Goal: Task Accomplishment & Management: Manage account settings

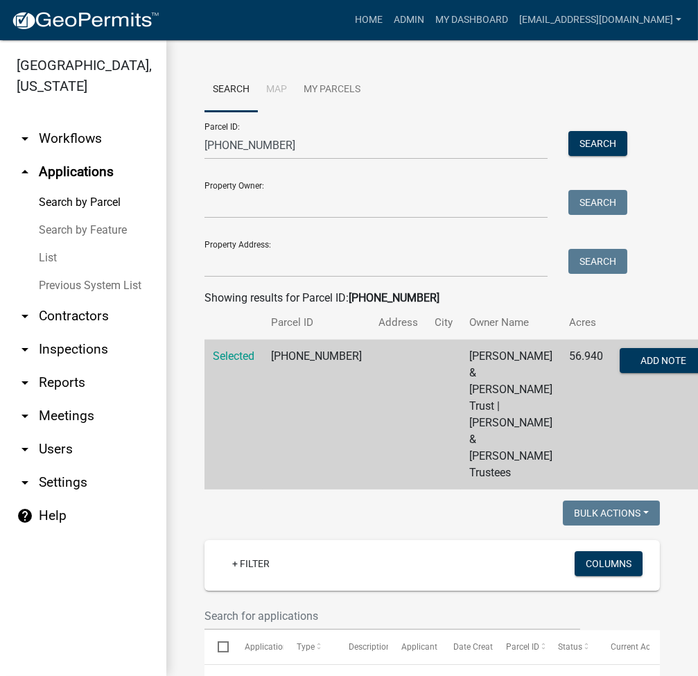
scroll to position [184, 0]
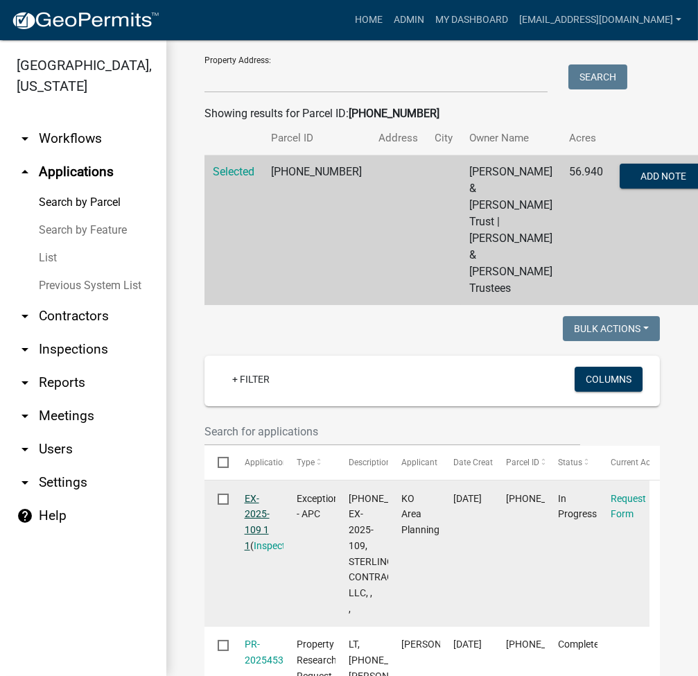
click at [251, 496] on link "EX-2025-109 1 1" at bounding box center [257, 522] width 25 height 58
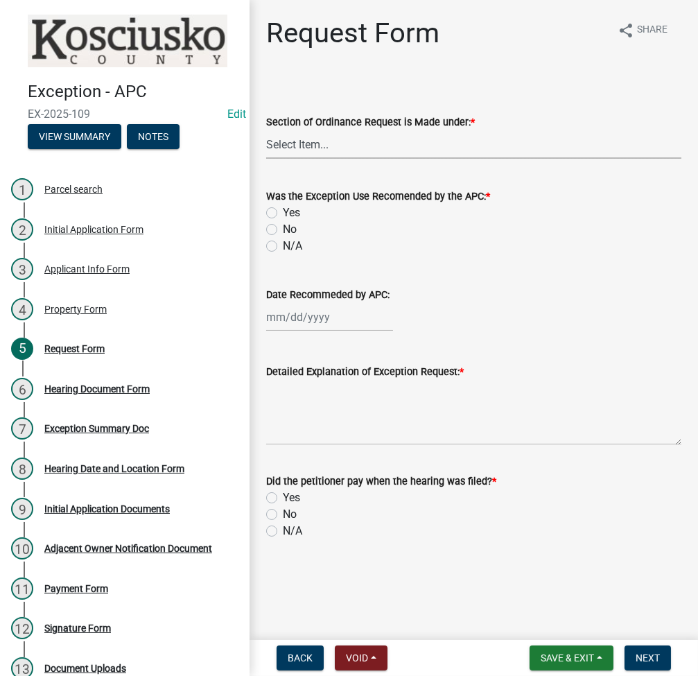
click at [358, 137] on select "Select Item... 2.14 Table A 3.5 Acc. No Res. 3.5 Table D Acc. Bldg. Size 3.21 H…" at bounding box center [473, 144] width 415 height 28
click at [266, 130] on select "Select Item... 2.14 Table A 3.5 Acc. No Res. 3.5 Table D Acc. Bldg. Size 3.21 H…" at bounding box center [473, 144] width 415 height 28
select select "99d328be-140a-4434-998e-36f46e81fa04"
click at [283, 247] on label "N/A" at bounding box center [292, 246] width 19 height 17
click at [283, 247] on input "N/A" at bounding box center [287, 242] width 9 height 9
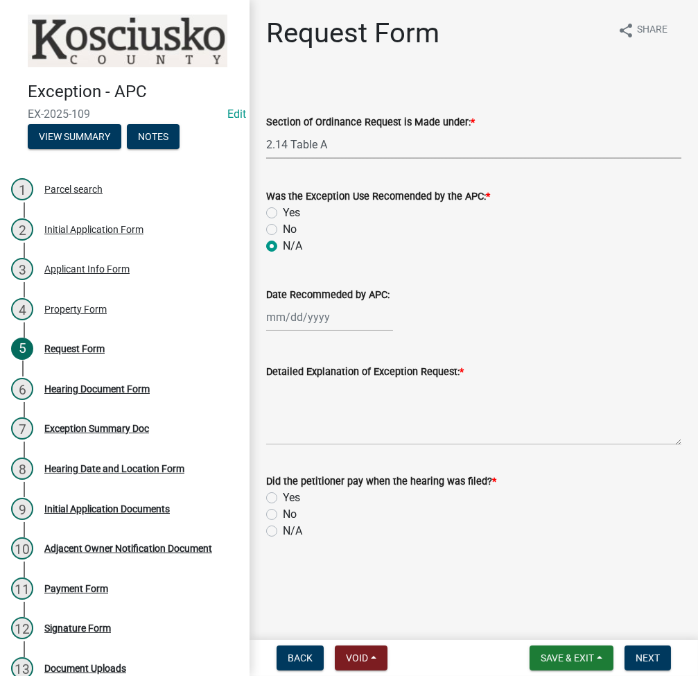
radio input "true"
click at [310, 420] on textarea "Detailed Explanation of Exception Request: *" at bounding box center [473, 412] width 415 height 65
click at [414, 414] on textarea "To allow mineral e" at bounding box center [473, 412] width 415 height 65
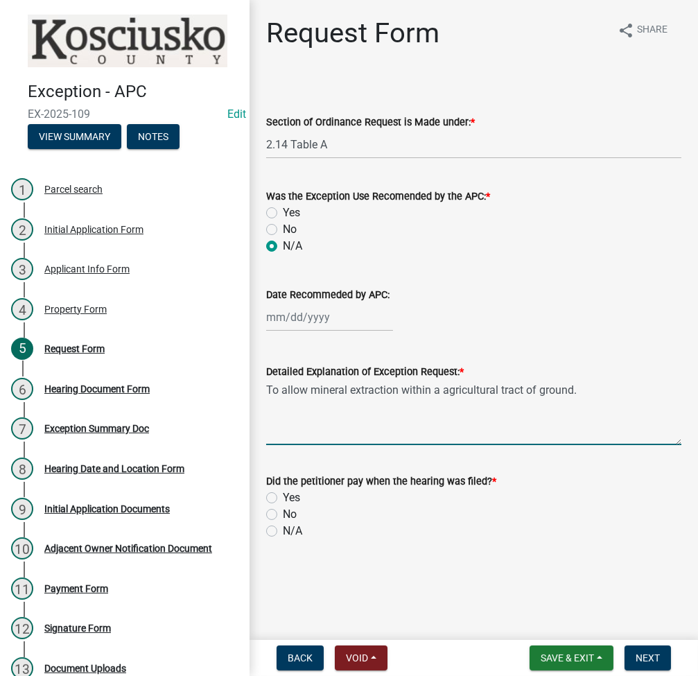
type textarea "To allow mineral extraction within a agricultural tract of ground."
click at [283, 493] on label "Yes" at bounding box center [291, 497] width 17 height 17
click at [283, 493] on input "Yes" at bounding box center [287, 493] width 9 height 9
radio input "true"
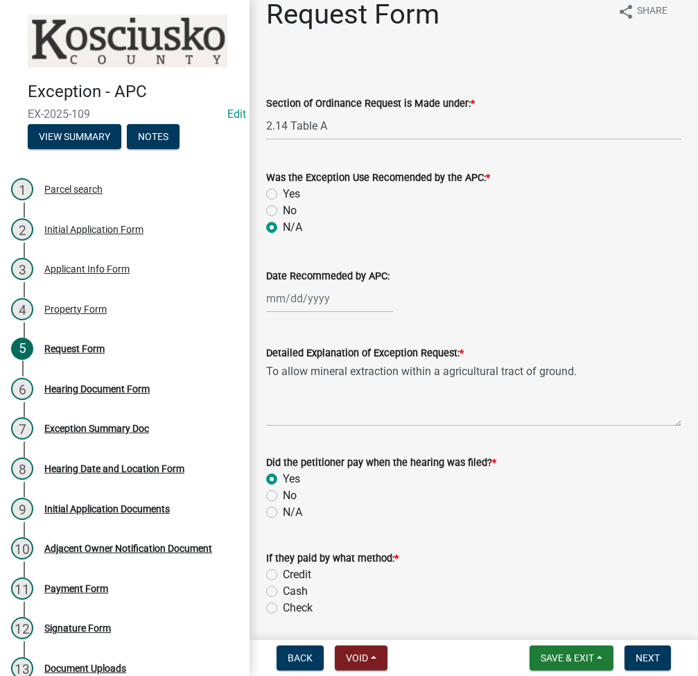
scroll to position [141, 0]
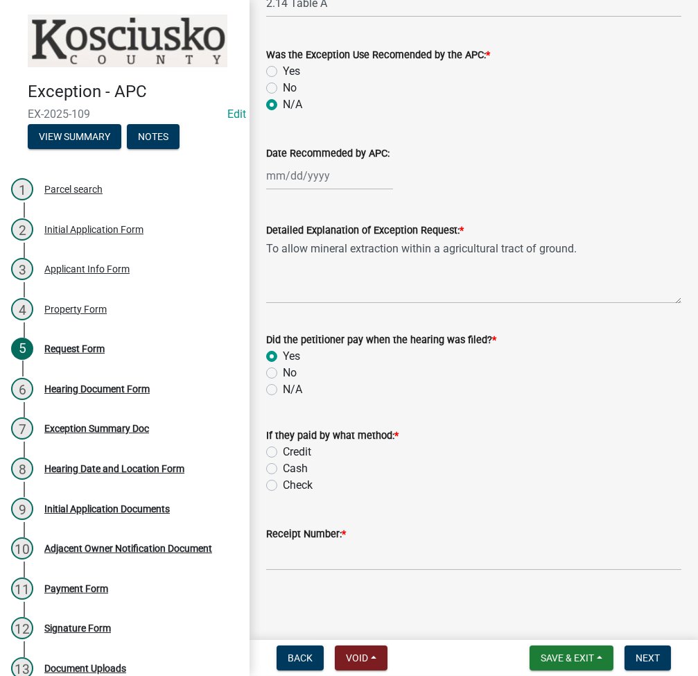
click at [283, 482] on label "Check" at bounding box center [298, 485] width 30 height 17
click at [283, 482] on input "Check" at bounding box center [287, 481] width 9 height 9
radio input "true"
click at [302, 557] on input "Receipt Number: *" at bounding box center [473, 556] width 415 height 28
click at [323, 608] on main "Request Form share Share Section of Ordinance Request is Made under: * Select I…" at bounding box center [473, 317] width 448 height 634
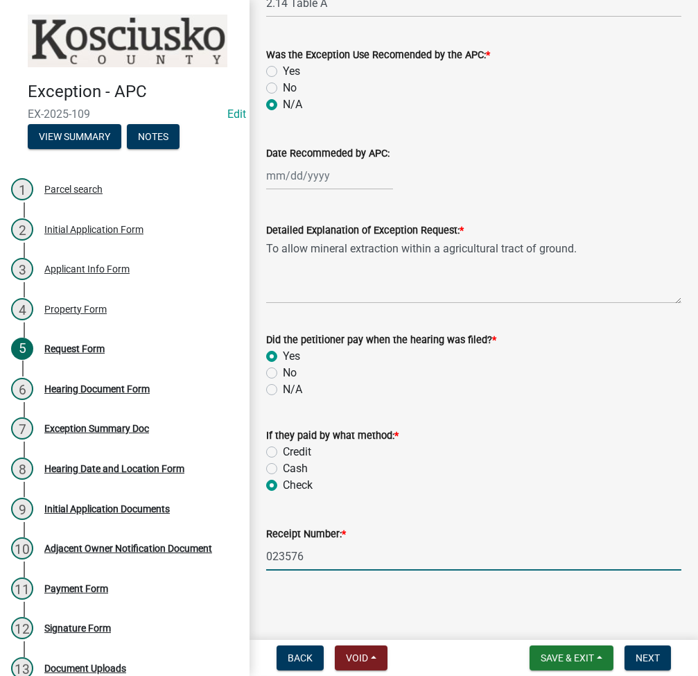
click at [469, 553] on input "023576" at bounding box center [473, 556] width 415 height 28
type input "023576 ck 18178"
click at [656, 654] on span "Next" at bounding box center [648, 657] width 24 height 11
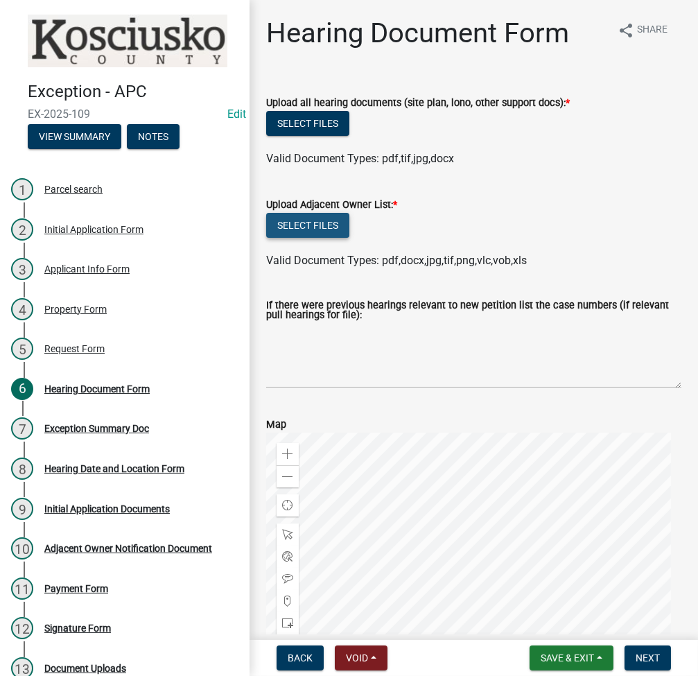
click at [304, 228] on button "Select files" at bounding box center [307, 225] width 83 height 25
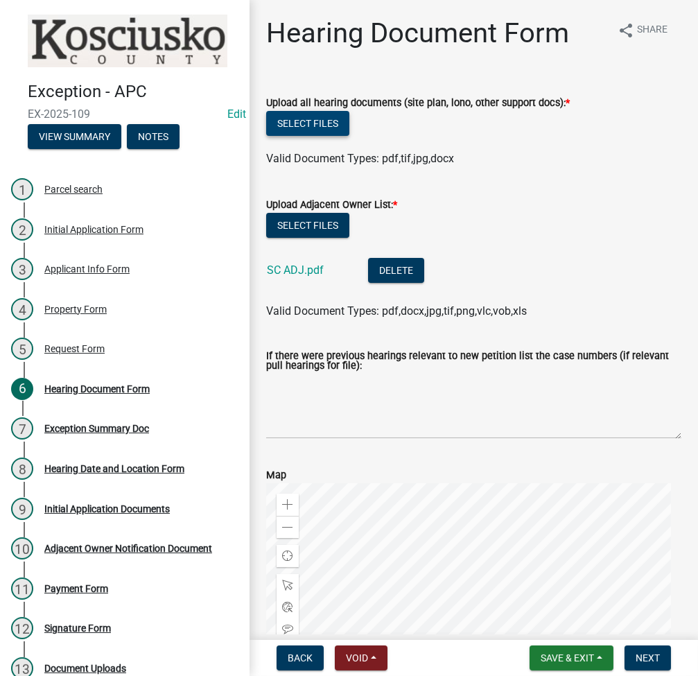
click at [338, 123] on button "Select files" at bounding box center [307, 123] width 83 height 25
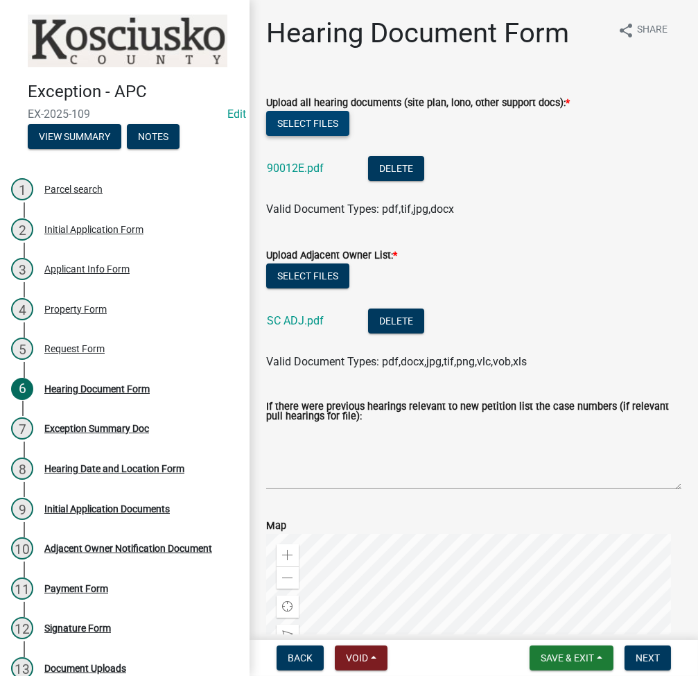
click at [287, 133] on button "Select files" at bounding box center [307, 123] width 83 height 25
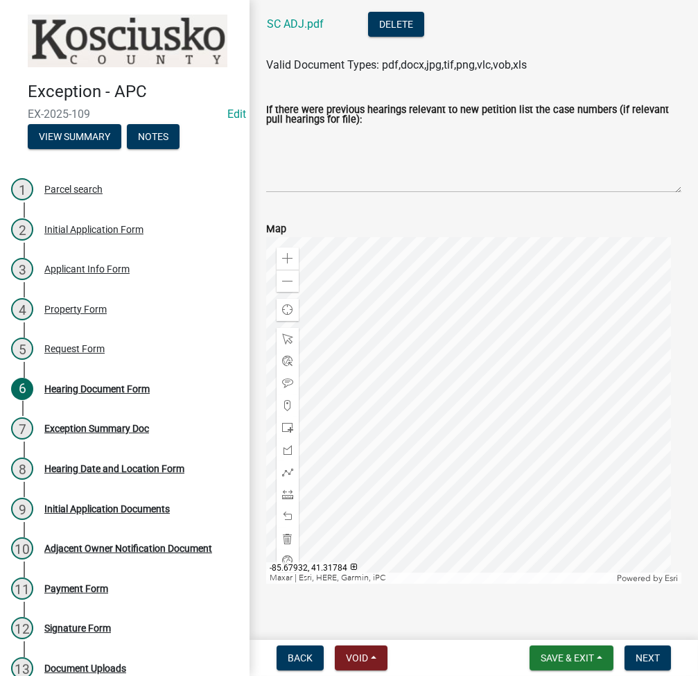
scroll to position [362, 0]
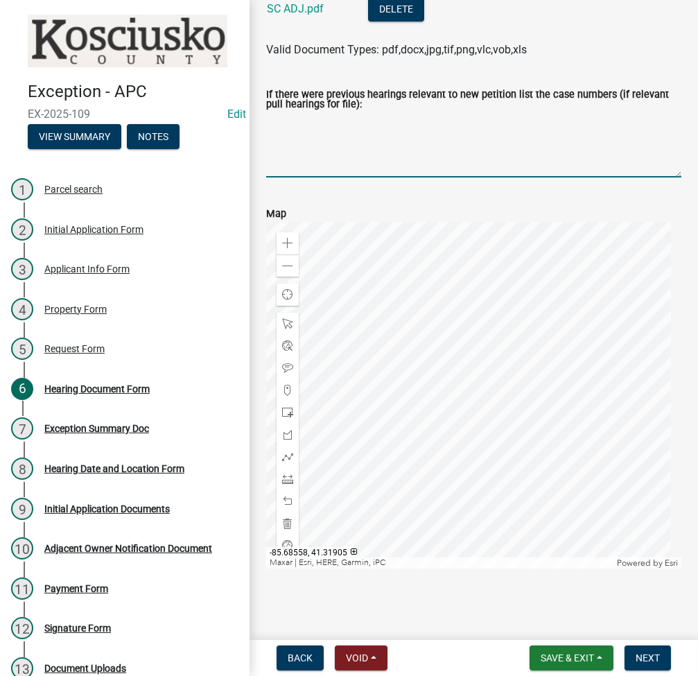
click at [434, 141] on textarea "If there were previous hearings relevant to new petition list the case numbers …" at bounding box center [473, 144] width 415 height 65
type textarea "9012E - mineral extraction"
click at [649, 661] on span "Next" at bounding box center [648, 657] width 24 height 11
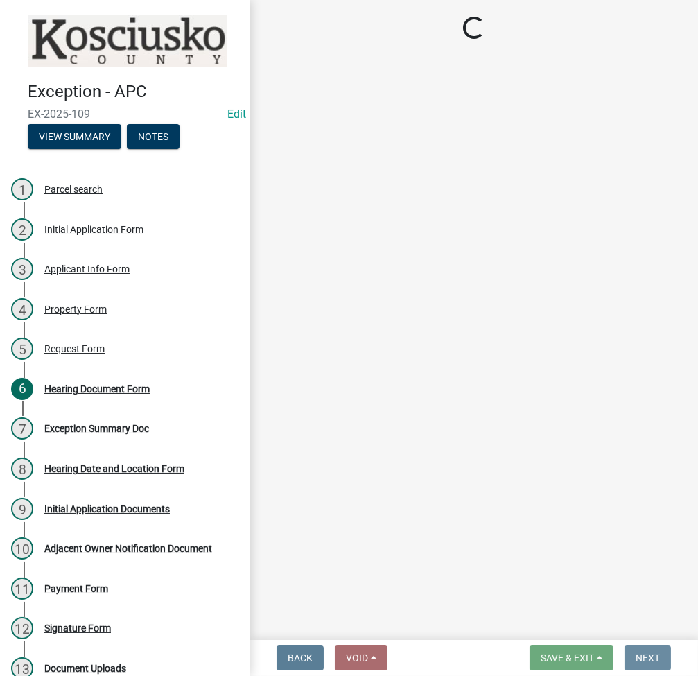
scroll to position [0, 0]
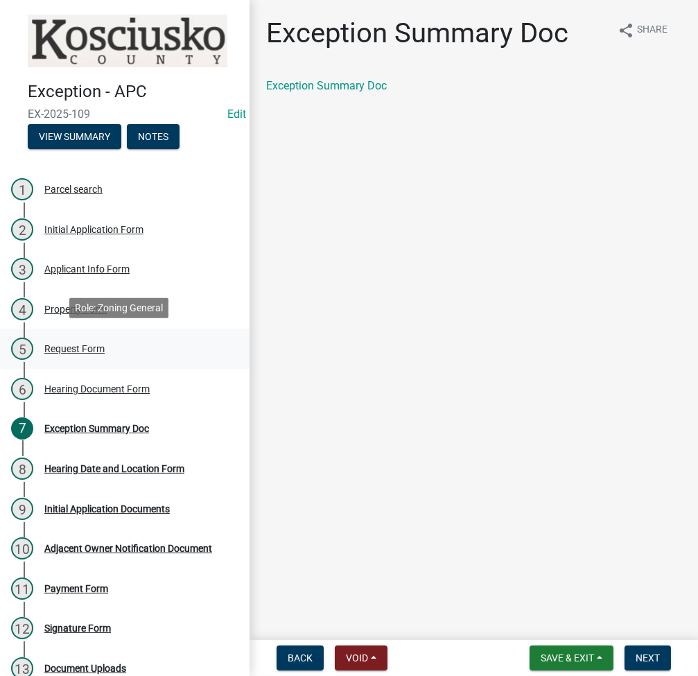
click at [100, 344] on div "Request Form" at bounding box center [74, 349] width 60 height 10
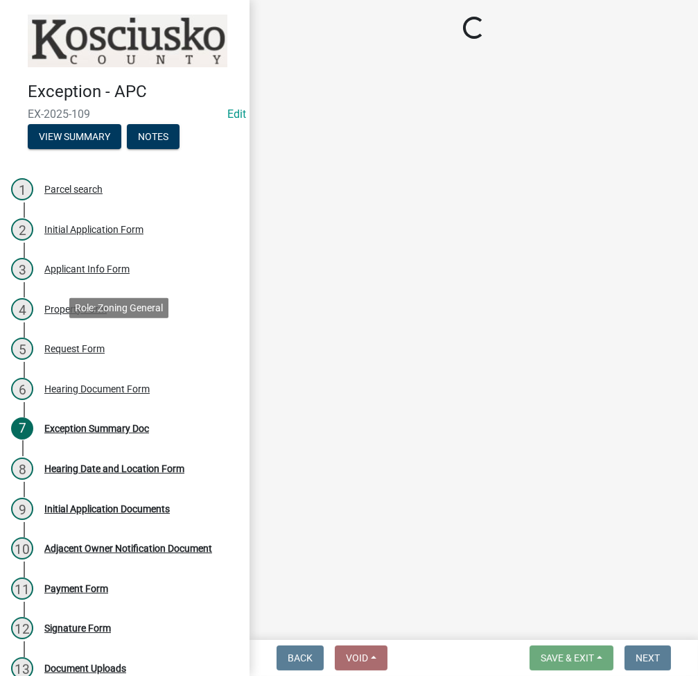
select select "99d328be-140a-4434-998e-36f46e81fa04"
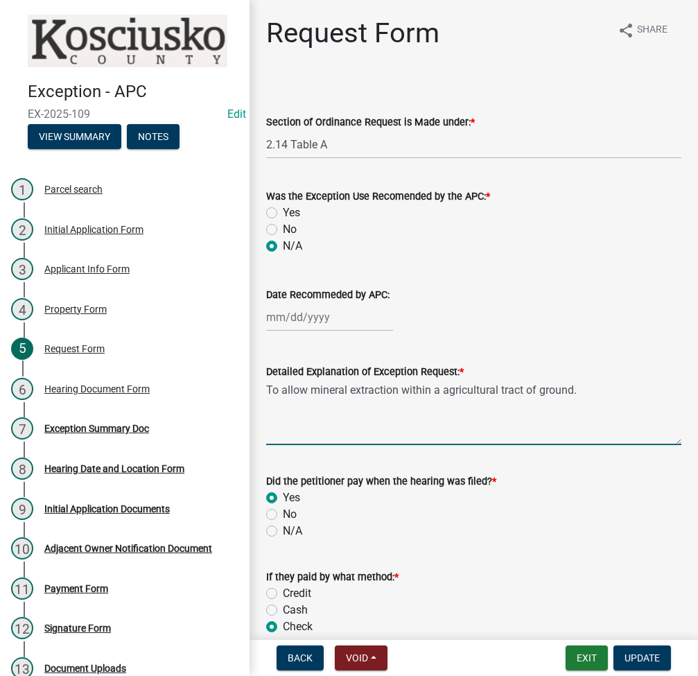
click at [274, 385] on textarea "To allow mineral extraction within a agricultural tract of ground." at bounding box center [473, 412] width 415 height 65
click at [356, 408] on textarea "Change and alter 90012E for mineral extraction within a agricultural tract of g…" at bounding box center [473, 412] width 415 height 65
type textarea "Change and alter 90012E for mineral extraction within a agricultural tract of g…"
click at [648, 655] on span "Update" at bounding box center [641, 657] width 35 height 11
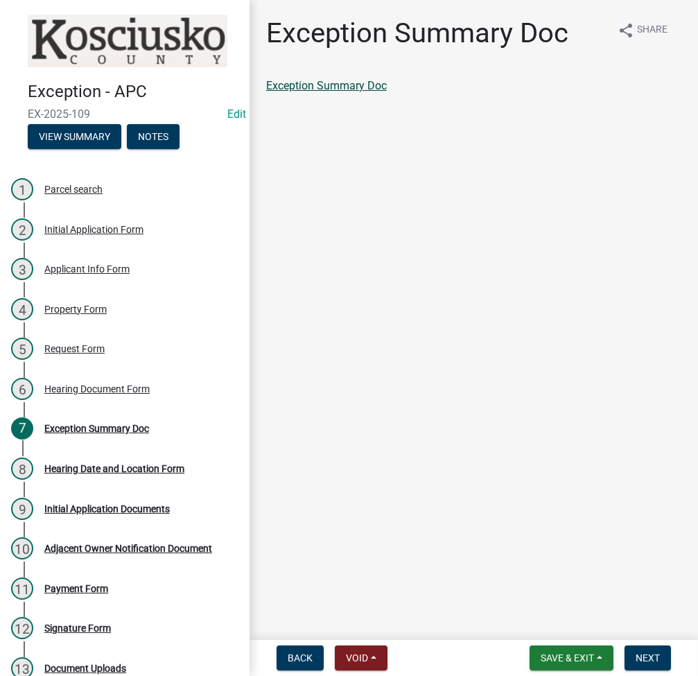
click at [338, 91] on link "Exception Summary Doc" at bounding box center [326, 85] width 121 height 13
click at [649, 653] on span "Next" at bounding box center [648, 657] width 24 height 11
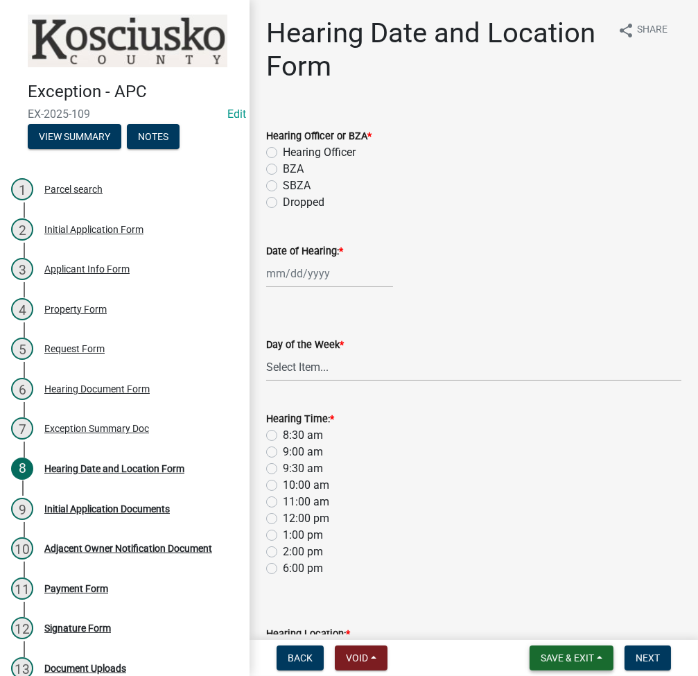
click at [557, 657] on span "Save & Exit" at bounding box center [567, 657] width 53 height 11
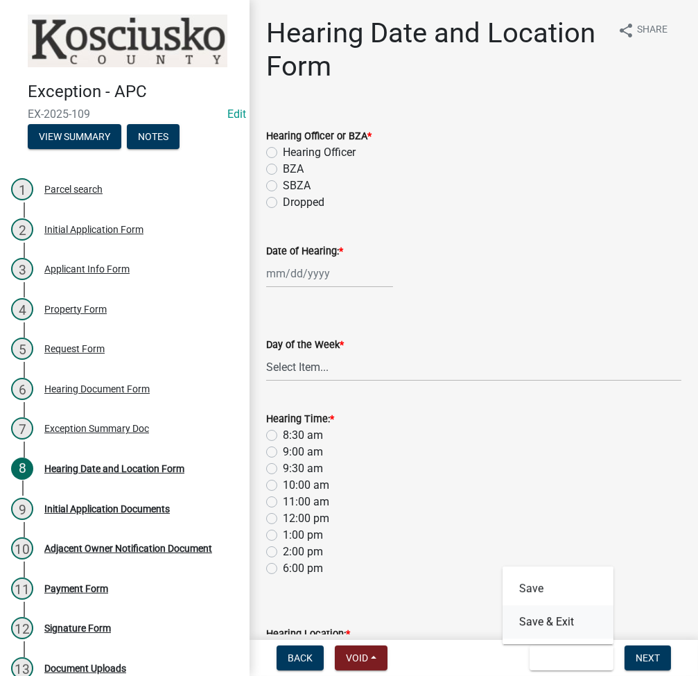
click at [558, 622] on button "Save & Exit" at bounding box center [557, 621] width 111 height 33
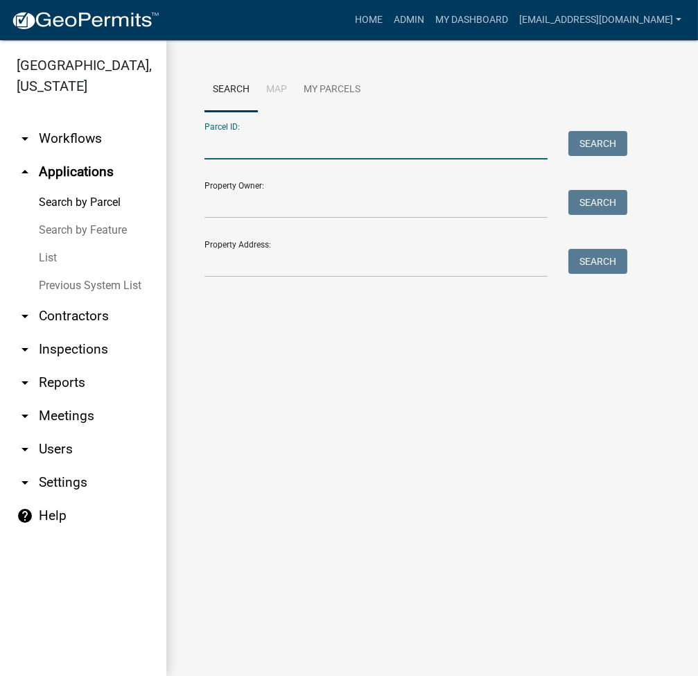
click at [303, 144] on input "Parcel ID:" at bounding box center [375, 145] width 343 height 28
click at [335, 155] on input "Parcel ID:" at bounding box center [375, 145] width 343 height 28
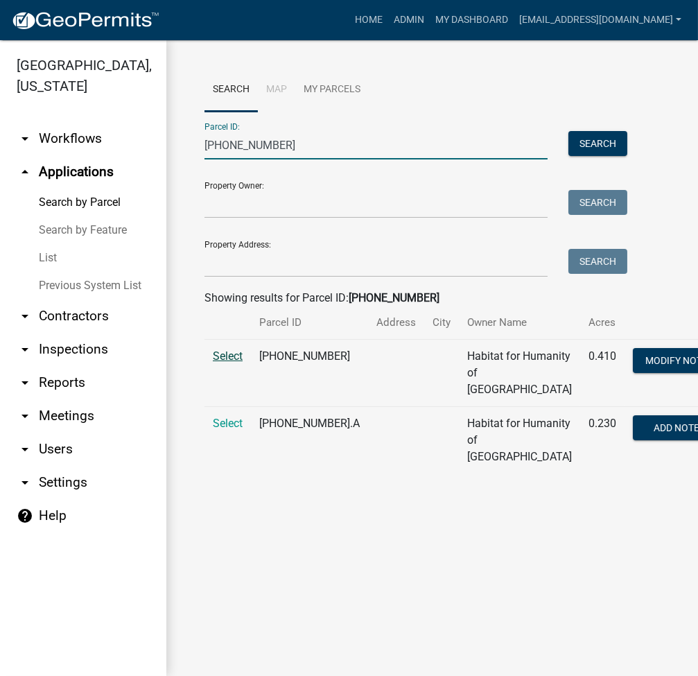
type input "[PHONE_NUMBER]"
click at [235, 362] on span "Select" at bounding box center [228, 355] width 30 height 13
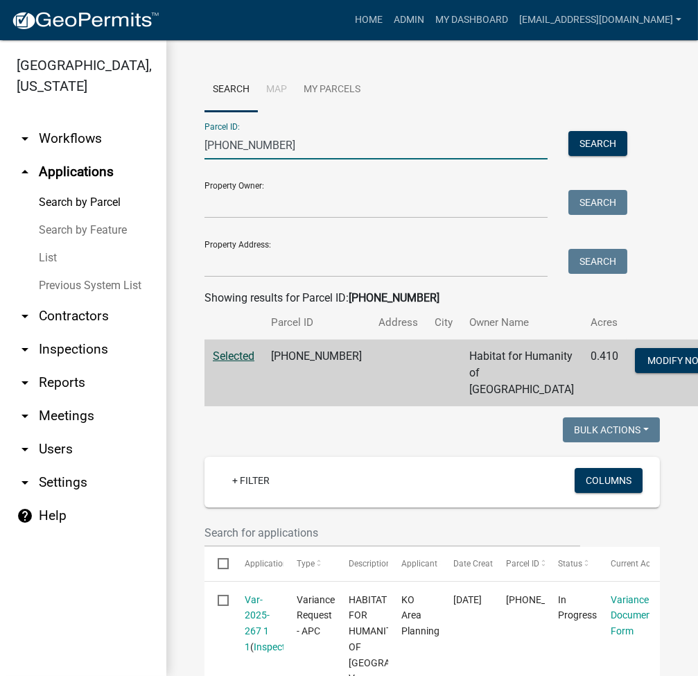
click at [306, 138] on input "[PHONE_NUMBER]" at bounding box center [375, 145] width 343 height 28
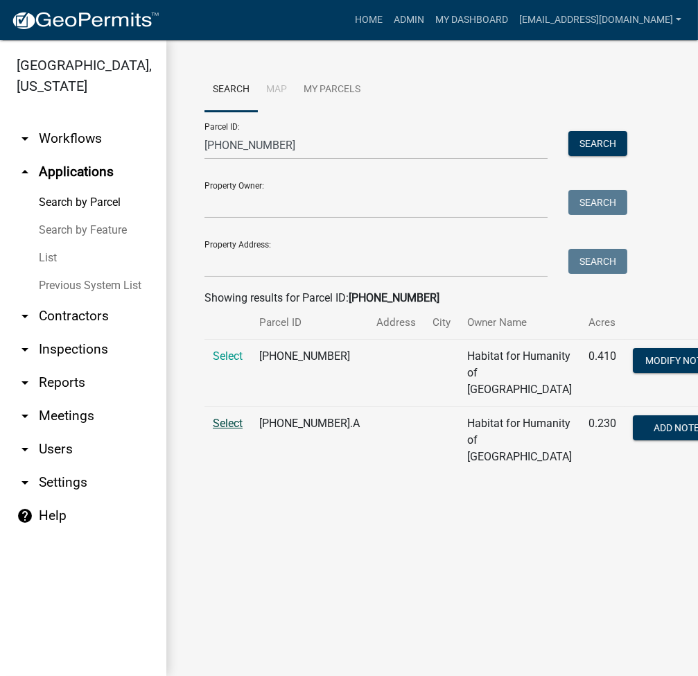
click at [231, 430] on span "Select" at bounding box center [228, 423] width 30 height 13
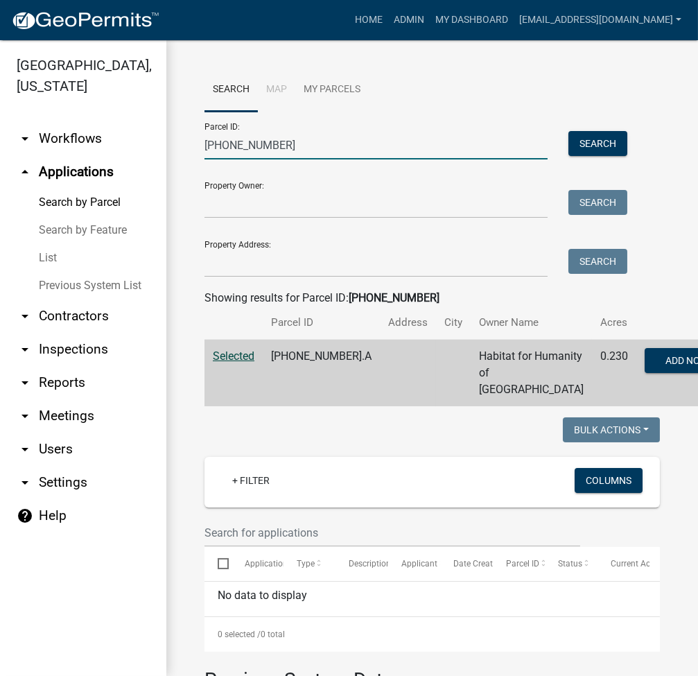
click at [301, 156] on input "[PHONE_NUMBER]" at bounding box center [375, 145] width 343 height 28
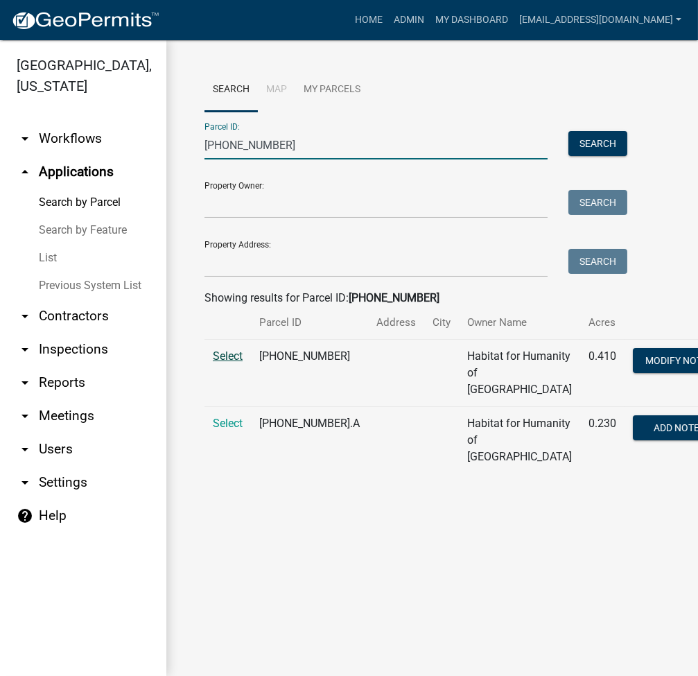
click at [213, 362] on span "Select" at bounding box center [228, 355] width 30 height 13
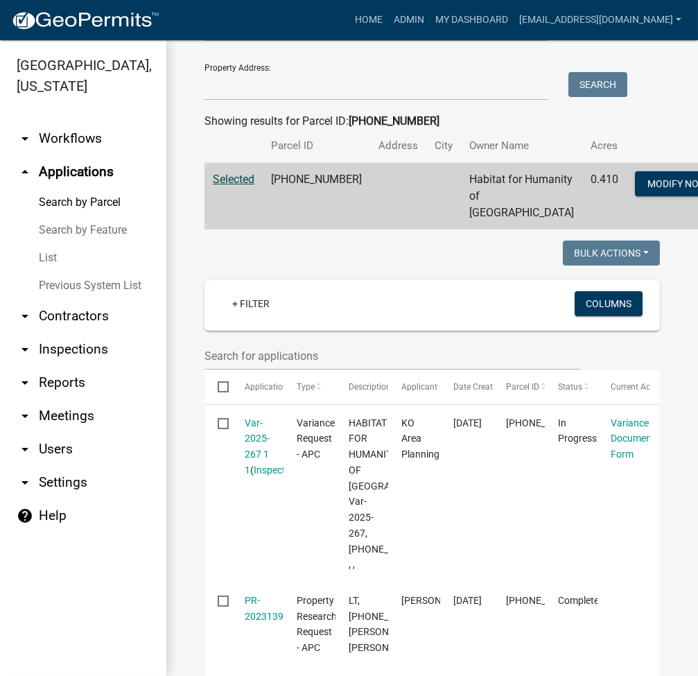
scroll to position [220, 0]
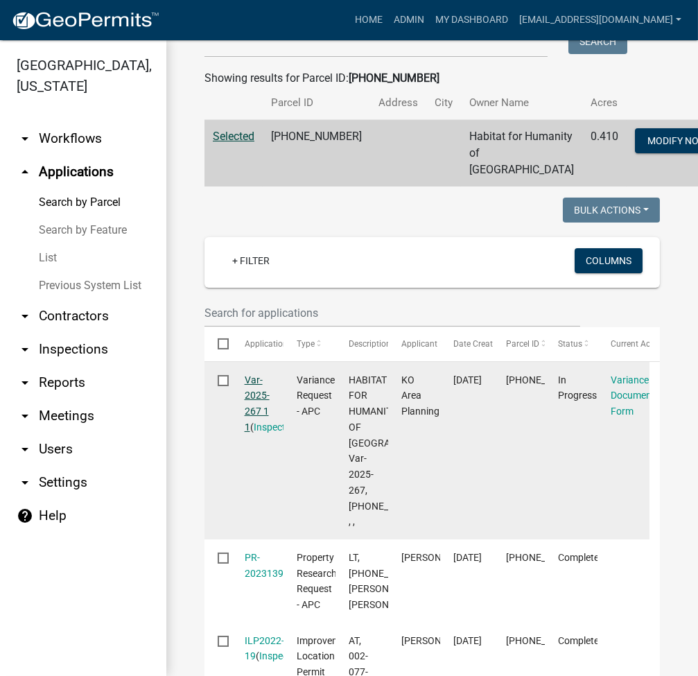
click at [252, 432] on link "Var-2025-267 1 1" at bounding box center [257, 403] width 25 height 58
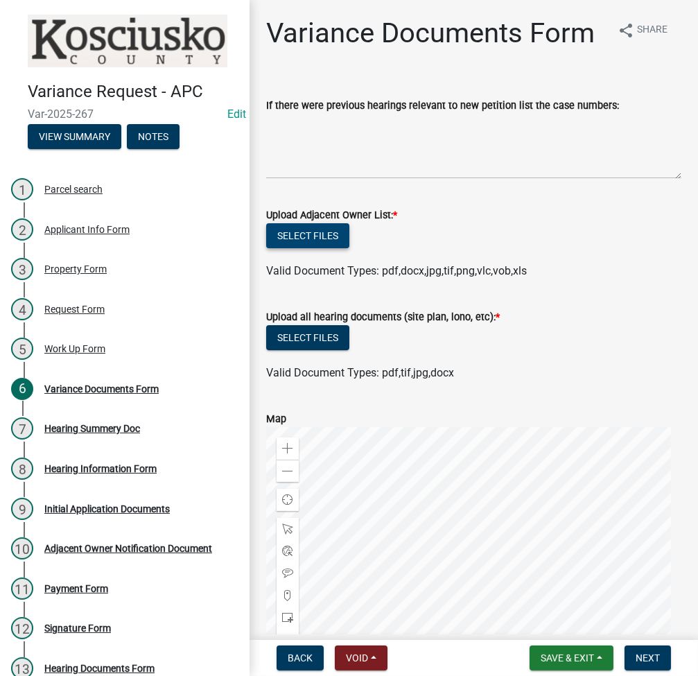
click at [316, 248] on button "Select files" at bounding box center [307, 235] width 83 height 25
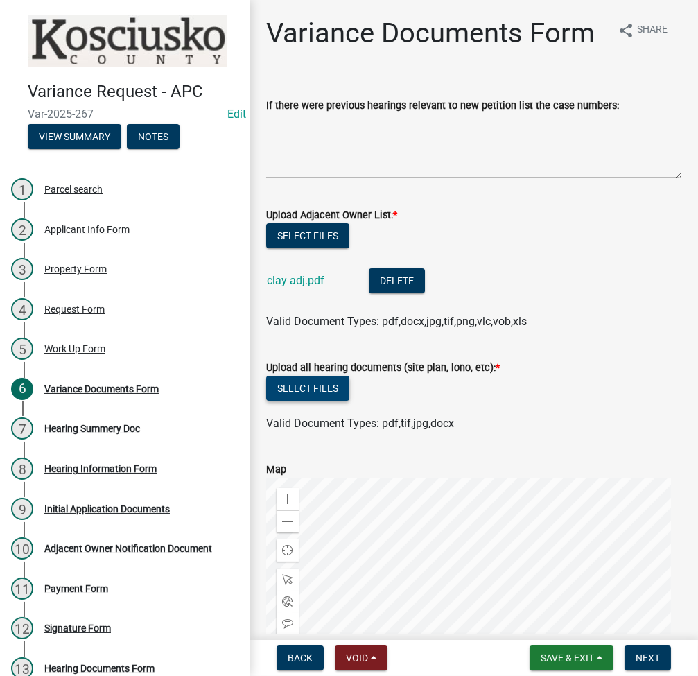
click at [308, 401] on button "Select files" at bounding box center [307, 388] width 83 height 25
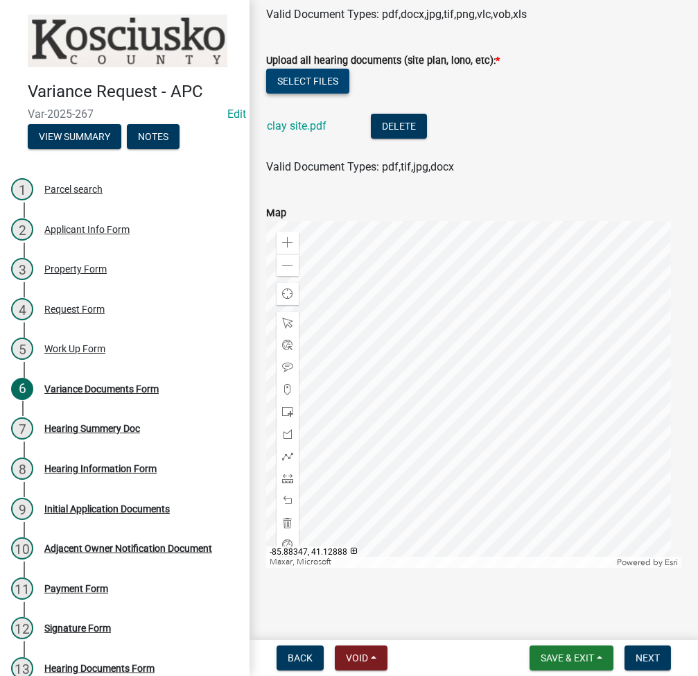
scroll to position [339, 0]
click at [647, 654] on span "Next" at bounding box center [648, 657] width 24 height 11
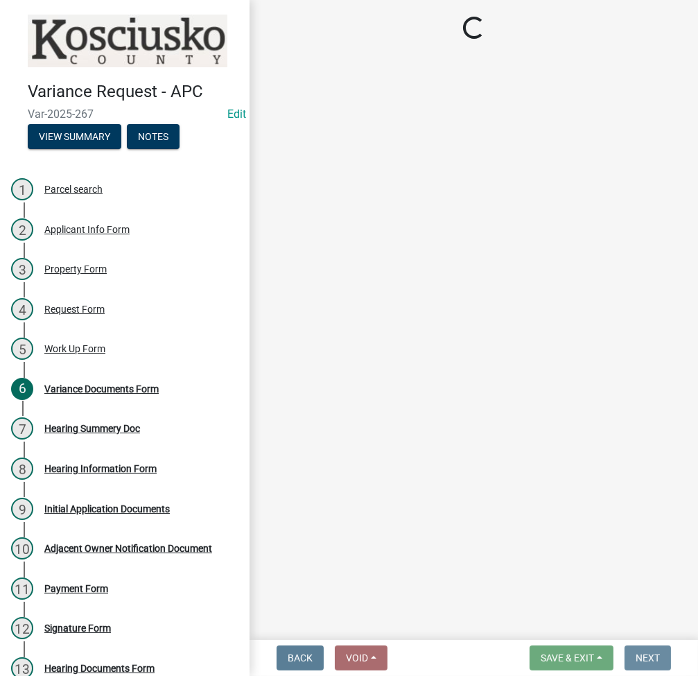
scroll to position [0, 0]
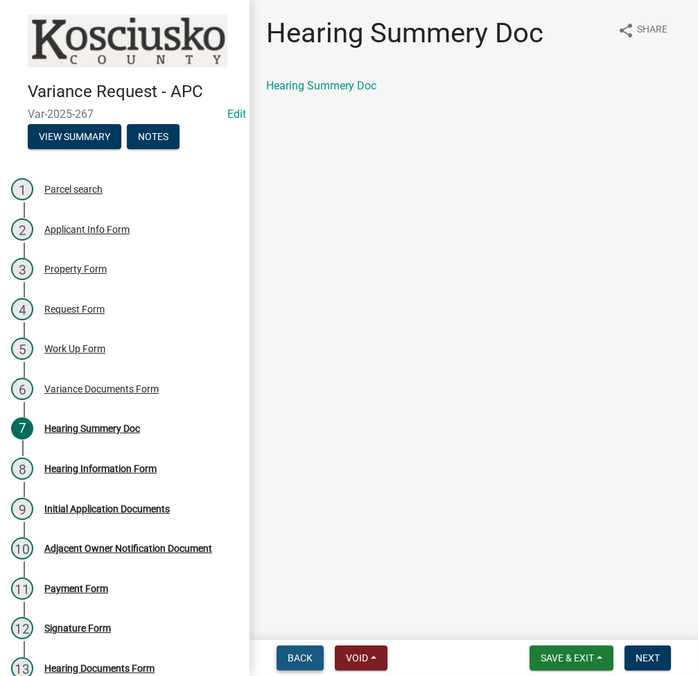
click at [301, 652] on span "Back" at bounding box center [300, 657] width 25 height 11
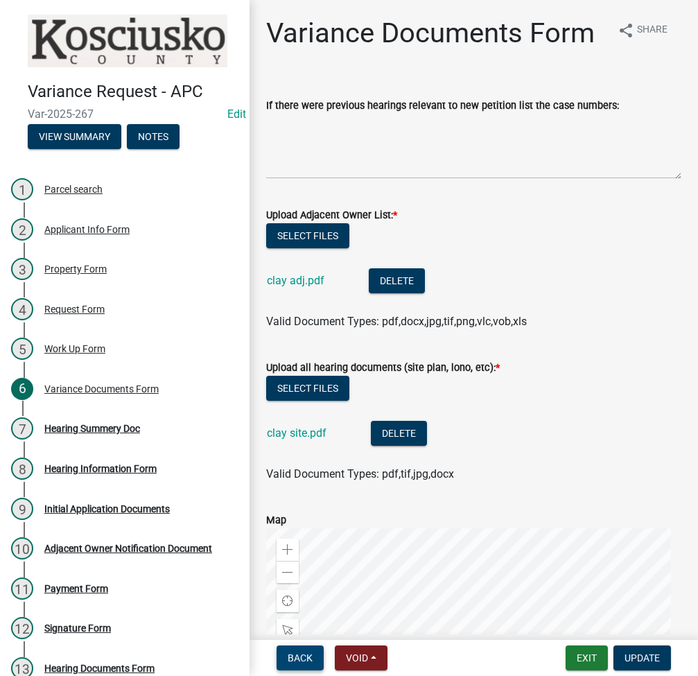
click at [292, 650] on button "Back" at bounding box center [300, 657] width 47 height 25
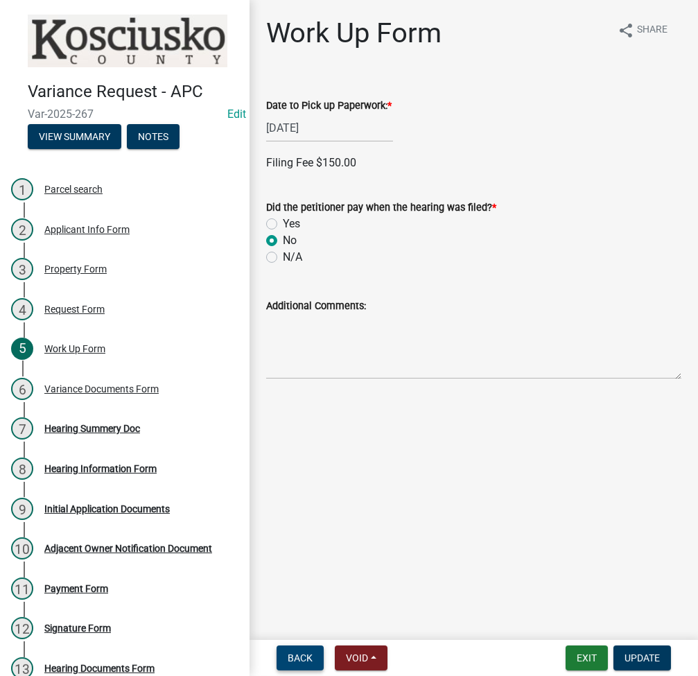
click at [277, 656] on button "Back" at bounding box center [300, 657] width 47 height 25
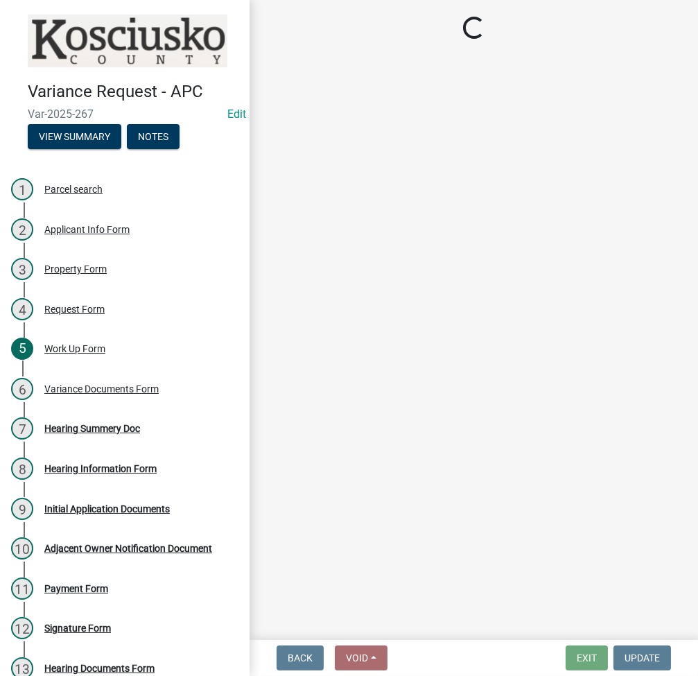
select select "77eb12f8-2a64-4a31-bfec-9b00716b2165"
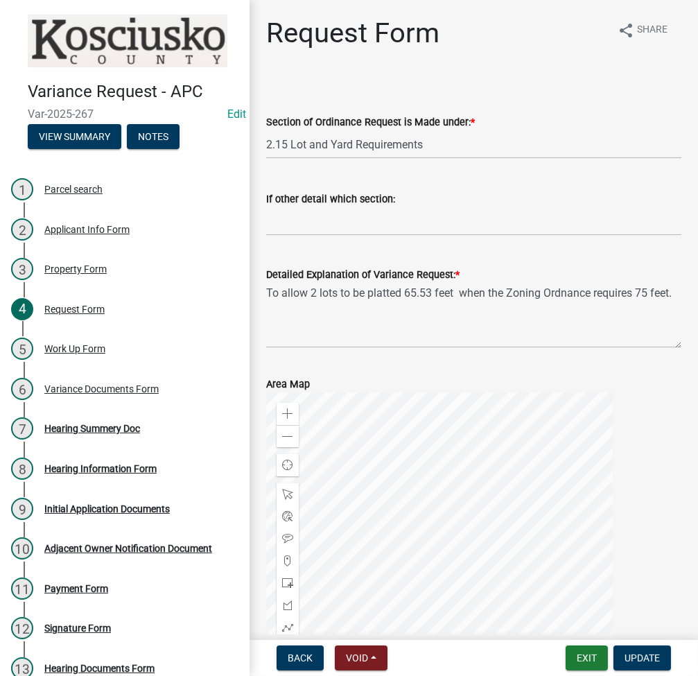
click at [467, 547] on div at bounding box center [439, 565] width 347 height 347
click at [279, 293] on textarea "To allow 2 lots to be platted 65.53 feet when the Zoning Ordnance requires 75 f…" at bounding box center [473, 315] width 415 height 65
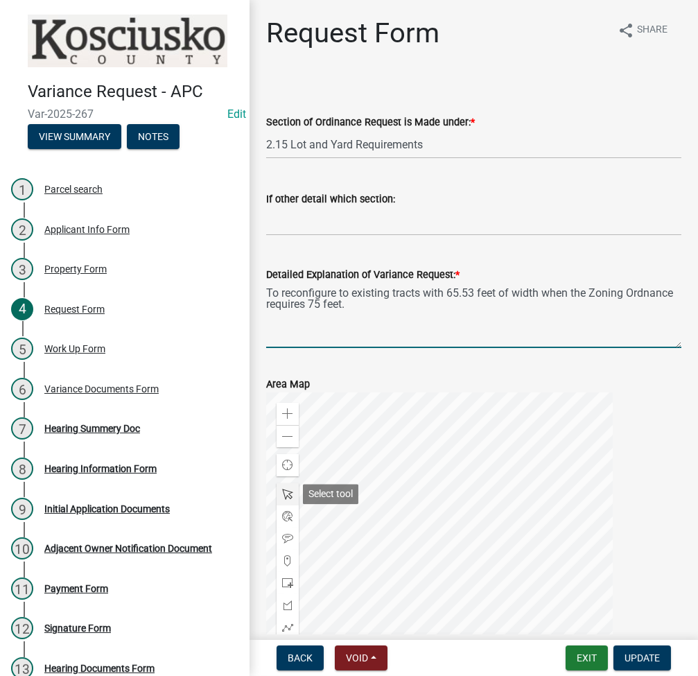
type textarea "To reconfigure to existing tracts with 65.53 feet of width when the Zoning Ordn…"
click at [288, 492] on span at bounding box center [287, 494] width 11 height 11
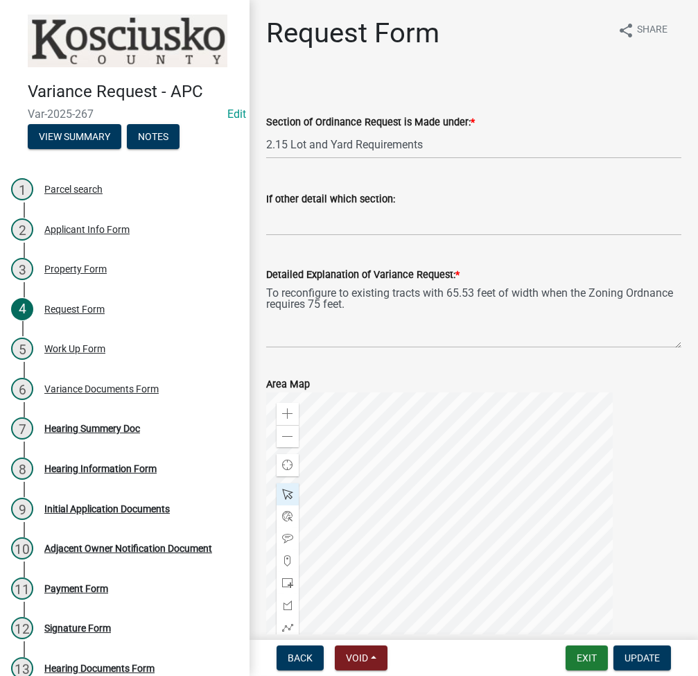
click at [454, 552] on div at bounding box center [439, 565] width 347 height 347
click at [285, 601] on span at bounding box center [287, 604] width 11 height 11
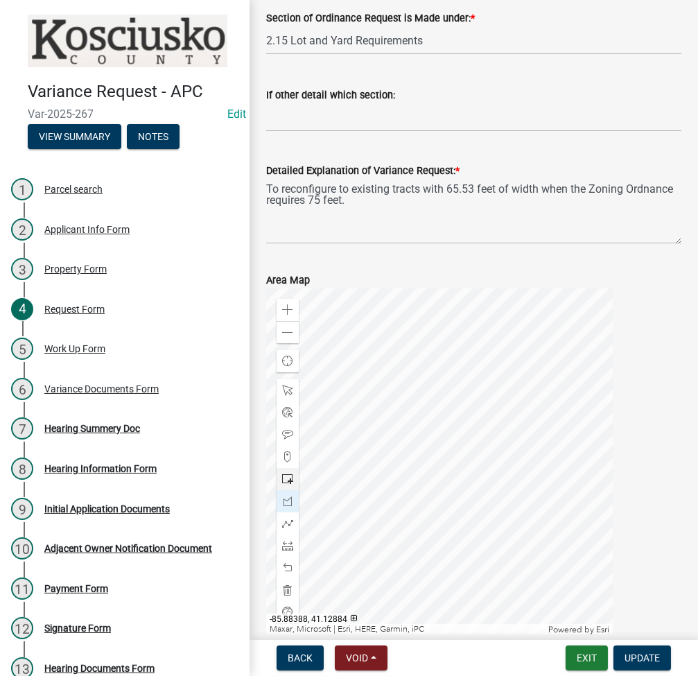
click at [353, 408] on div at bounding box center [439, 461] width 347 height 347
click at [523, 408] on div at bounding box center [439, 461] width 347 height 347
click at [526, 514] on div at bounding box center [439, 461] width 347 height 347
click at [353, 514] on div at bounding box center [439, 461] width 347 height 347
click at [354, 409] on div at bounding box center [439, 461] width 347 height 347
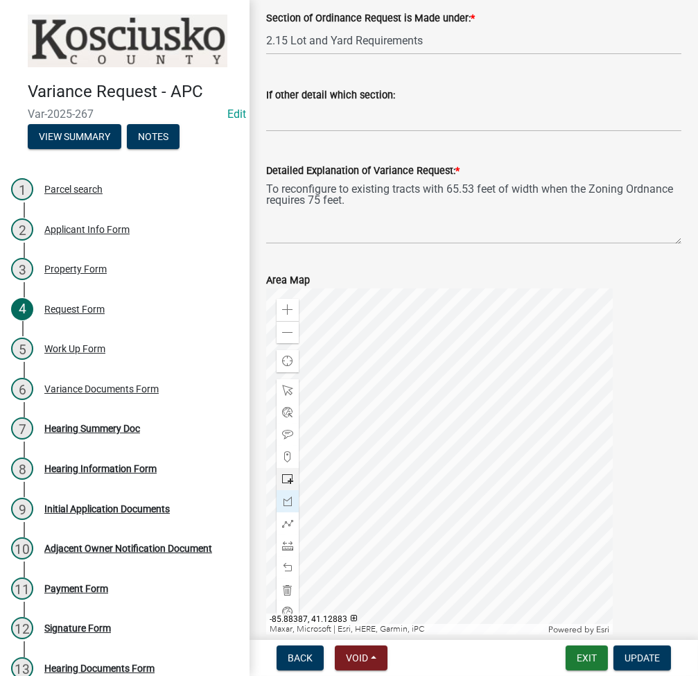
click at [354, 409] on div at bounding box center [439, 461] width 347 height 347
click at [641, 663] on span "Update" at bounding box center [641, 657] width 35 height 11
click at [286, 483] on span at bounding box center [287, 478] width 11 height 11
click at [635, 656] on span "Update" at bounding box center [641, 657] width 35 height 11
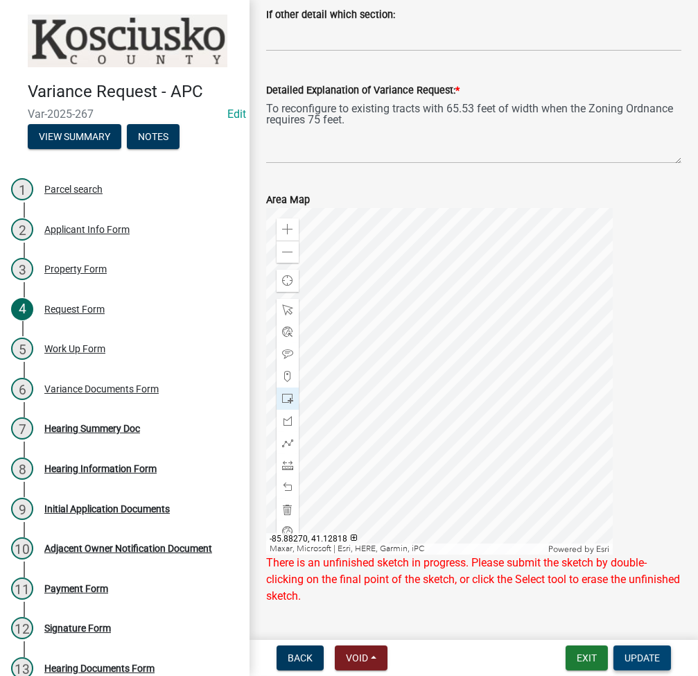
scroll to position [184, 0]
click at [524, 328] on div at bounding box center [439, 381] width 347 height 347
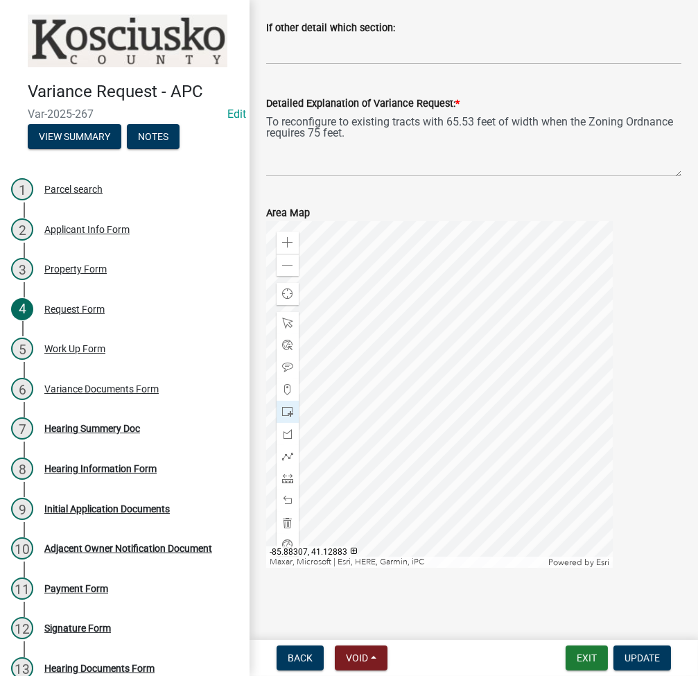
scroll to position [170, 0]
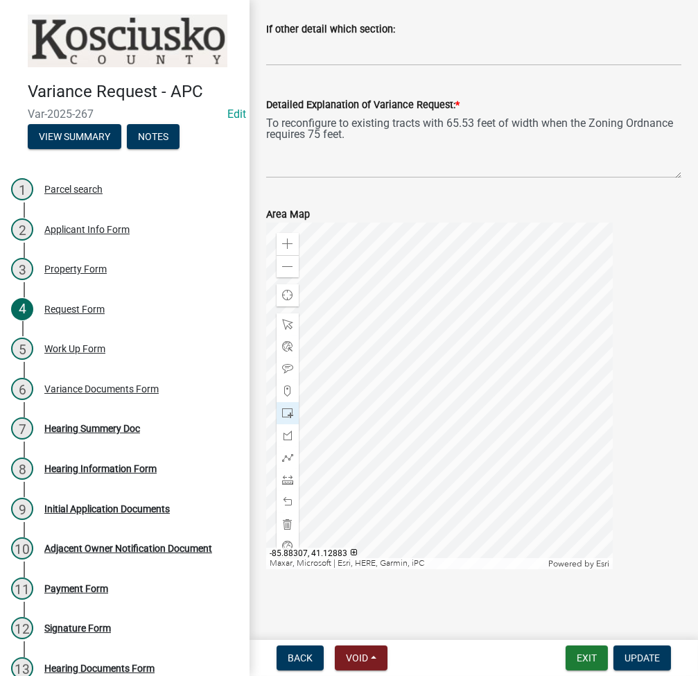
click at [524, 328] on div at bounding box center [439, 395] width 347 height 347
click at [287, 533] on div at bounding box center [288, 524] width 22 height 22
click at [287, 415] on span at bounding box center [287, 413] width 11 height 11
click at [351, 342] on div at bounding box center [439, 395] width 347 height 347
click at [288, 522] on span at bounding box center [287, 523] width 11 height 11
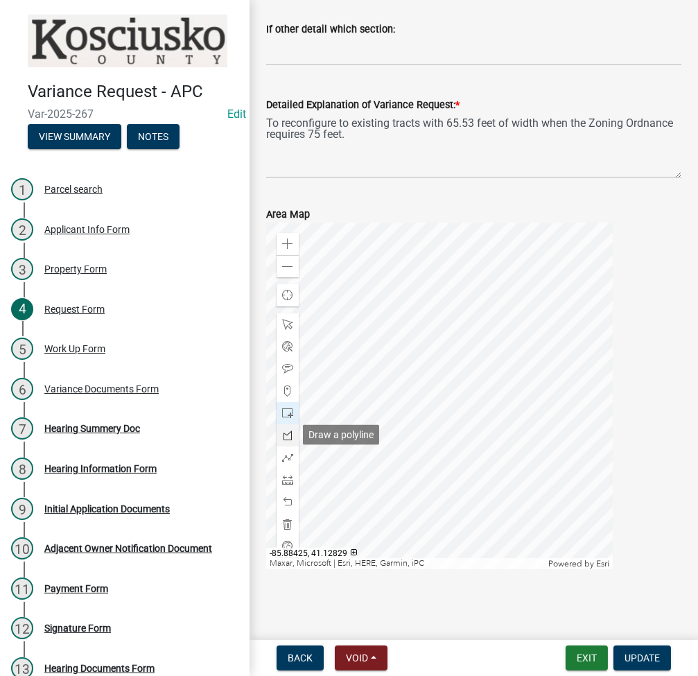
click at [293, 435] on div at bounding box center [288, 435] width 22 height 22
click at [354, 448] on div at bounding box center [439, 395] width 347 height 347
click at [351, 342] on div at bounding box center [439, 395] width 347 height 347
click at [523, 342] on div at bounding box center [439, 395] width 347 height 347
click at [526, 446] on div at bounding box center [439, 395] width 347 height 347
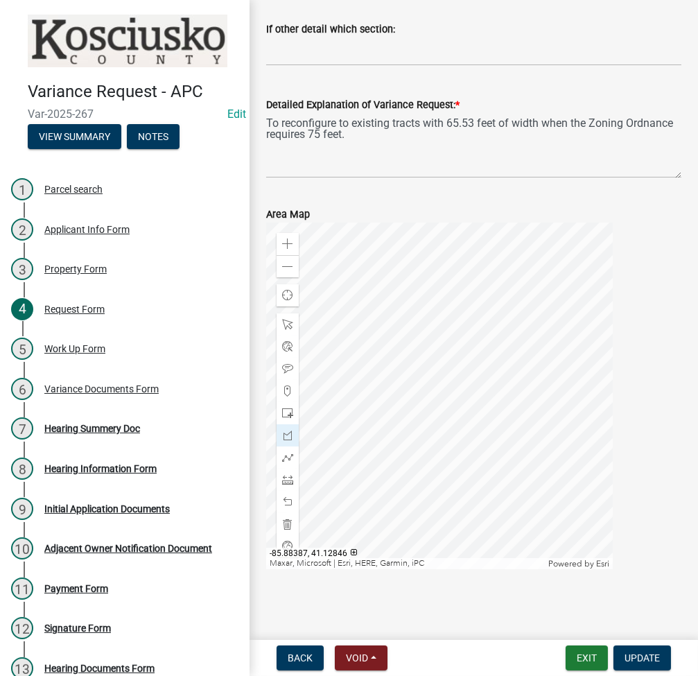
click at [354, 448] on div at bounding box center [439, 395] width 347 height 347
click at [353, 448] on div at bounding box center [439, 395] width 347 height 347
click at [630, 658] on span "Update" at bounding box center [641, 657] width 35 height 11
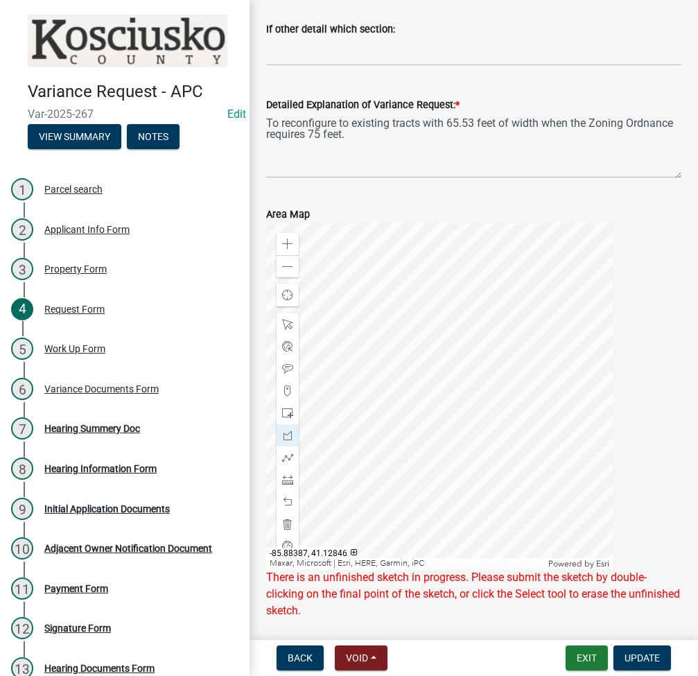
click at [354, 447] on div at bounding box center [439, 395] width 347 height 347
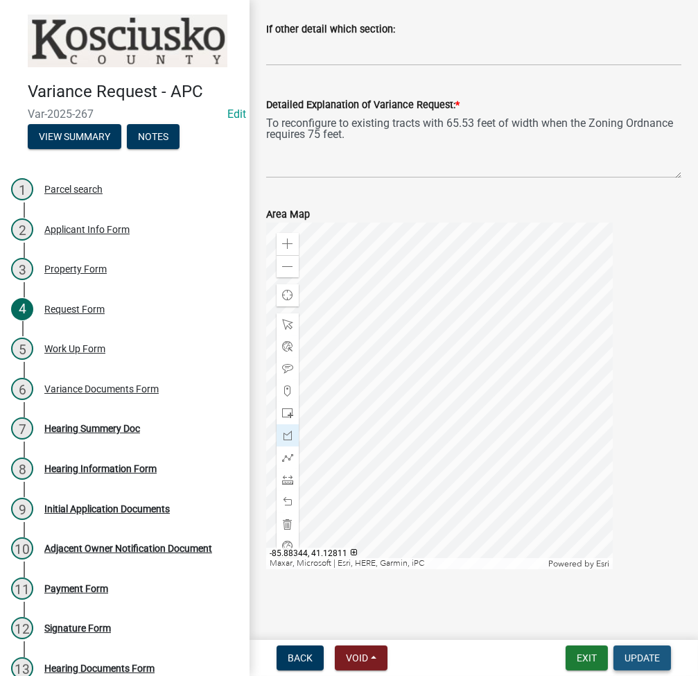
click at [658, 653] on span "Update" at bounding box center [641, 657] width 35 height 11
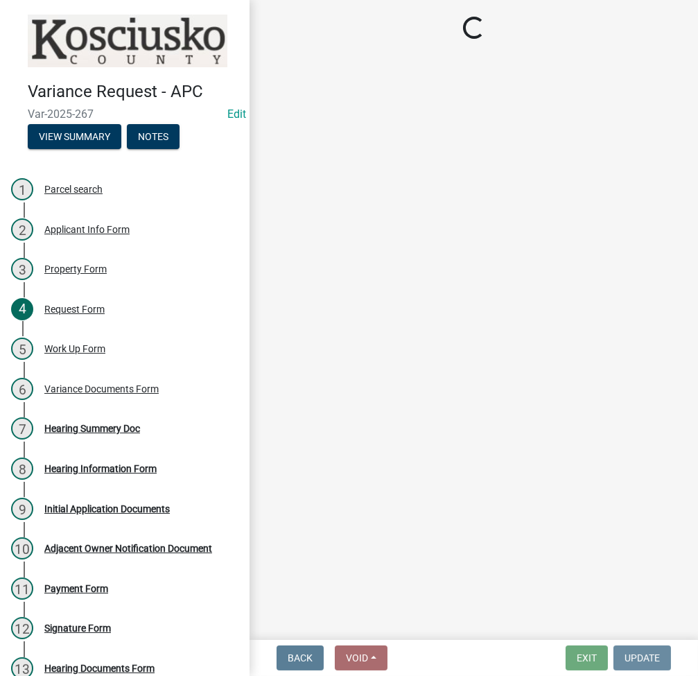
scroll to position [0, 0]
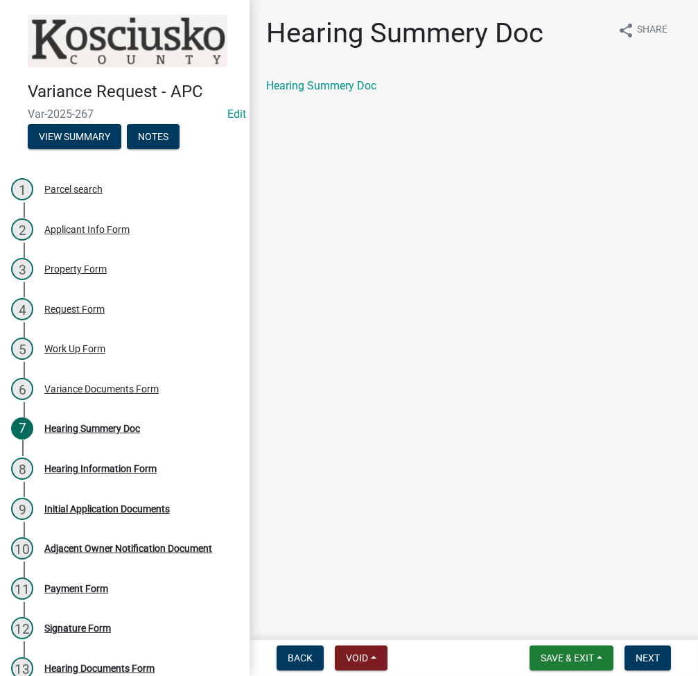
click at [323, 78] on div "Hearing Summery Doc" at bounding box center [473, 86] width 415 height 17
click at [326, 87] on link "Hearing Summery Doc" at bounding box center [321, 85] width 110 height 13
click at [648, 665] on button "Next" at bounding box center [647, 657] width 46 height 25
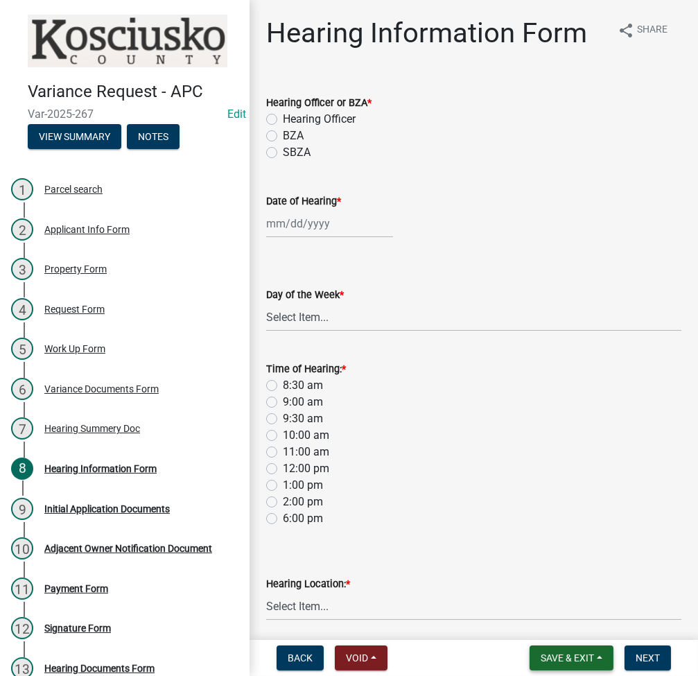
click at [572, 662] on span "Save & Exit" at bounding box center [567, 657] width 53 height 11
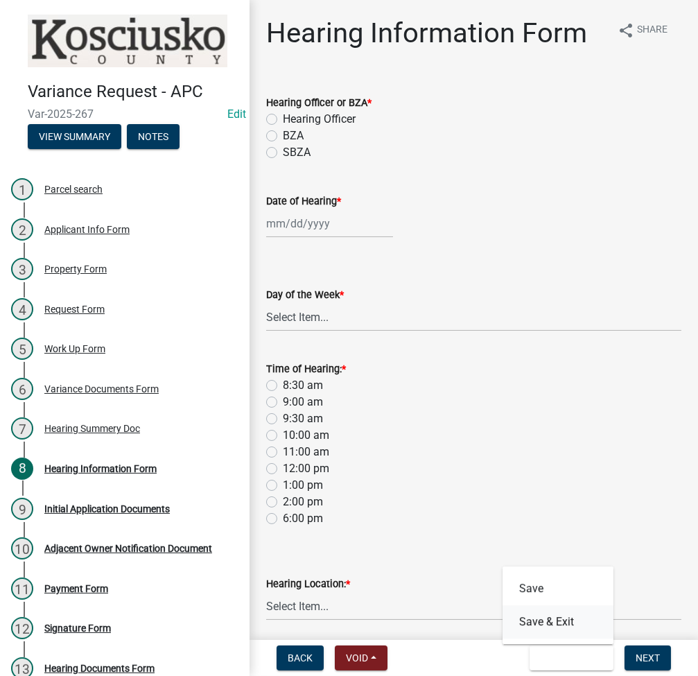
click at [570, 622] on button "Save & Exit" at bounding box center [557, 621] width 111 height 33
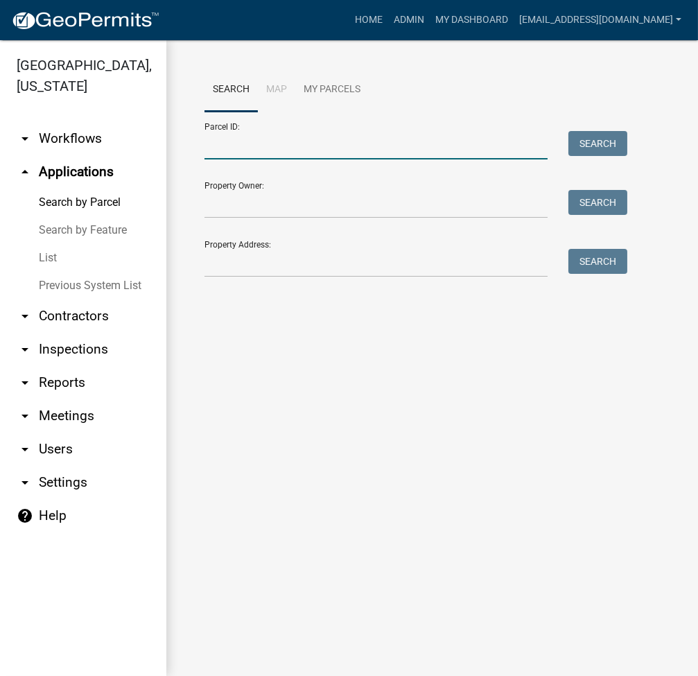
click at [413, 148] on input "Parcel ID:" at bounding box center [375, 145] width 343 height 28
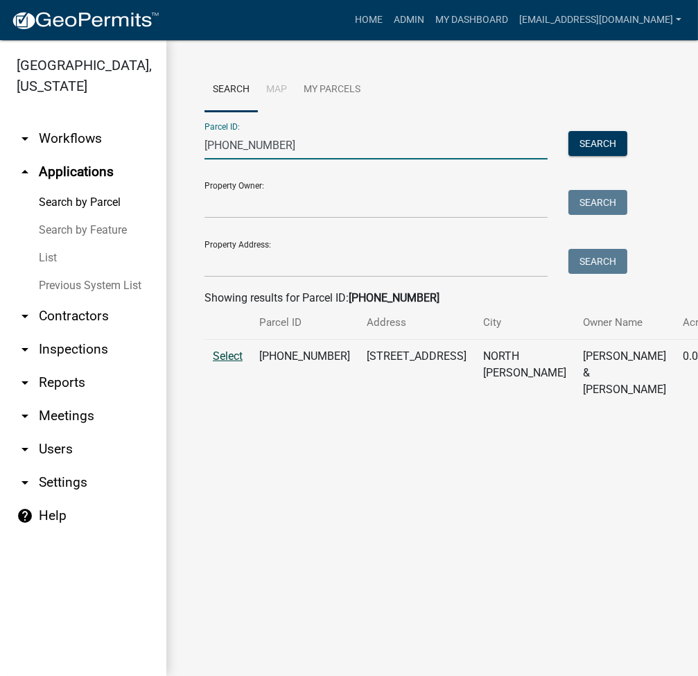
type input "024-040-188"
click at [234, 362] on span "Select" at bounding box center [228, 355] width 30 height 13
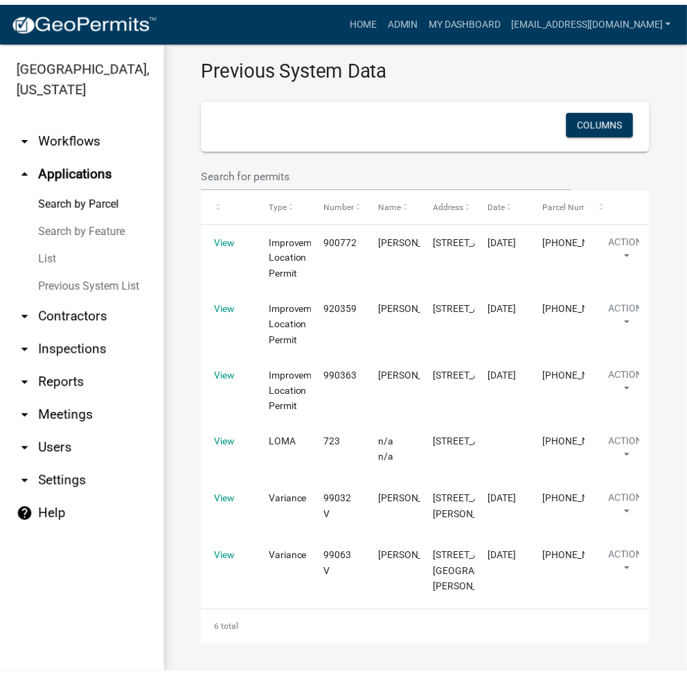
scroll to position [1254, 0]
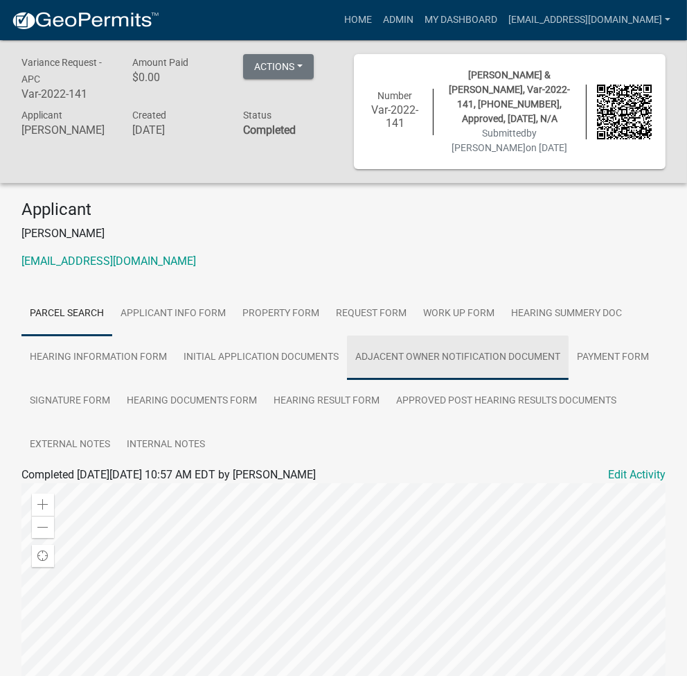
click at [412, 335] on link "Adjacent Owner Notification Document" at bounding box center [458, 357] width 222 height 44
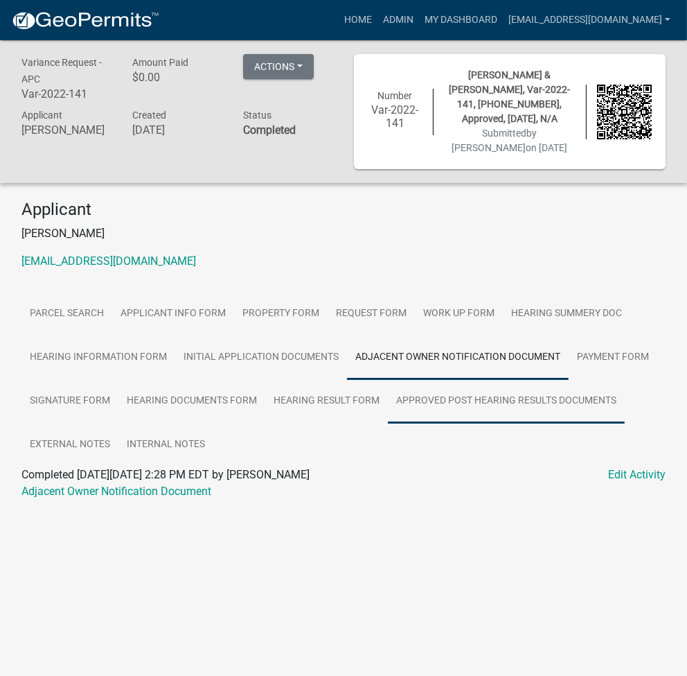
click at [391, 404] on link "Approved Post Hearing Results Documents" at bounding box center [506, 401] width 237 height 44
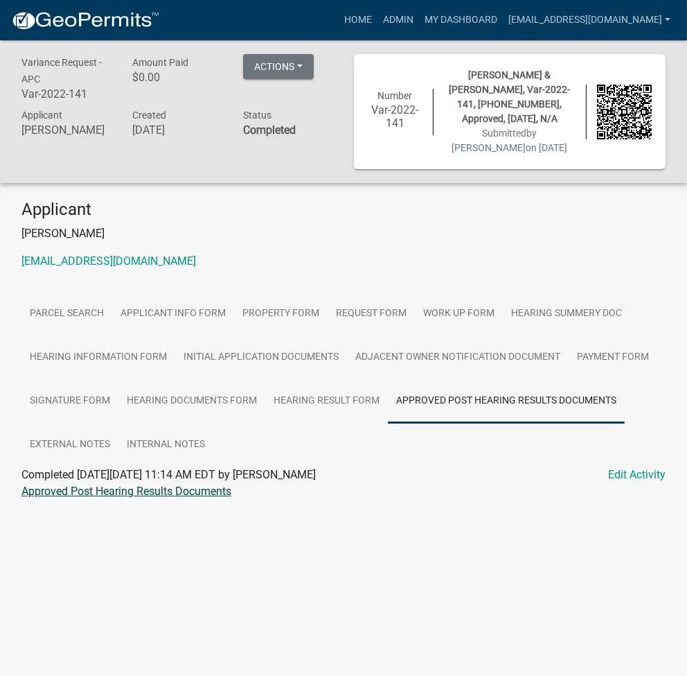
click at [143, 484] on link "Approved Post Hearing Results Documents" at bounding box center [126, 490] width 210 height 13
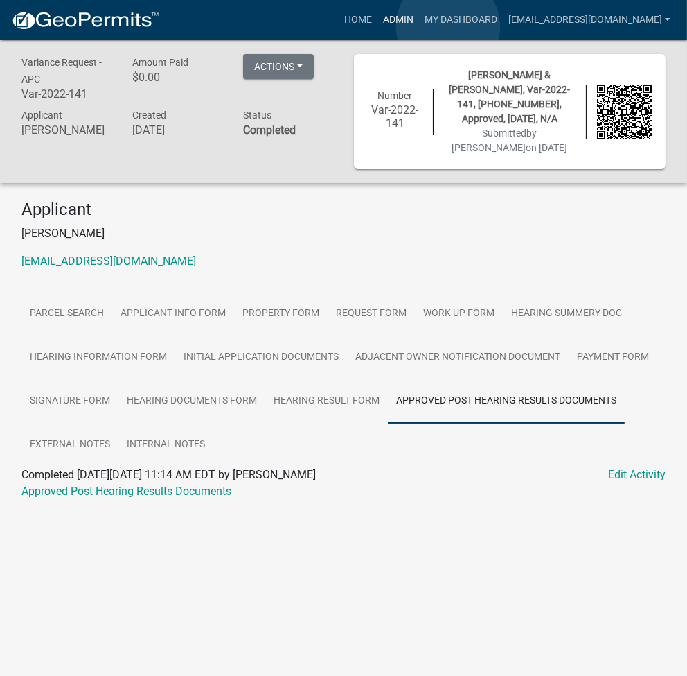
click at [419, 26] on link "Admin" at bounding box center [399, 20] width 42 height 26
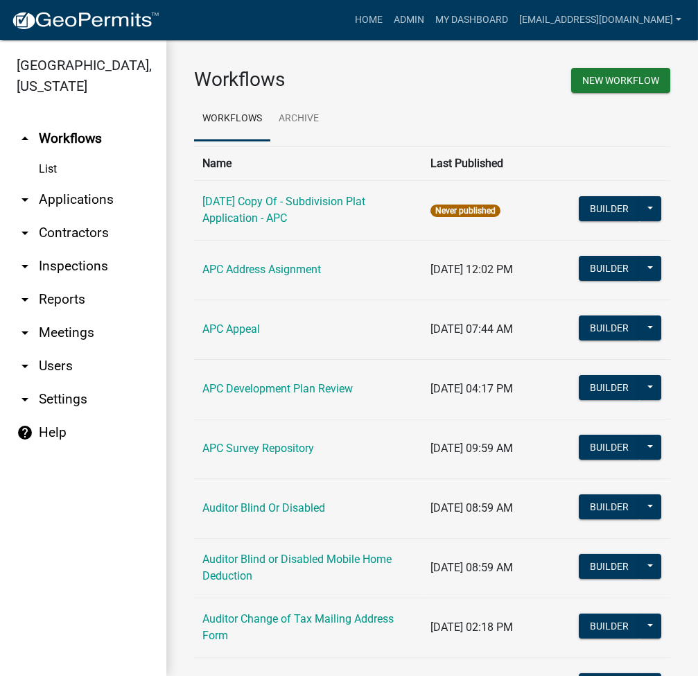
click at [89, 202] on link "arrow_drop_down Applications" at bounding box center [83, 199] width 166 height 33
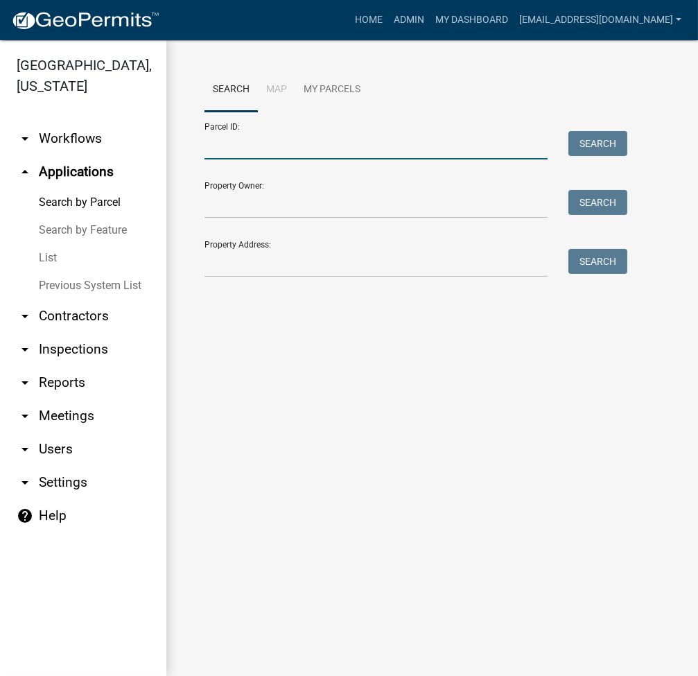
click at [239, 159] on input "Parcel ID:" at bounding box center [375, 145] width 343 height 28
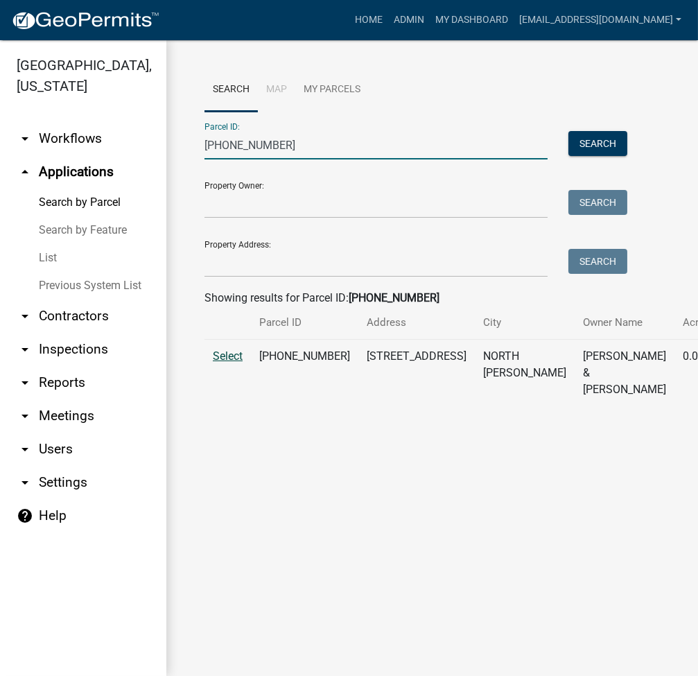
type input "024-040-188"
click at [228, 362] on span "Select" at bounding box center [228, 355] width 30 height 13
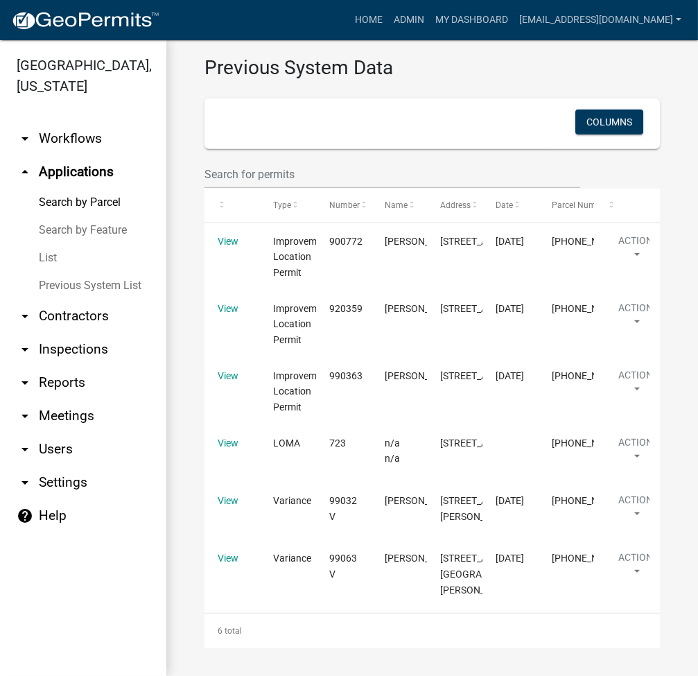
scroll to position [1808, 0]
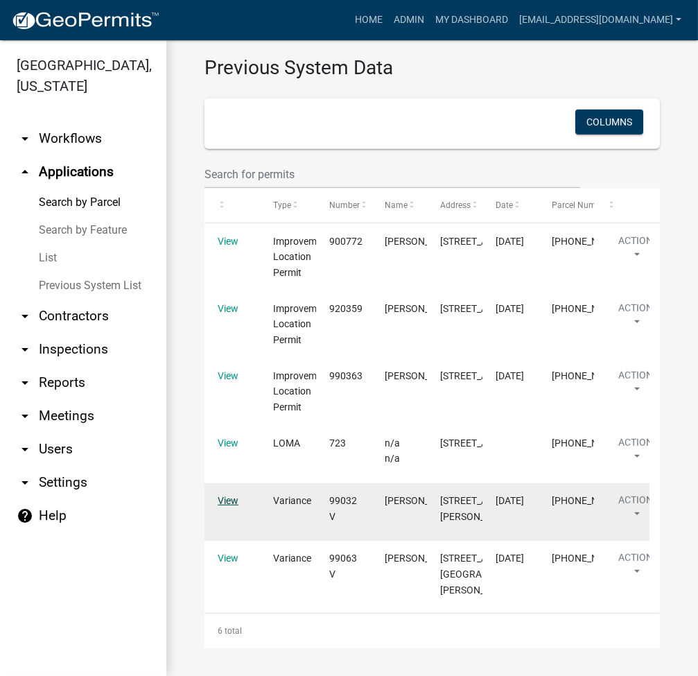
click at [221, 495] on link "View" at bounding box center [228, 500] width 21 height 11
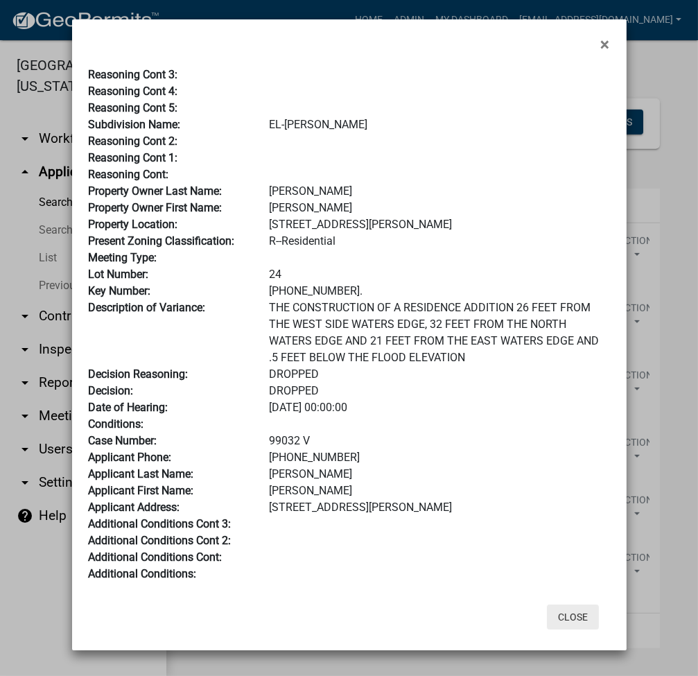
click at [564, 622] on button "Close" at bounding box center [573, 616] width 52 height 25
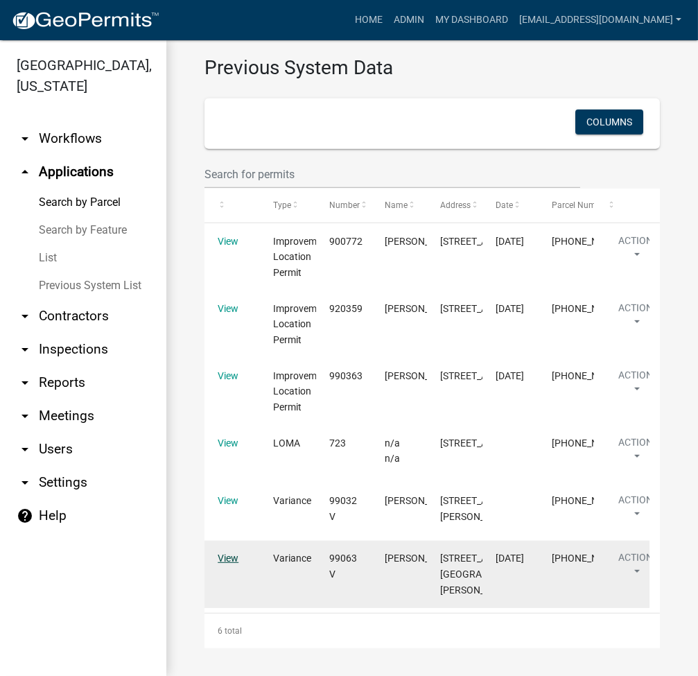
click at [223, 552] on link "View" at bounding box center [228, 557] width 21 height 11
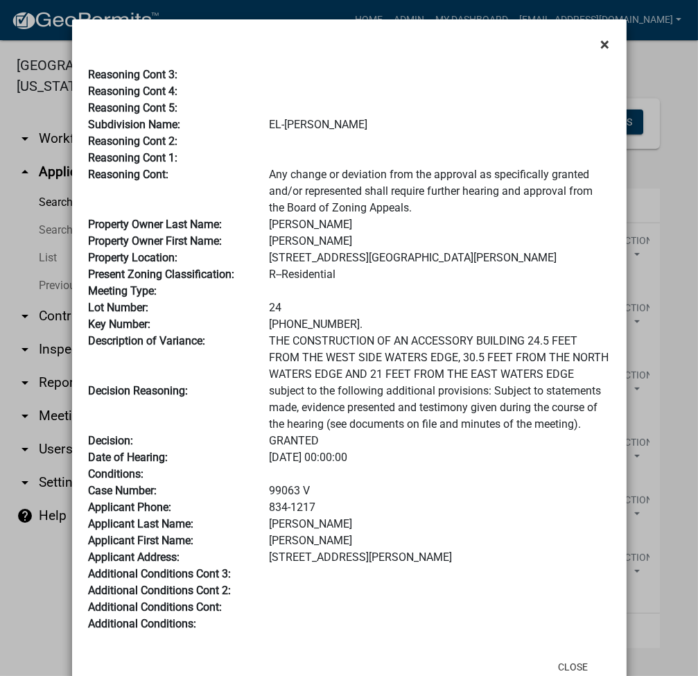
click at [606, 45] on button "×" at bounding box center [605, 44] width 31 height 39
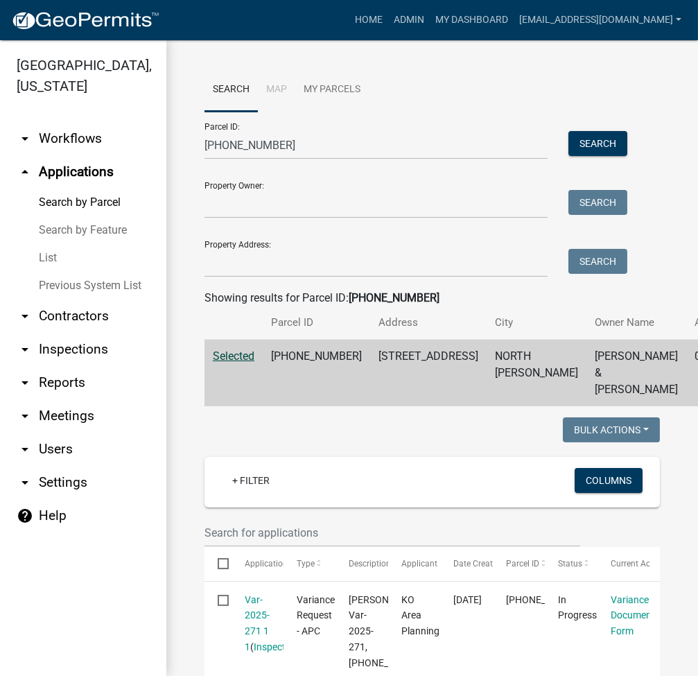
scroll to position [369, 0]
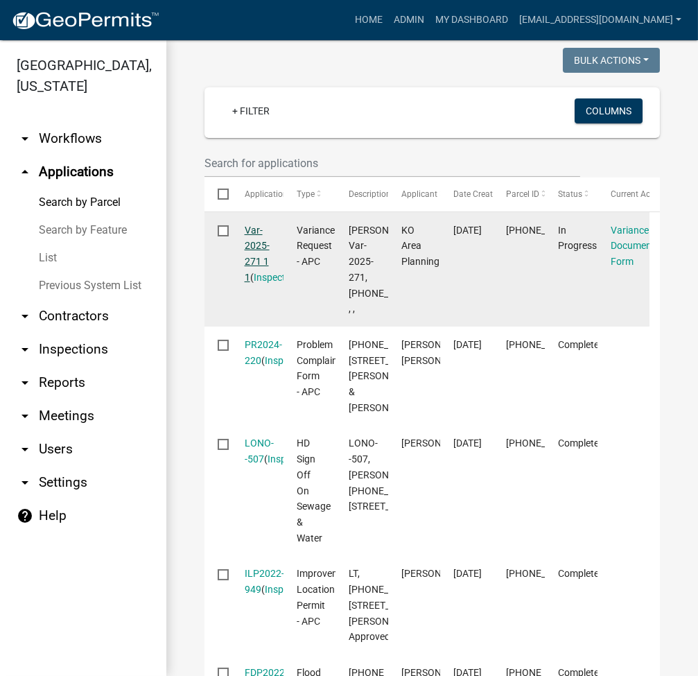
click at [255, 279] on link "Var-2025-271 1 1" at bounding box center [257, 254] width 25 height 58
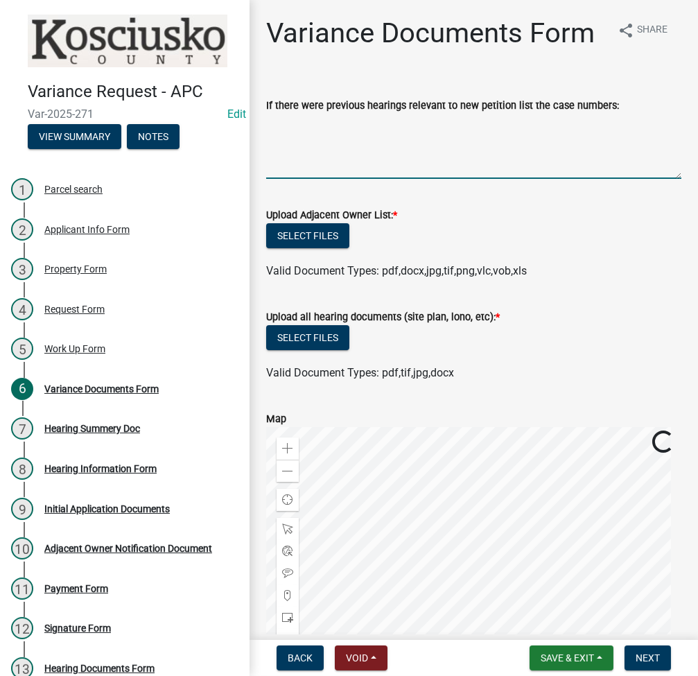
click at [367, 169] on textarea "If there were previous hearings relevant to new petition list the case numbers:" at bounding box center [473, 146] width 415 height 65
type textarea "v"
type textarea "VAR 2022-141, 99063V, 99032V DROPPOED"
click at [317, 248] on button "Select files" at bounding box center [307, 235] width 83 height 25
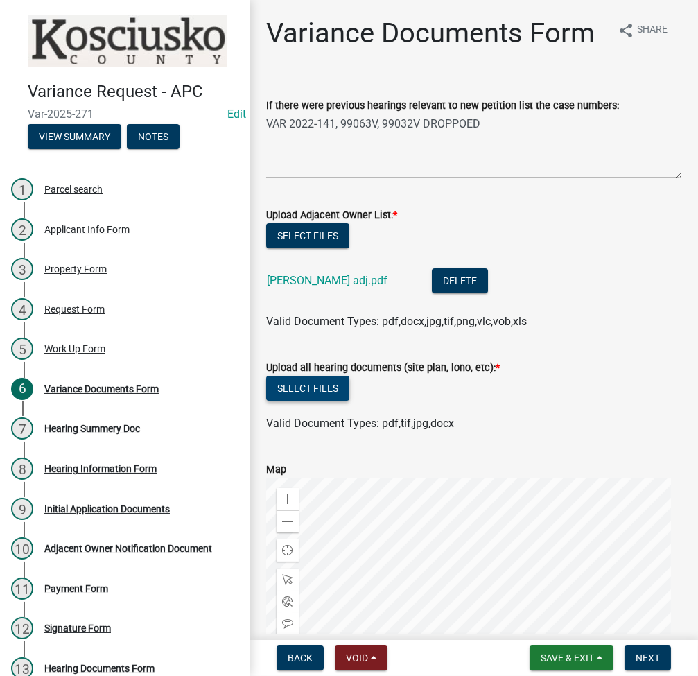
click at [313, 401] on button "Select files" at bounding box center [307, 388] width 83 height 25
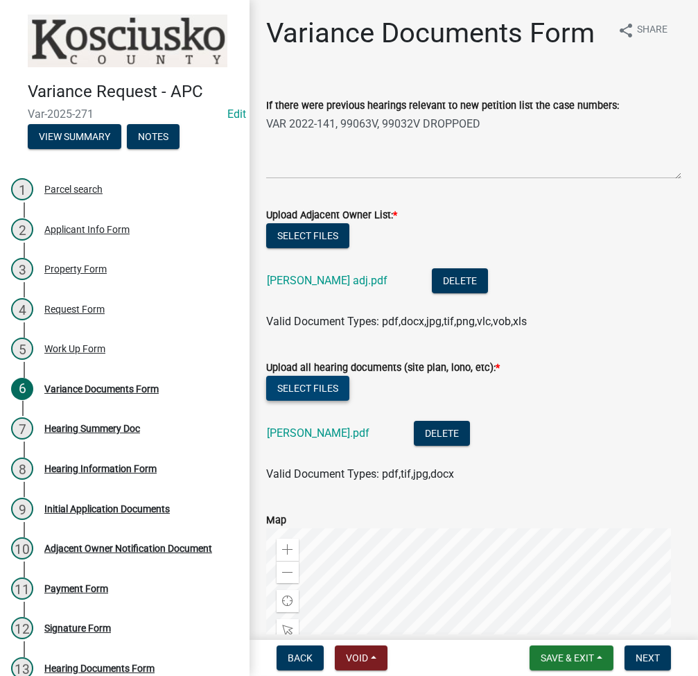
scroll to position [339, 0]
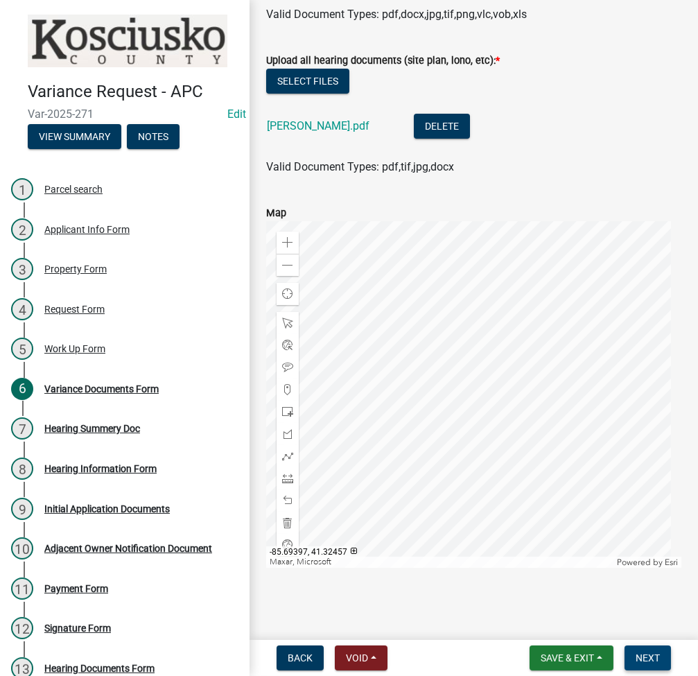
click at [648, 654] on span "Next" at bounding box center [648, 657] width 24 height 11
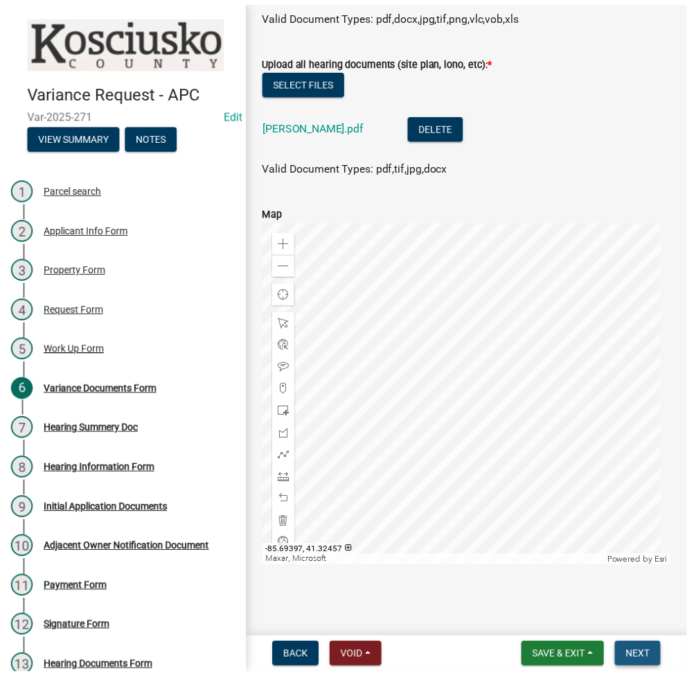
scroll to position [0, 0]
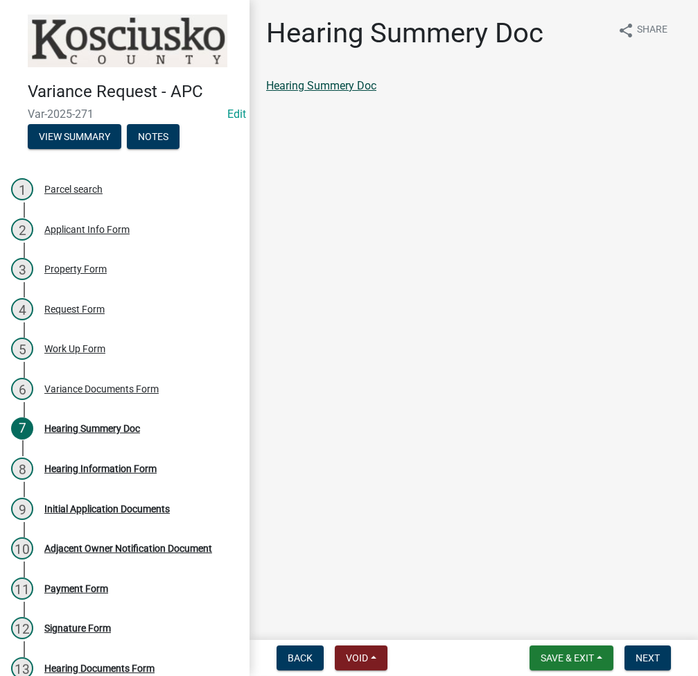
click at [318, 86] on link "Hearing Summery Doc" at bounding box center [321, 85] width 110 height 13
click at [651, 655] on span "Next" at bounding box center [648, 657] width 24 height 11
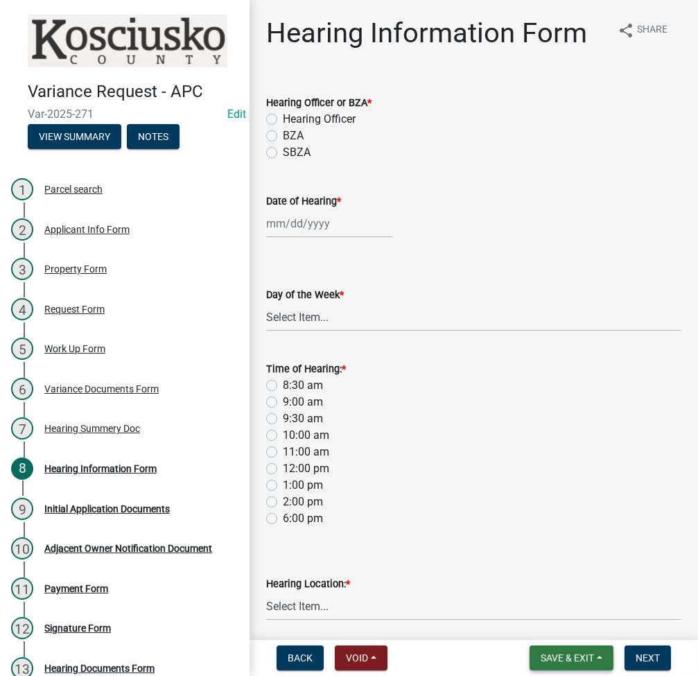
click at [552, 654] on span "Save & Exit" at bounding box center [567, 657] width 53 height 11
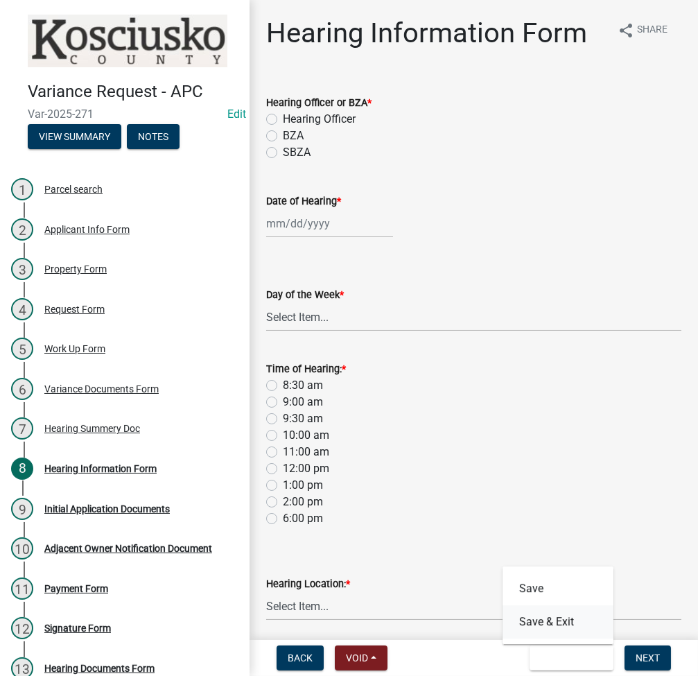
click at [554, 617] on button "Save & Exit" at bounding box center [557, 621] width 111 height 33
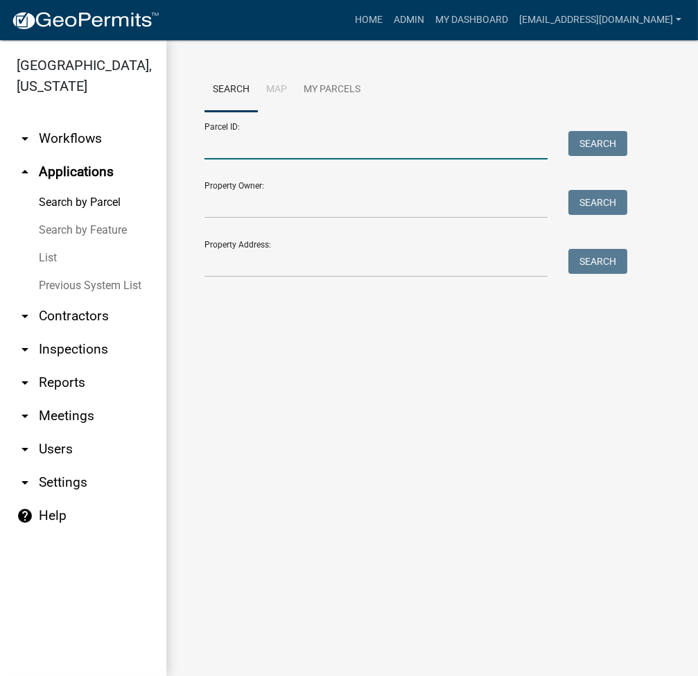
click at [294, 145] on input "Parcel ID:" at bounding box center [375, 145] width 343 height 28
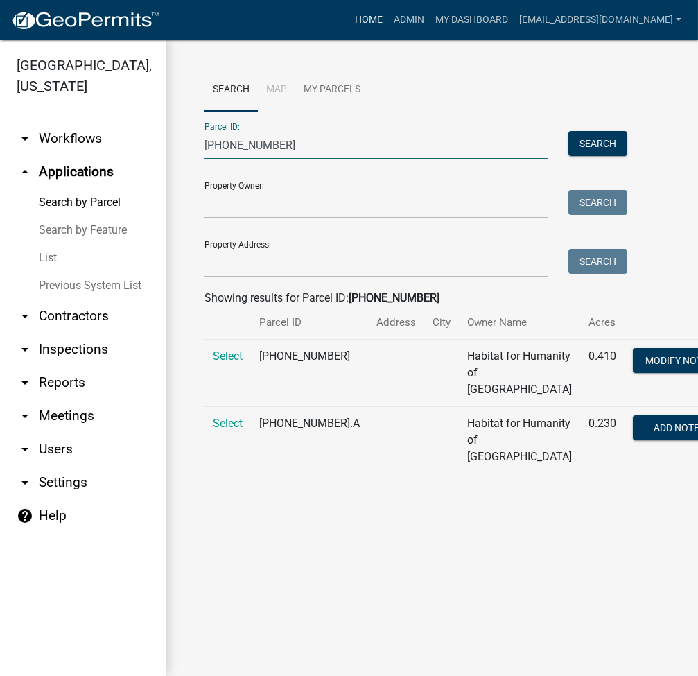
type input "[PHONE_NUMBER]"
click at [388, 19] on link "Home" at bounding box center [368, 20] width 39 height 26
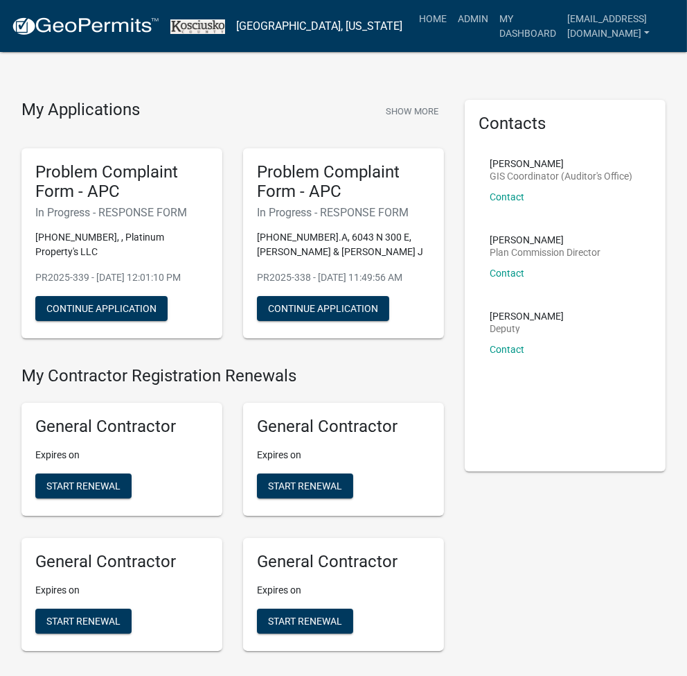
scroll to position [3541, 0]
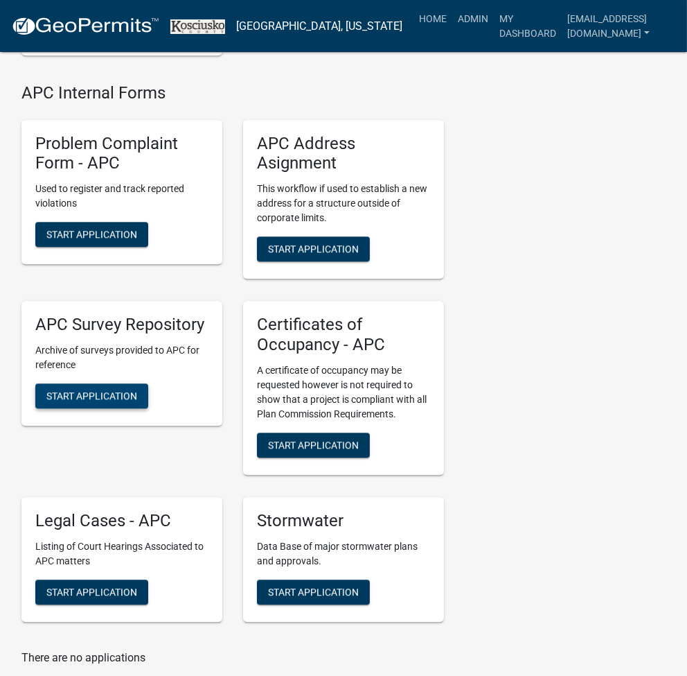
click at [80, 401] on button "Start Application" at bounding box center [91, 395] width 113 height 25
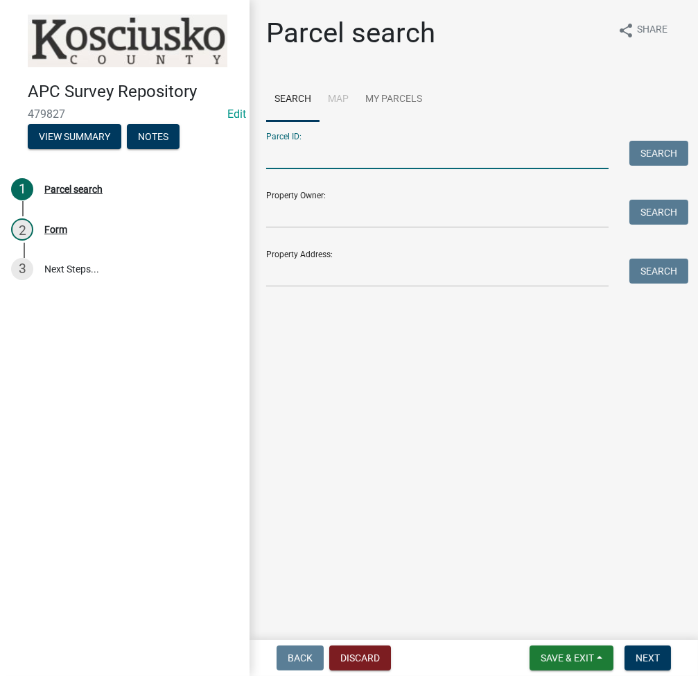
click at [306, 163] on input "Parcel ID:" at bounding box center [437, 155] width 342 height 28
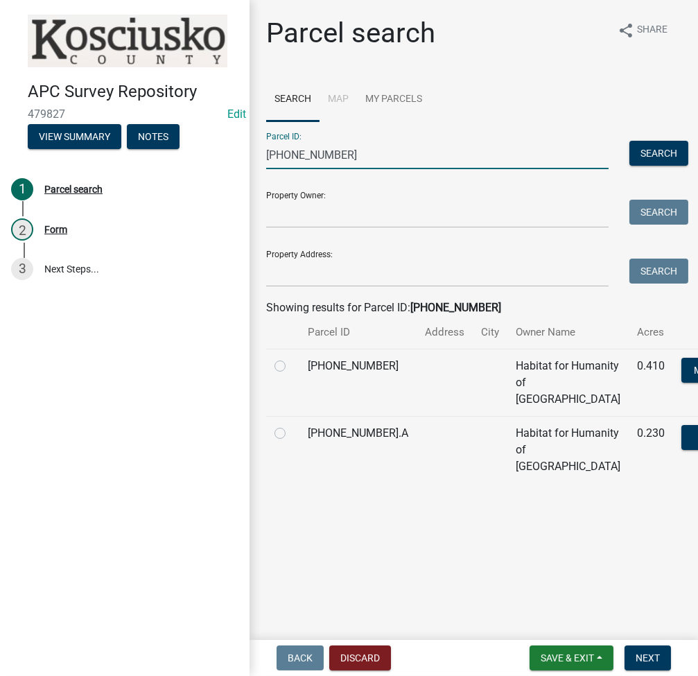
type input "[PHONE_NUMBER]"
click at [291, 358] on label at bounding box center [291, 358] width 0 height 0
click at [291, 367] on input "radio" at bounding box center [295, 362] width 9 height 9
radio input "true"
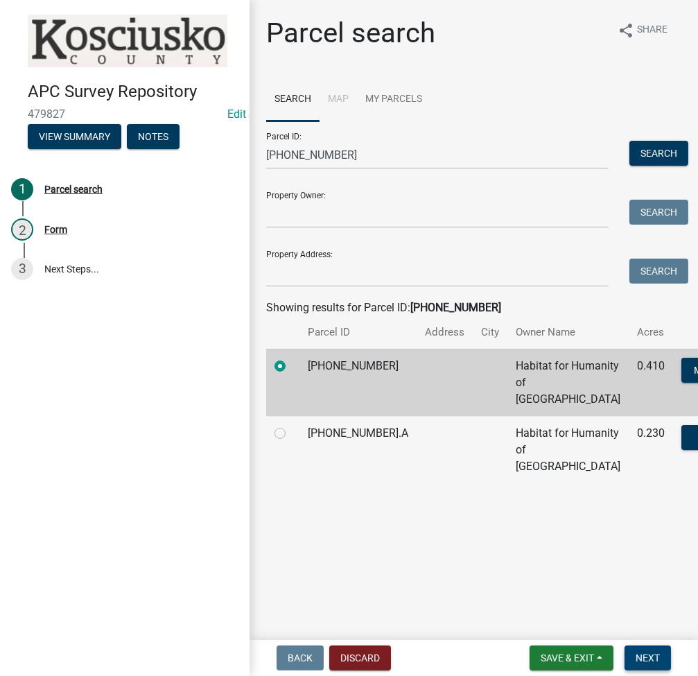
click at [643, 668] on button "Next" at bounding box center [647, 657] width 46 height 25
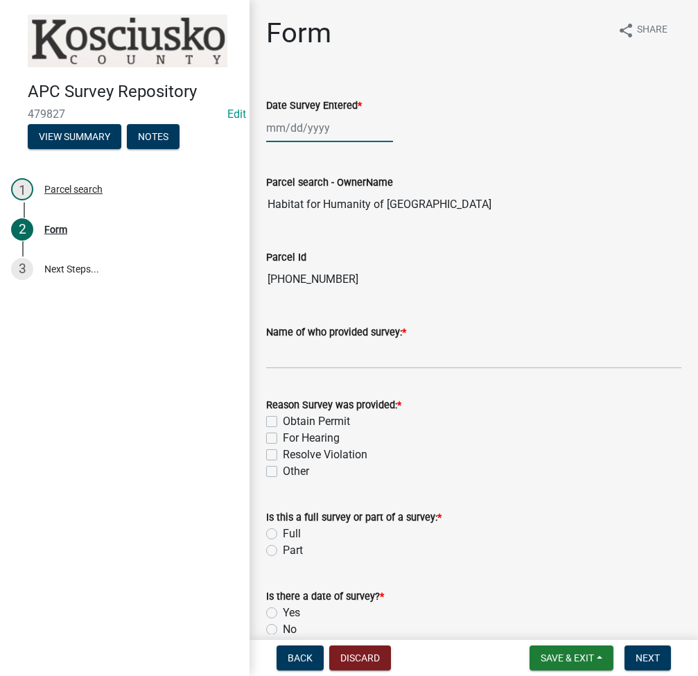
click at [296, 133] on div at bounding box center [329, 128] width 127 height 28
select select "9"
select select "2025"
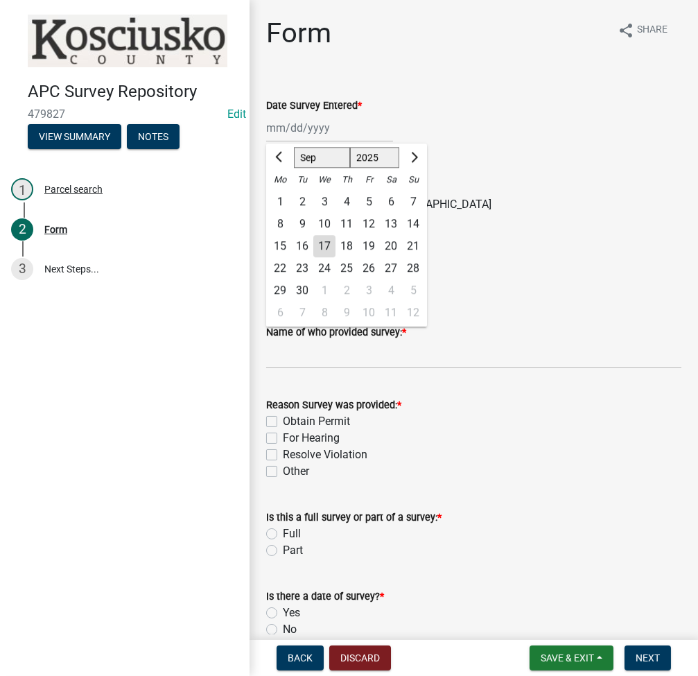
click at [331, 245] on div "17" at bounding box center [324, 246] width 22 height 22
type input "[DATE]"
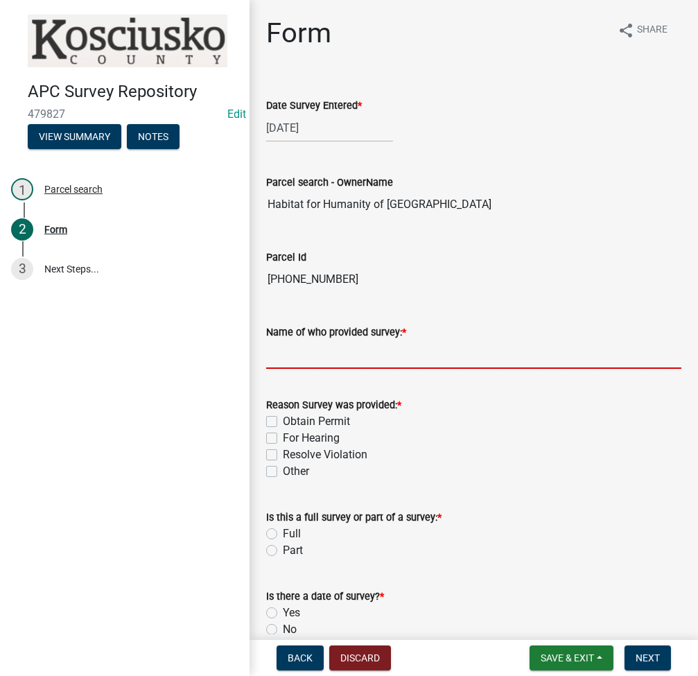
click at [354, 365] on input "Name of who provided survey: *" at bounding box center [473, 354] width 415 height 28
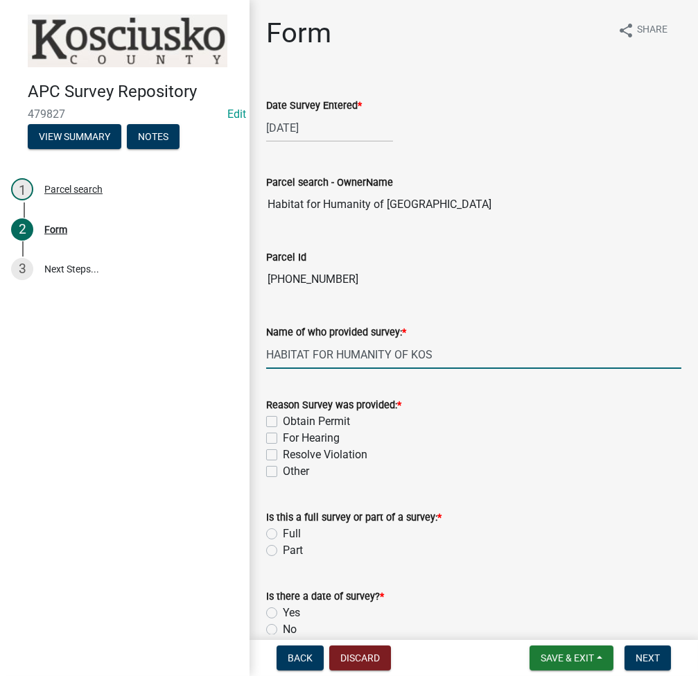
type input "HABITAT FOR HUMANITY OF KOS"
click at [283, 438] on label "For Hearing" at bounding box center [311, 438] width 57 height 17
click at [283, 438] on input "For Hearing" at bounding box center [287, 434] width 9 height 9
checkbox input "true"
checkbox input "false"
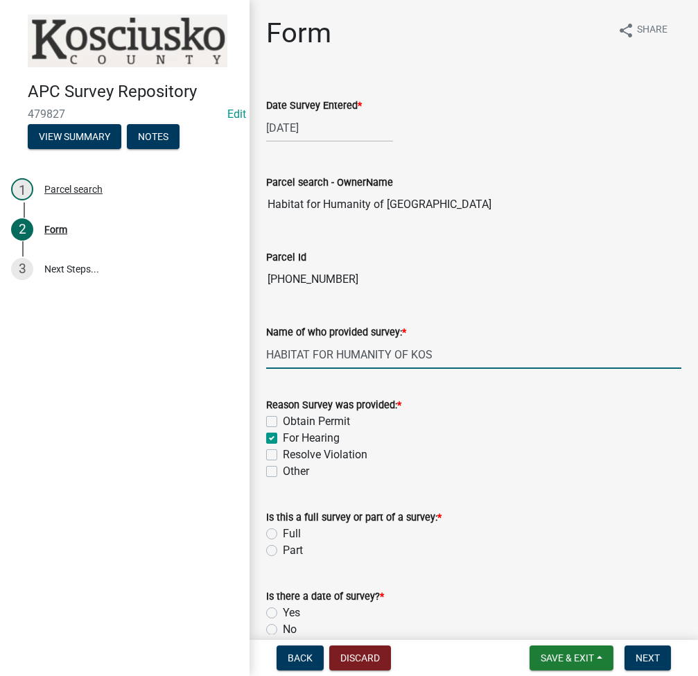
checkbox input "true"
checkbox input "false"
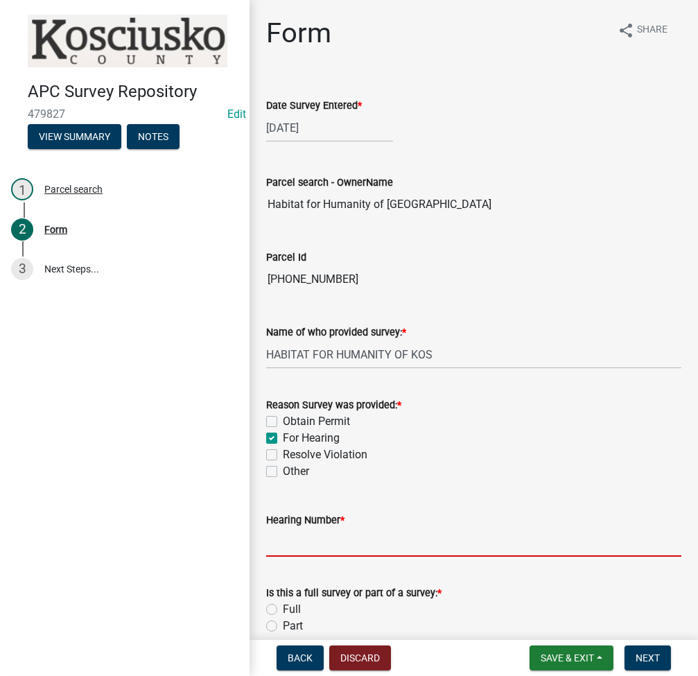
click at [331, 548] on input "Hearing Number *" at bounding box center [473, 542] width 415 height 28
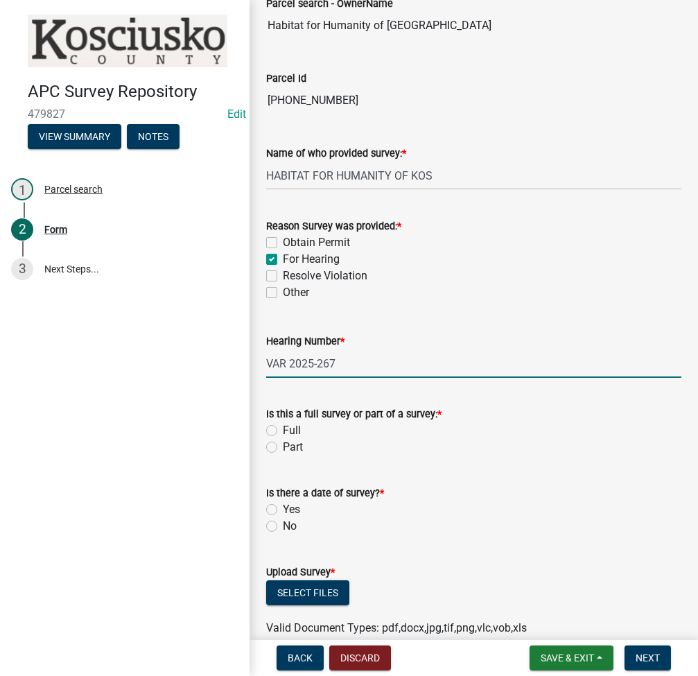
scroll to position [184, 0]
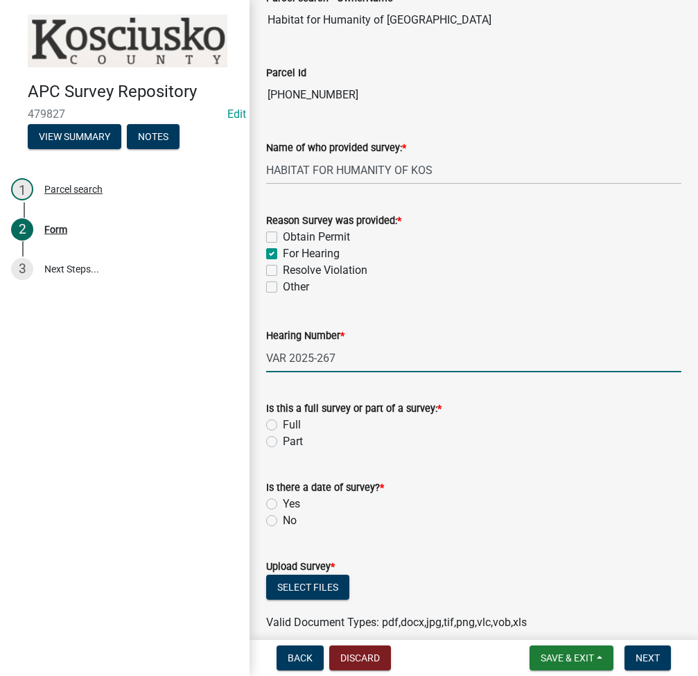
type input "VAR 2025-267"
click at [283, 421] on label "Full" at bounding box center [292, 425] width 18 height 17
click at [283, 421] on input "Full" at bounding box center [287, 421] width 9 height 9
radio input "true"
click at [283, 501] on label "Yes" at bounding box center [291, 504] width 17 height 17
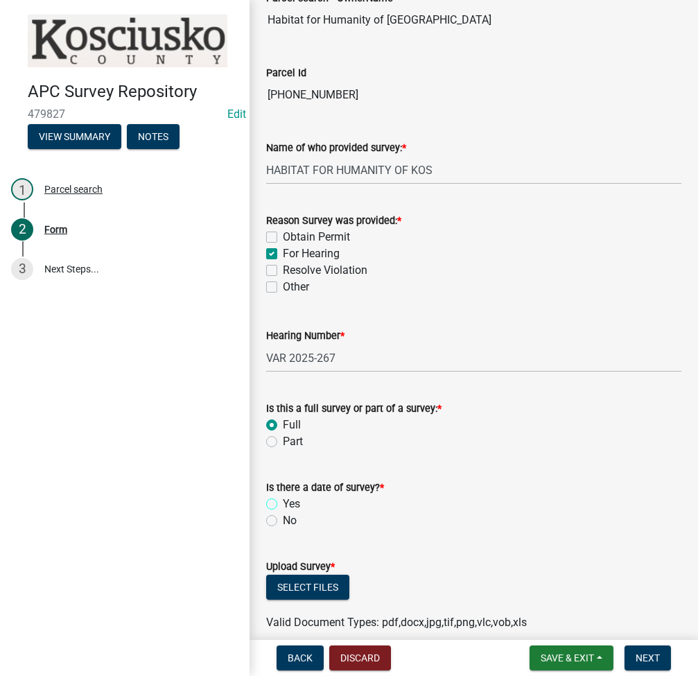
click at [283, 501] on input "Yes" at bounding box center [287, 500] width 9 height 9
radio input "true"
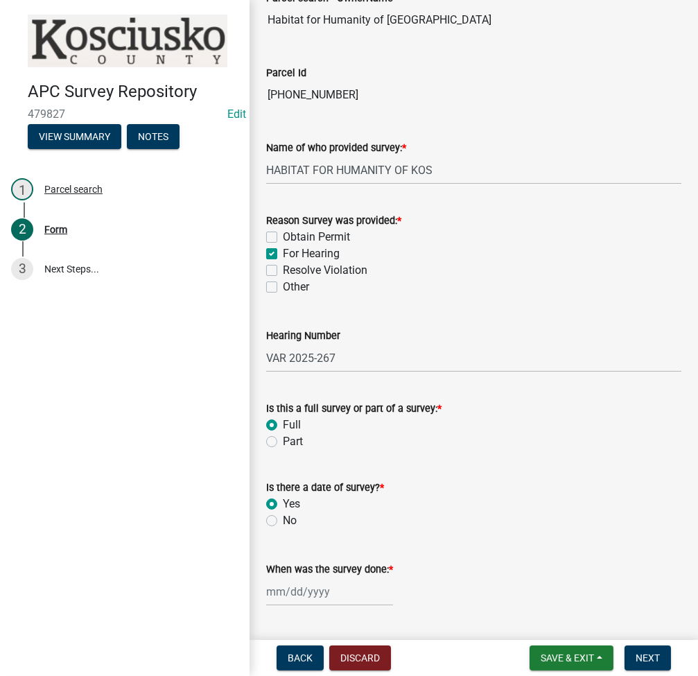
click at [268, 565] on label "When was the survey done: *" at bounding box center [329, 570] width 127 height 10
click at [268, 577] on input "When was the survey done: *" at bounding box center [329, 591] width 127 height 28
select select "9"
select select "2025"
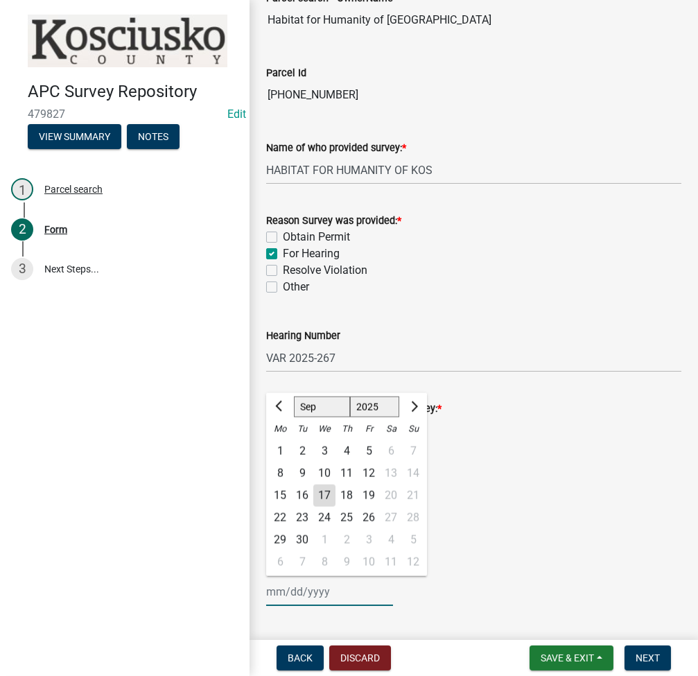
click at [279, 588] on input "When was the survey done: *" at bounding box center [329, 591] width 127 height 28
type input "08-14-2023"
click at [476, 536] on wm-data-entity-input "Is there a date of survey? * Yes No" at bounding box center [473, 501] width 415 height 79
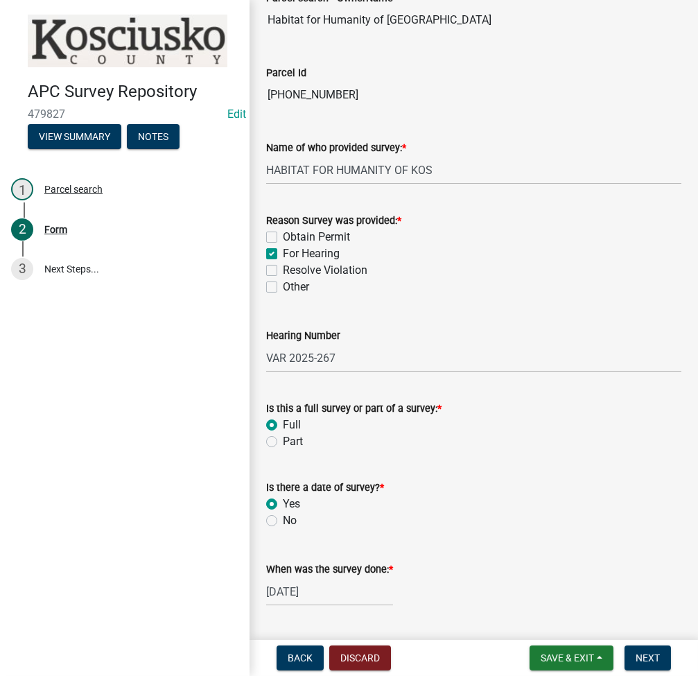
scroll to position [398, 0]
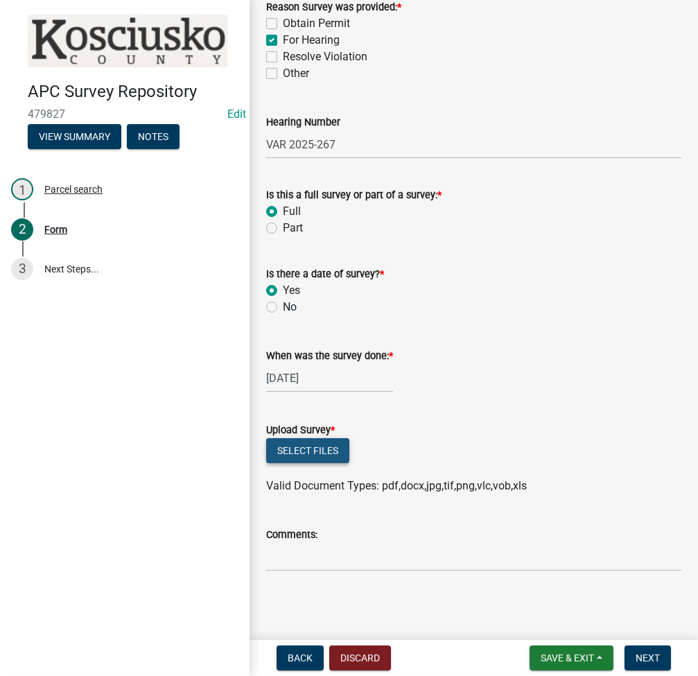
click at [305, 450] on button "Select files" at bounding box center [307, 450] width 83 height 25
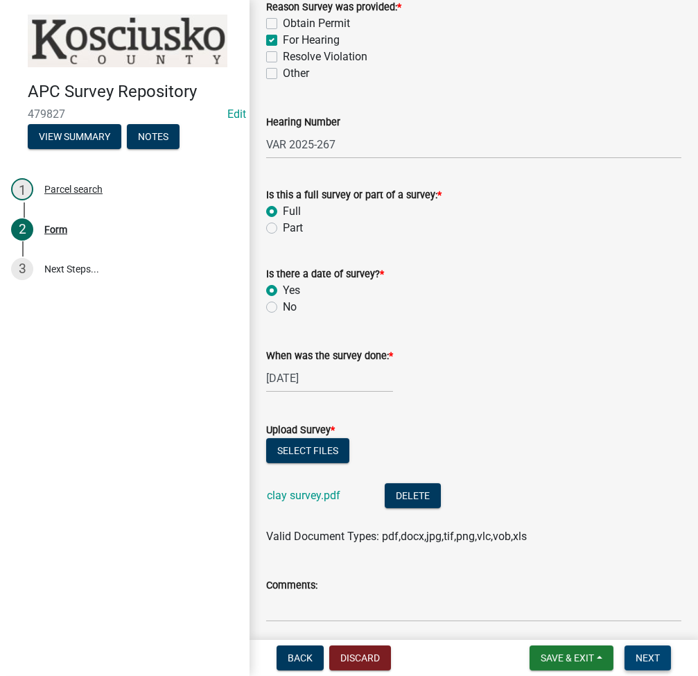
click at [636, 661] on span "Next" at bounding box center [648, 657] width 24 height 11
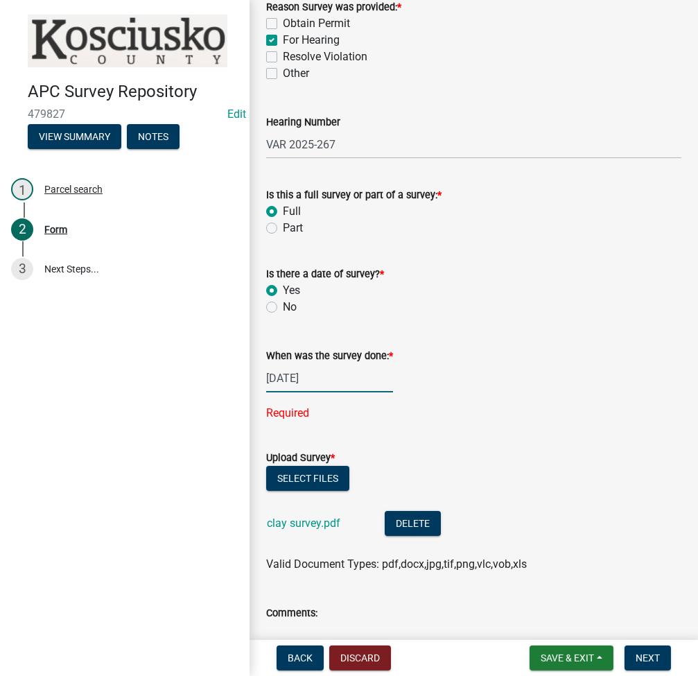
click at [367, 383] on div "08-14-2023" at bounding box center [329, 378] width 127 height 28
select select "9"
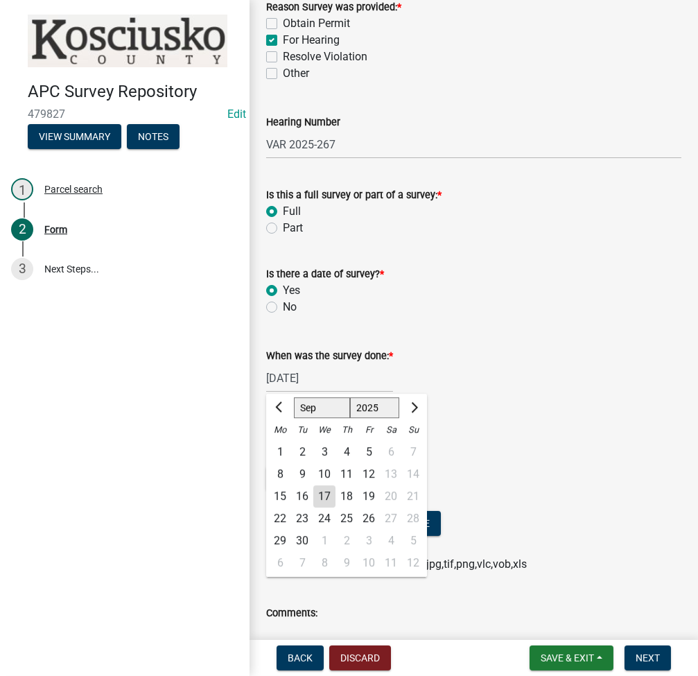
click at [375, 412] on select "1525 1526 1527 1528 1529 1530 1531 1532 1533 1534 1535 1536 1537 1538 1539 1540…" at bounding box center [375, 407] width 50 height 21
select select "2023"
click at [350, 397] on select "1525 1526 1527 1528 1529 1530 1531 1532 1533 1534 1535 1536 1537 1538 1539 1540…" at bounding box center [375, 407] width 50 height 21
click at [331, 412] on select "Jan Feb Mar Apr May Jun Jul Aug Sep Oct Nov Dec" at bounding box center [322, 407] width 56 height 21
select select "8"
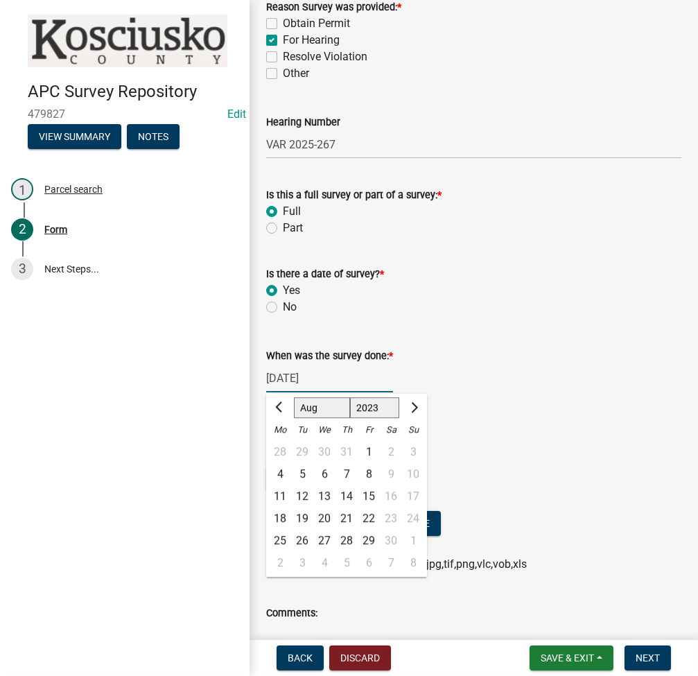
click at [294, 397] on select "Jan Feb Mar Apr May Jun Jul Aug Sep Oct Nov Dec" at bounding box center [322, 407] width 56 height 21
click at [277, 486] on div "14" at bounding box center [280, 496] width 22 height 22
type input "08/14/2023"
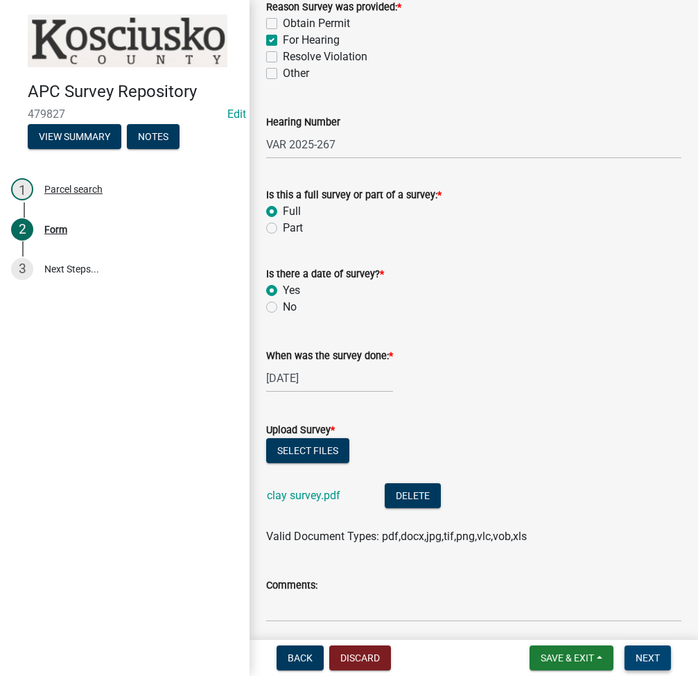
click at [655, 652] on span "Next" at bounding box center [648, 657] width 24 height 11
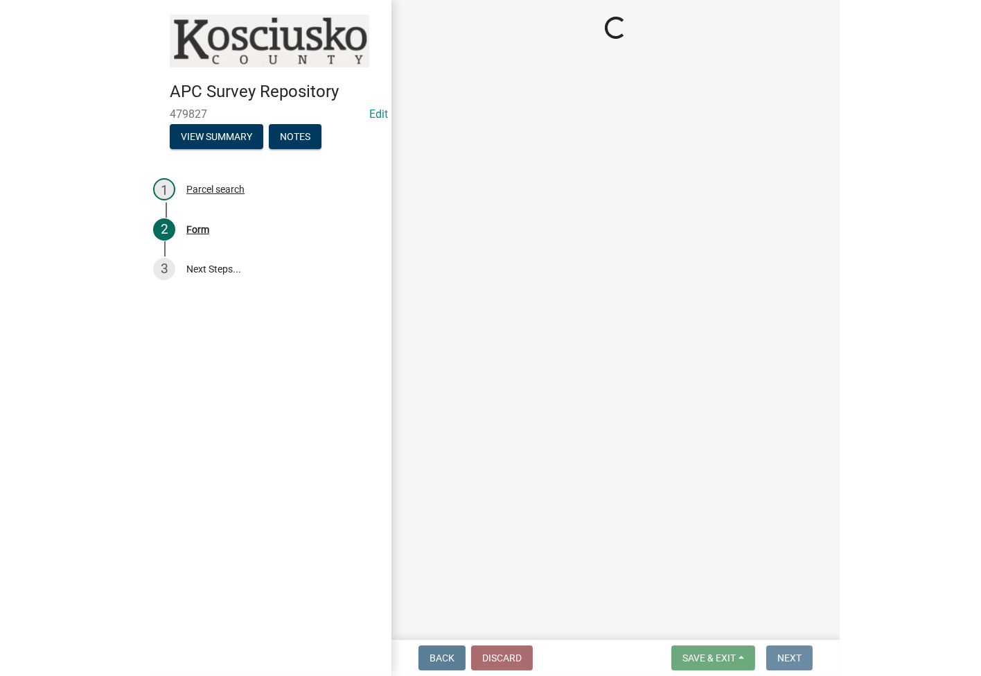
scroll to position [0, 0]
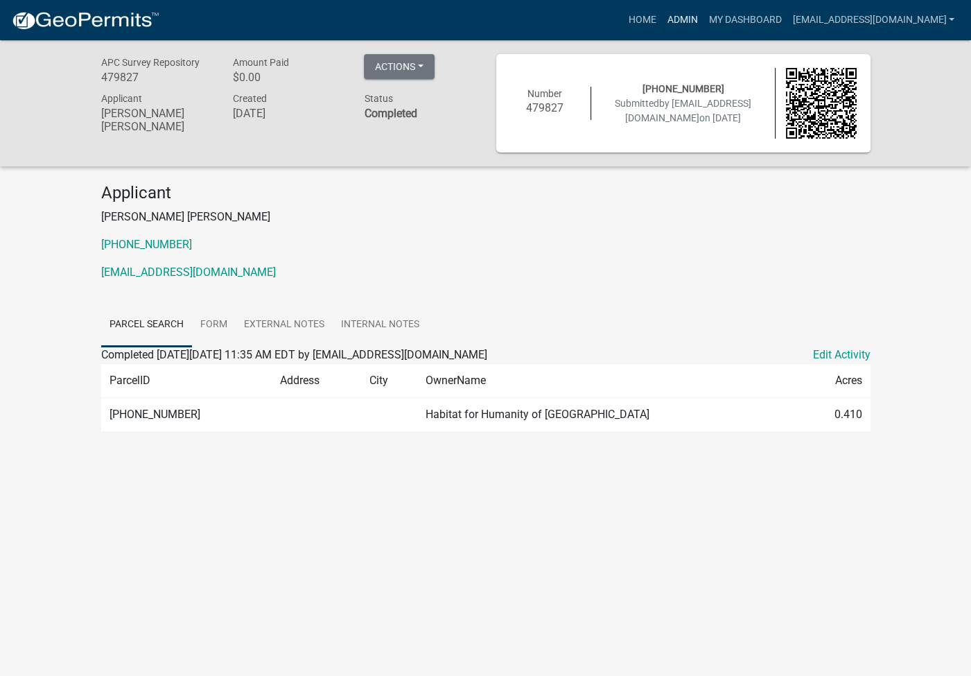
click at [697, 28] on link "Admin" at bounding box center [682, 20] width 42 height 26
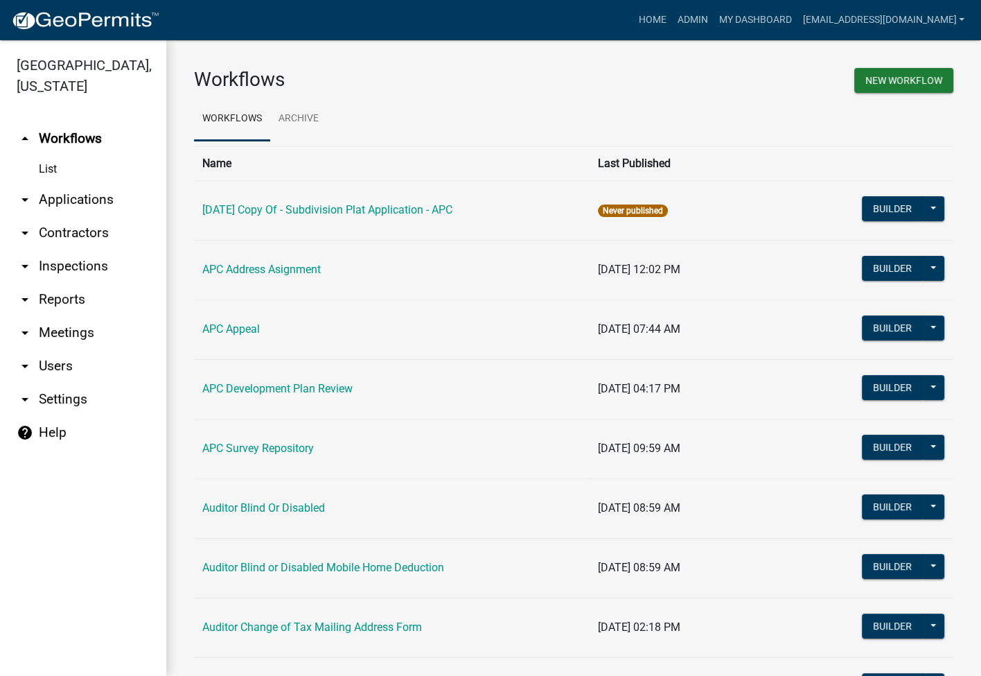
drag, startPoint x: 86, startPoint y: 201, endPoint x: 148, endPoint y: 175, distance: 67.4
click at [87, 201] on link "arrow_drop_down Applications" at bounding box center [83, 199] width 166 height 33
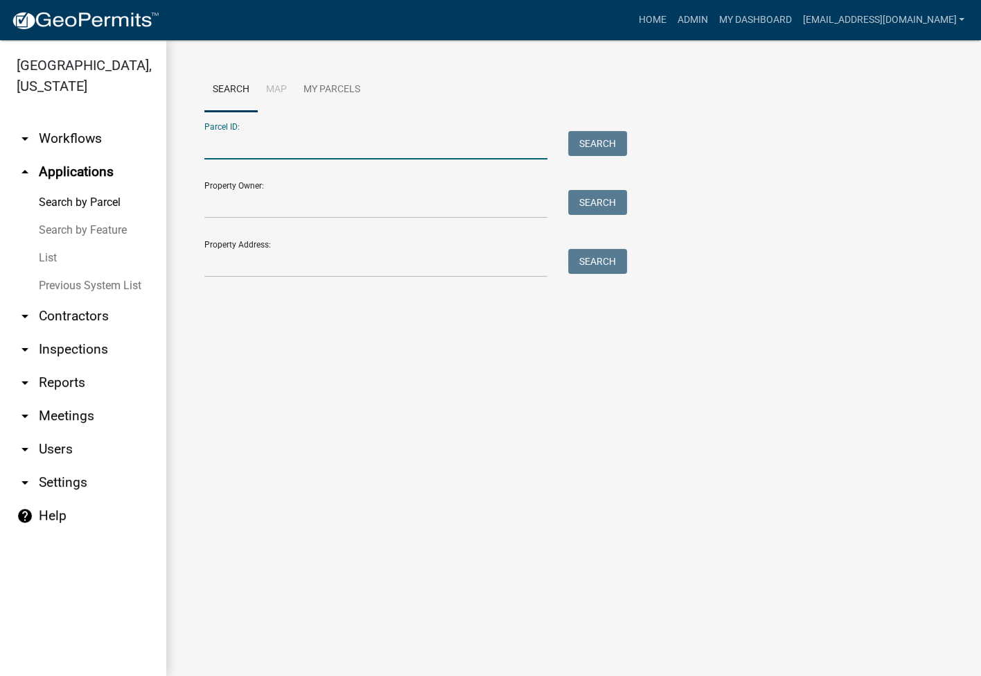
click at [227, 143] on input "Parcel ID:" at bounding box center [375, 145] width 343 height 28
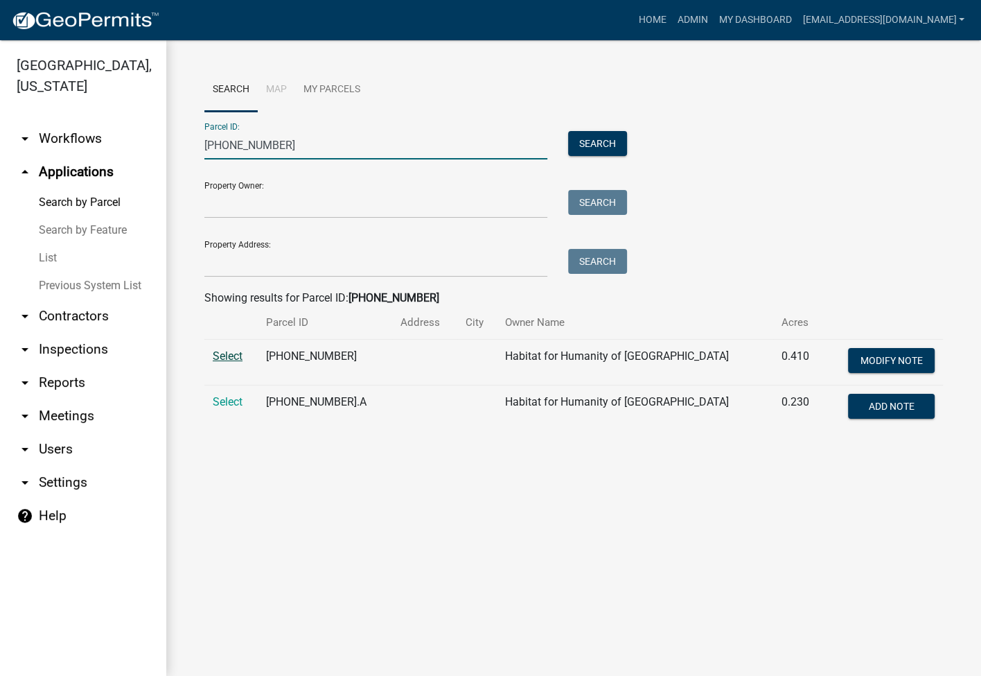
type input "[PHONE_NUMBER]"
click at [229, 360] on span "Select" at bounding box center [228, 355] width 30 height 13
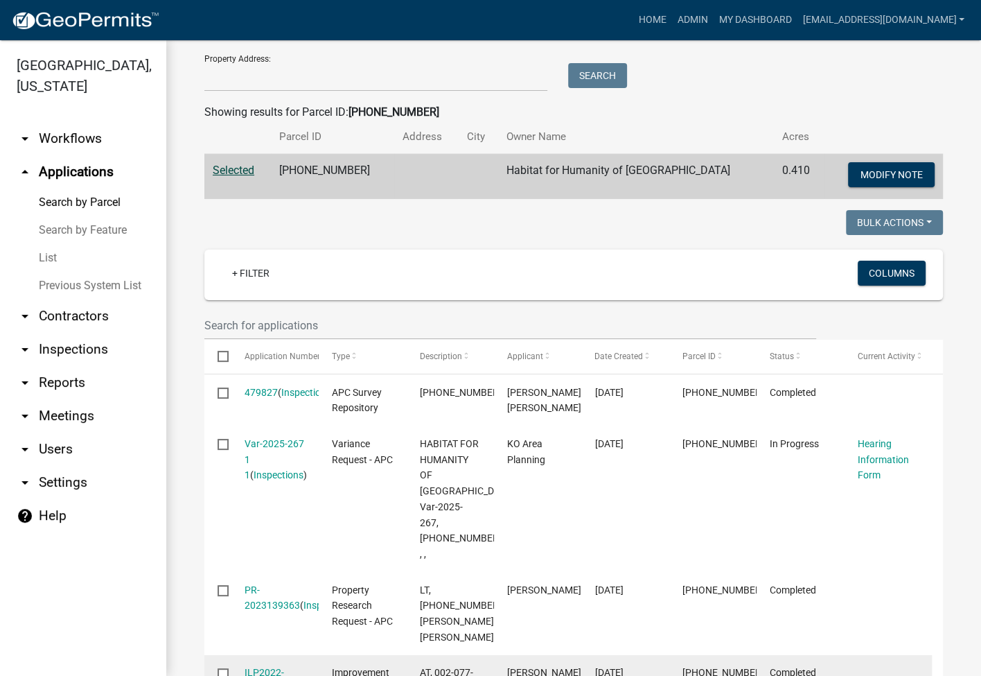
scroll to position [215, 0]
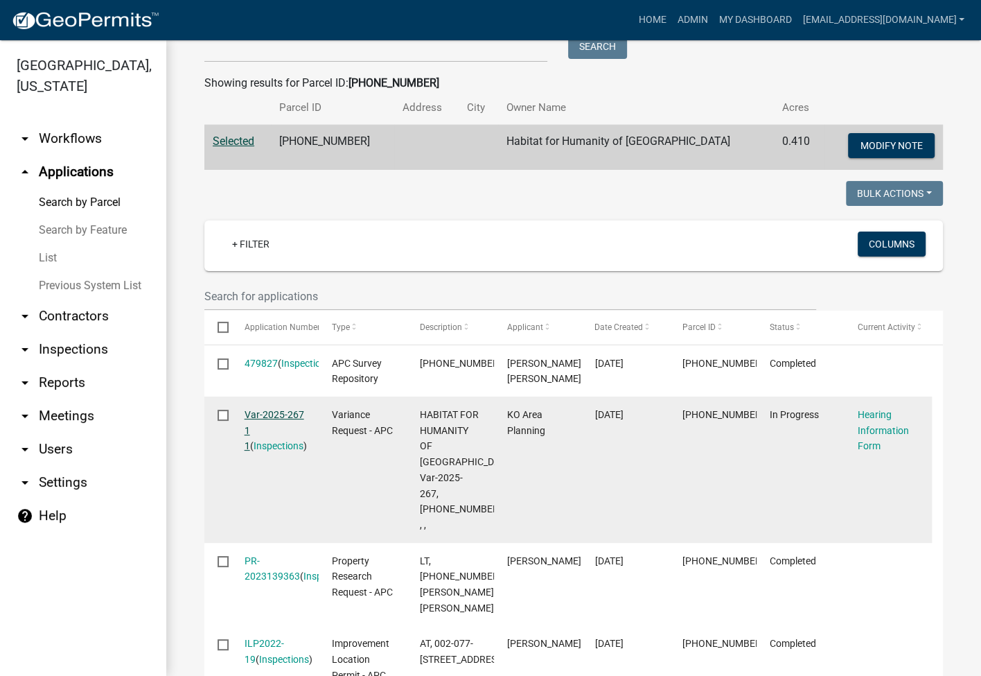
click at [285, 414] on link "Var-2025-267 1 1" at bounding box center [275, 430] width 60 height 43
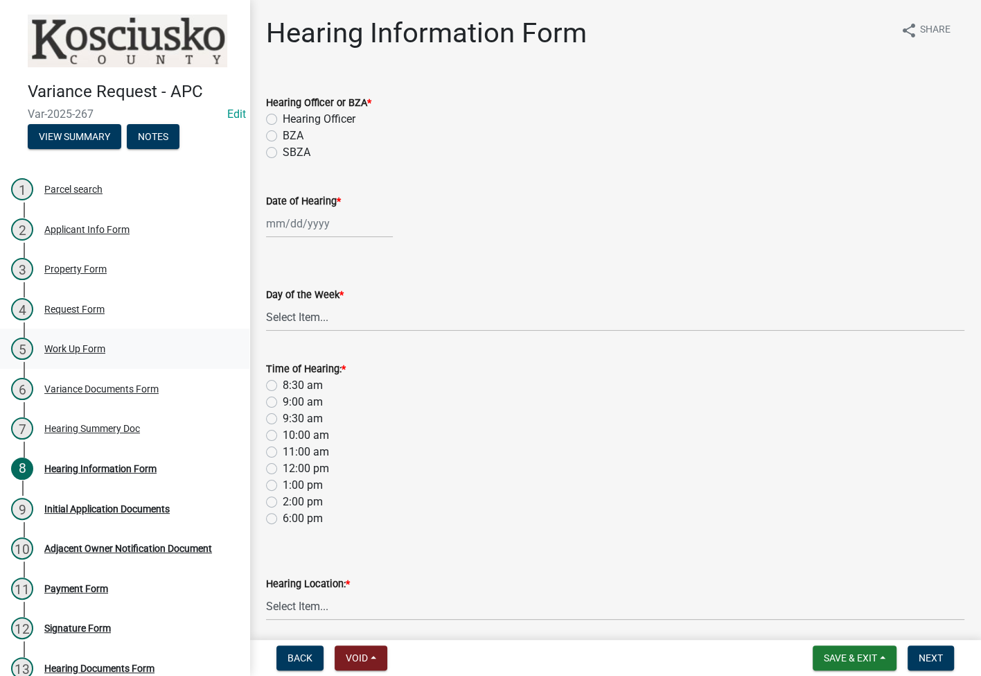
click at [67, 344] on div "Work Up Form" at bounding box center [74, 349] width 61 height 10
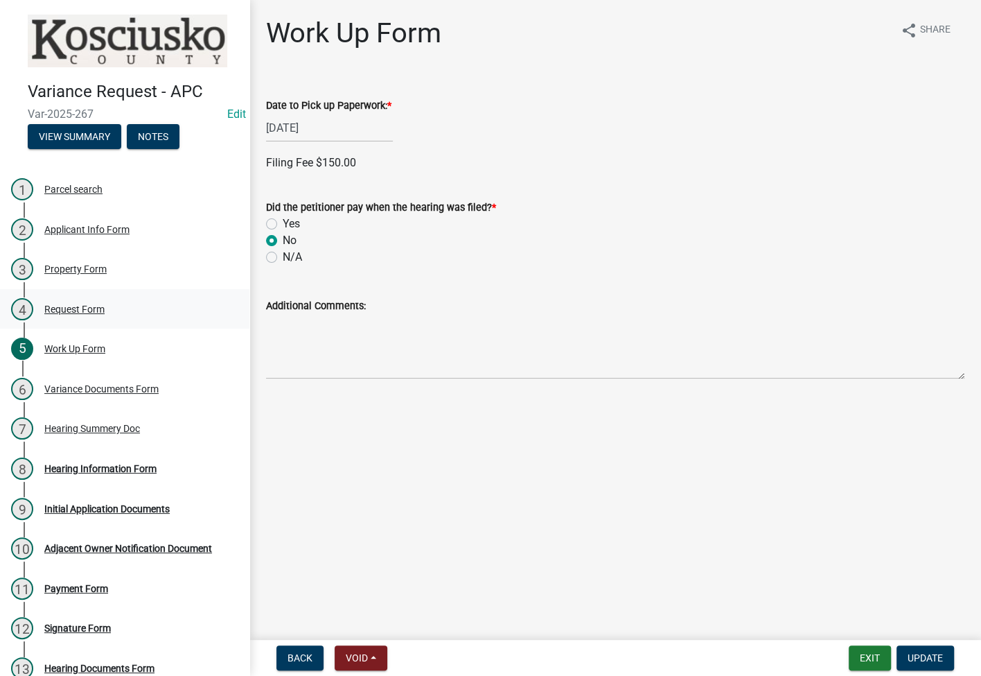
click at [96, 293] on link "4 Request Form" at bounding box center [124, 309] width 249 height 40
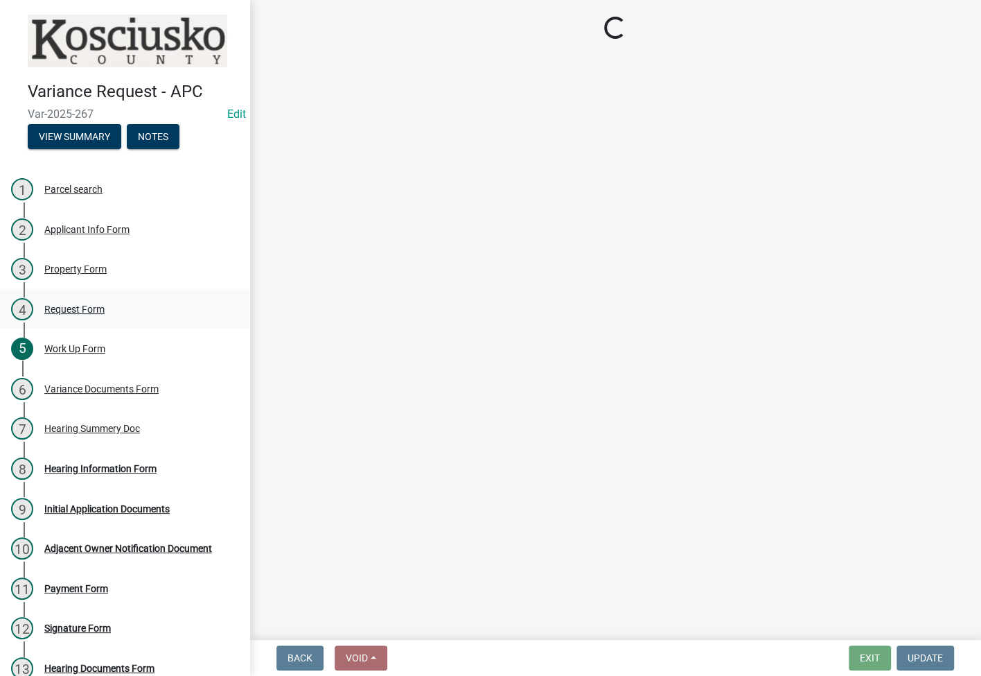
select select "77eb12f8-2a64-4a31-bfec-9b00716b2165"
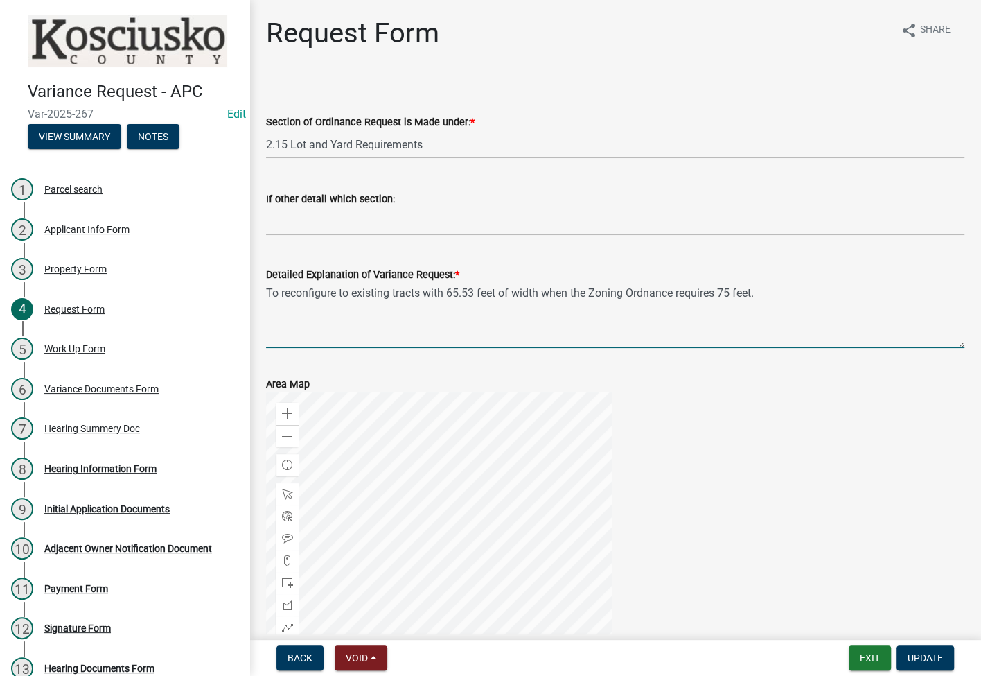
click at [697, 292] on textarea "To reconfigure to existing tracts with 65.53 feet of width when the Zoning Ordn…" at bounding box center [615, 315] width 699 height 65
click at [344, 292] on textarea "To reconfigure to existing tracts with 65.53 feet of width when the Zoning Ordn…" at bounding box center [615, 315] width 699 height 65
click at [442, 294] on textarea "To reconfigure two existing tracts with 65.53 feet of width when the Zoning Ord…" at bounding box center [615, 315] width 699 height 65
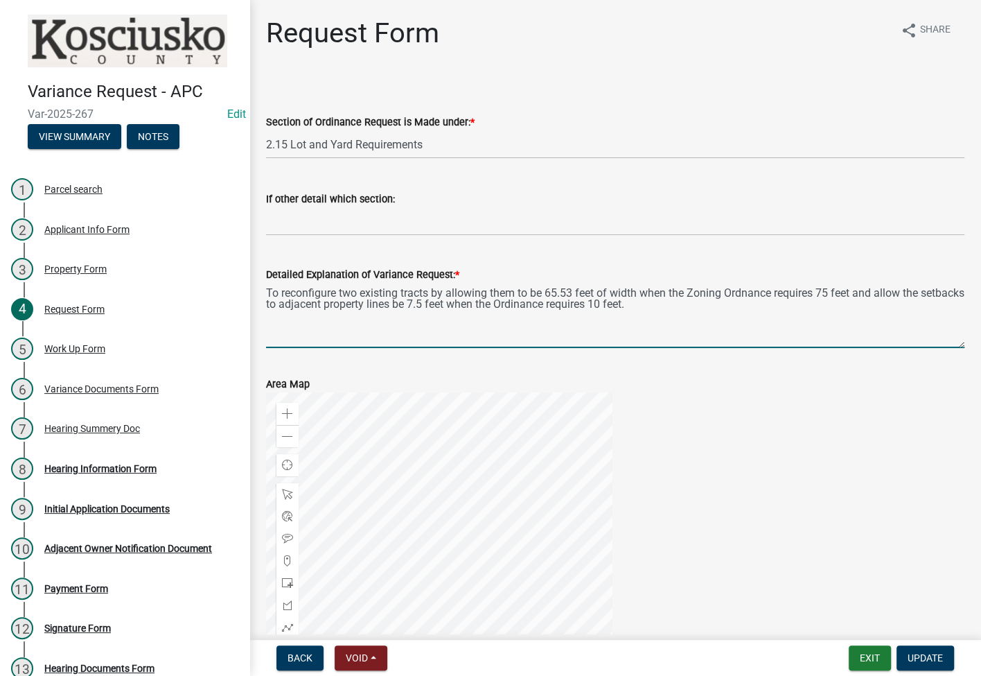
click at [697, 301] on textarea "To reconfigure two existing tracts by allowing them to be 65.53 feet of width w…" at bounding box center [615, 315] width 699 height 65
click at [697, 283] on textarea "To reconfigure two existing tracts by allowing them to be 65.53 feet of width w…" at bounding box center [615, 315] width 699 height 65
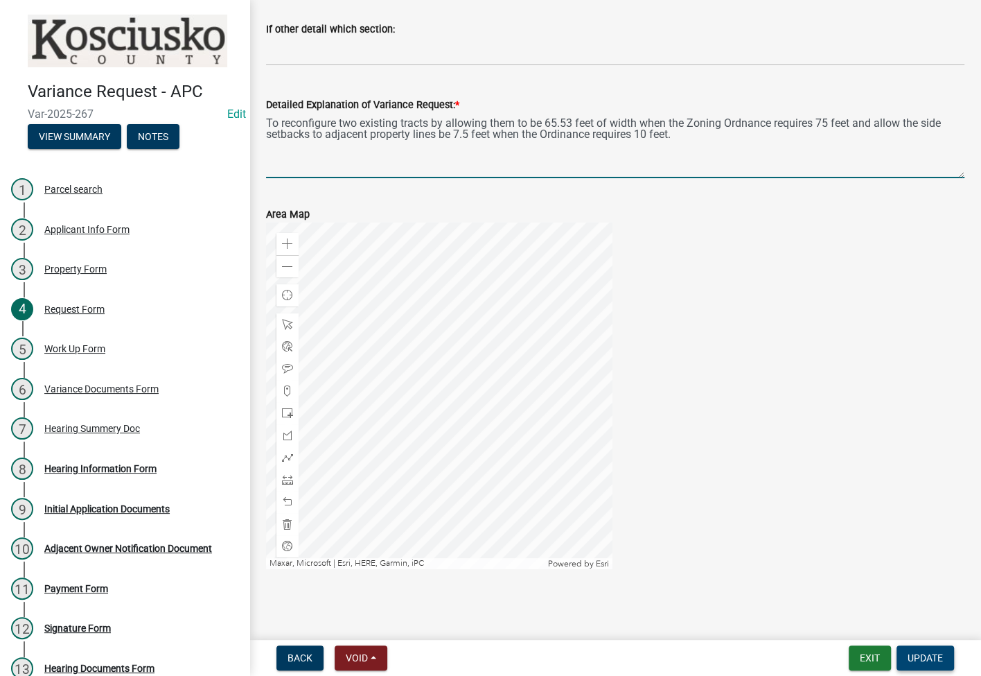
type textarea "To reconfigure two existing tracts by allowing them to be 65.53 feet of width w…"
click at [697, 665] on button "Update" at bounding box center [926, 657] width 58 height 25
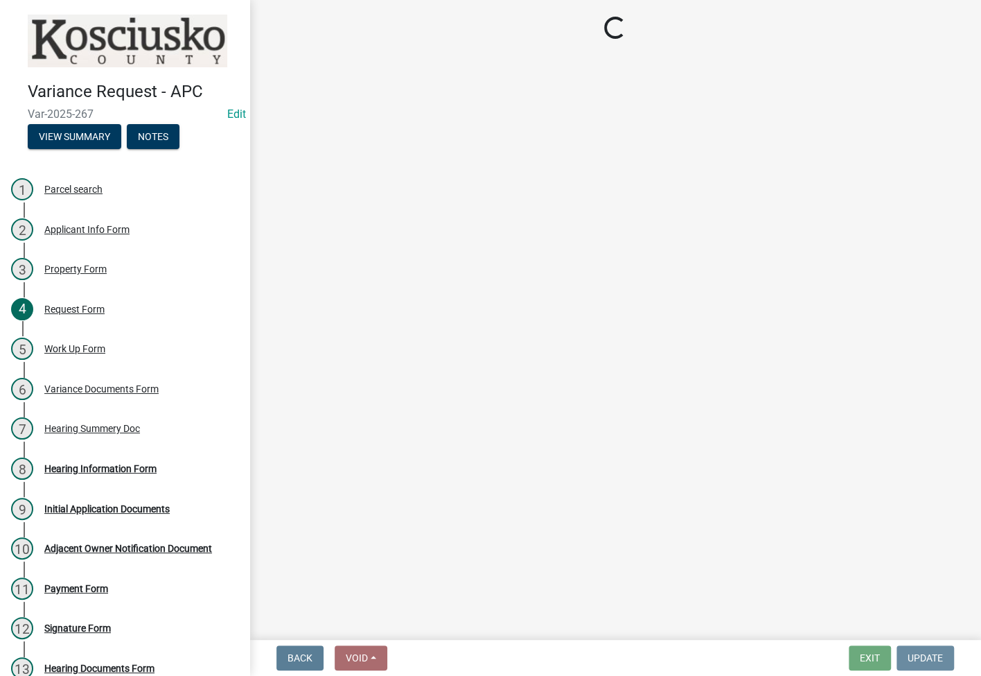
scroll to position [0, 0]
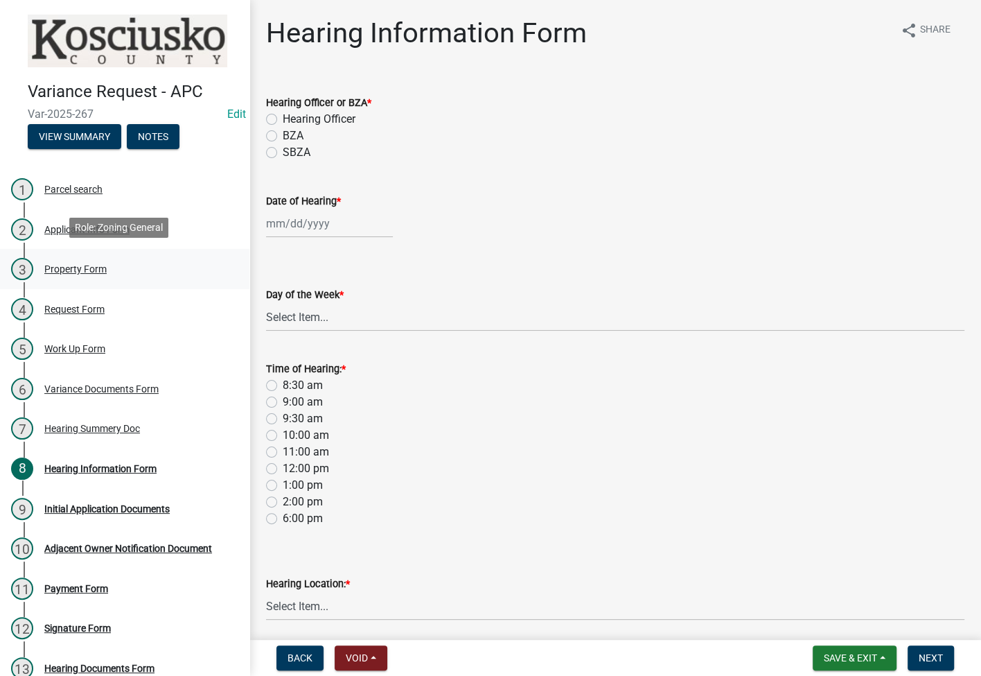
click at [92, 269] on div "Property Form" at bounding box center [75, 269] width 62 height 10
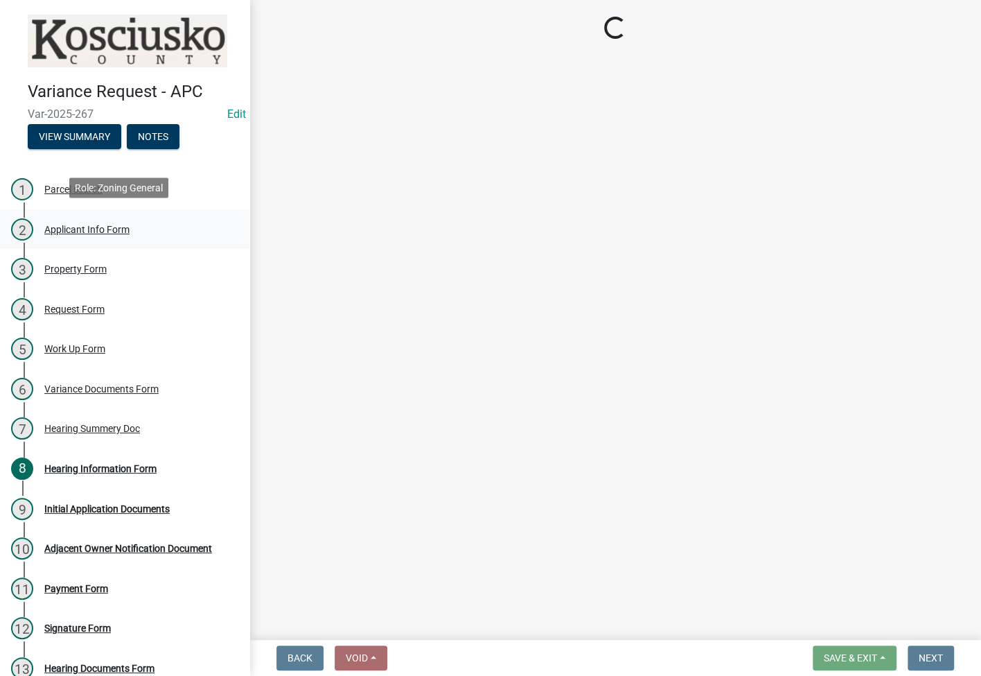
select select "1146270b-2111-4e23-bf7f-74ce85cf7041"
select select "dd23c302-fd8e-4dc5-81ce-e8ac1d060e01"
select select "fb03b8cb-b1eb-4b4b-a977-5e577205e902"
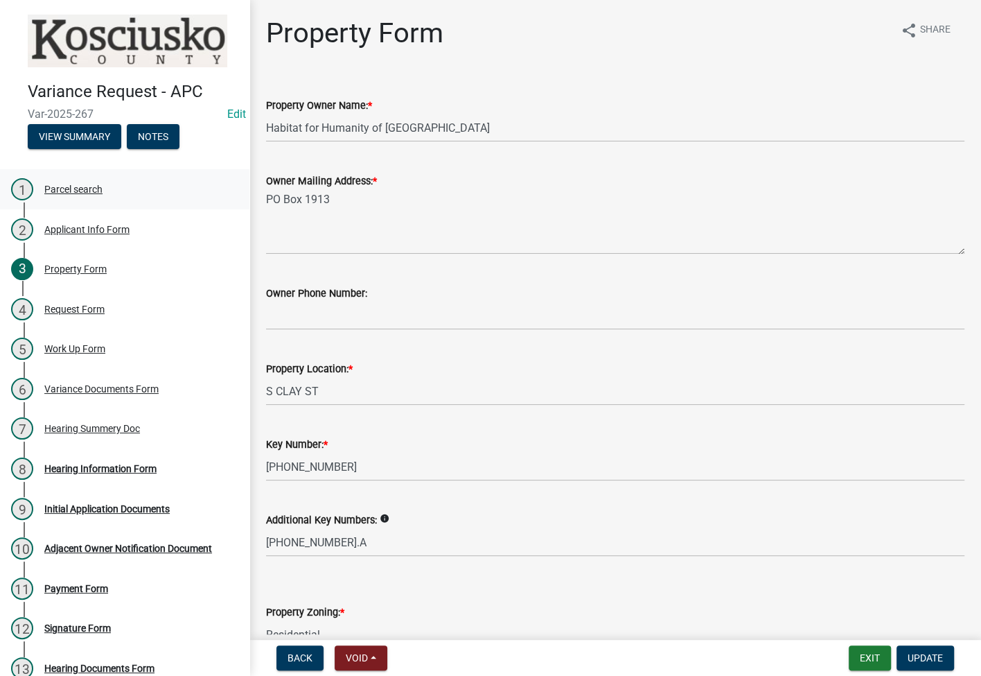
click at [110, 190] on div "1 Parcel search" at bounding box center [119, 189] width 216 height 22
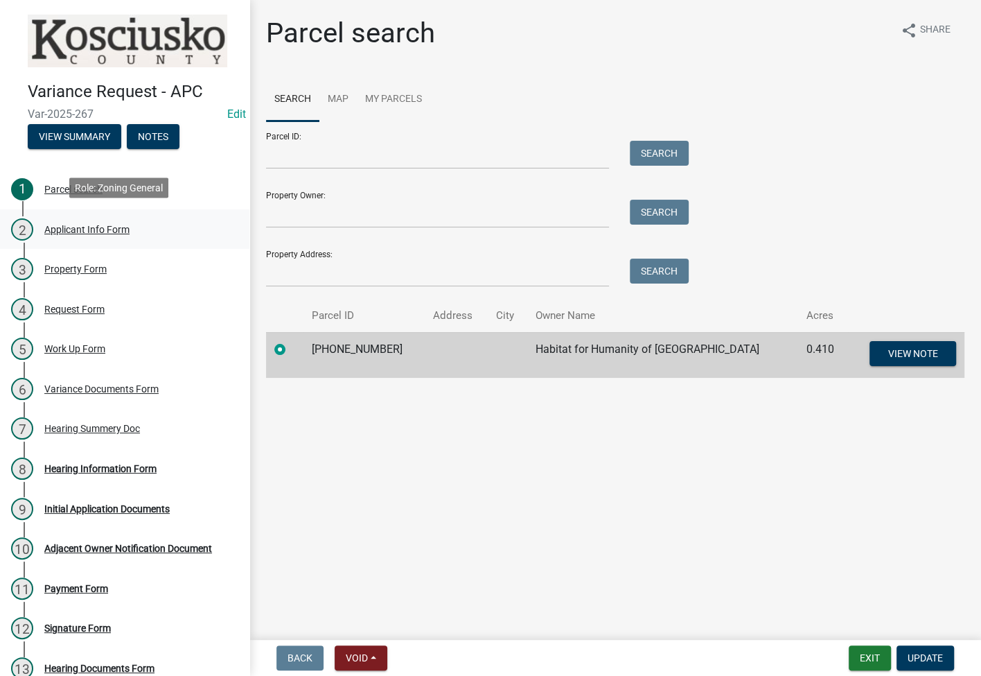
click at [67, 229] on div "Applicant Info Form" at bounding box center [86, 230] width 85 height 10
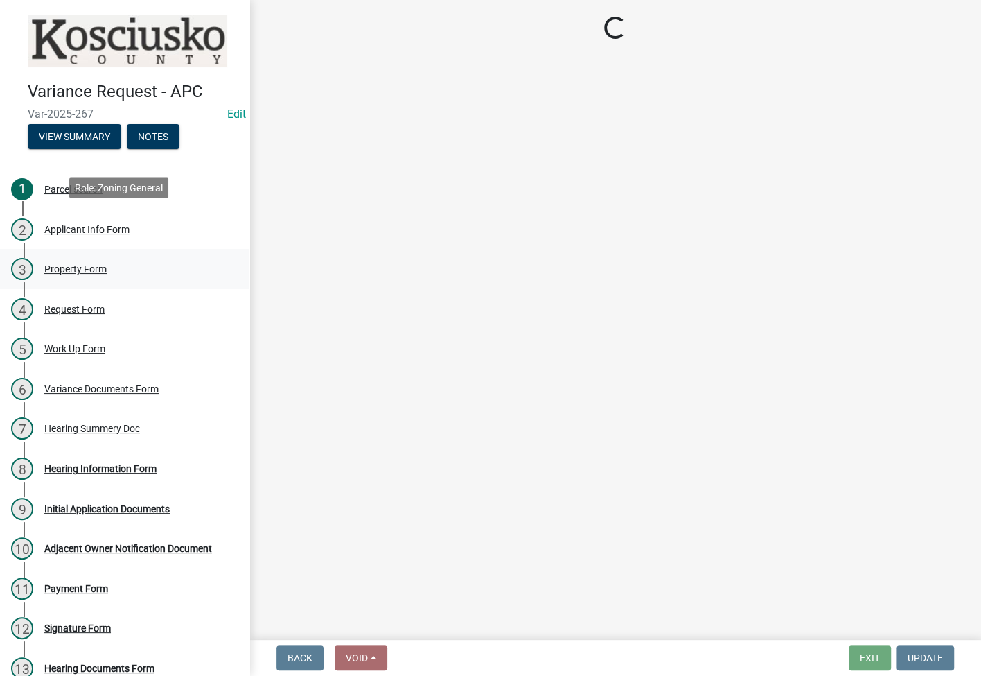
select select "fc758b50-acba-4166-9f24-5248f0f78016"
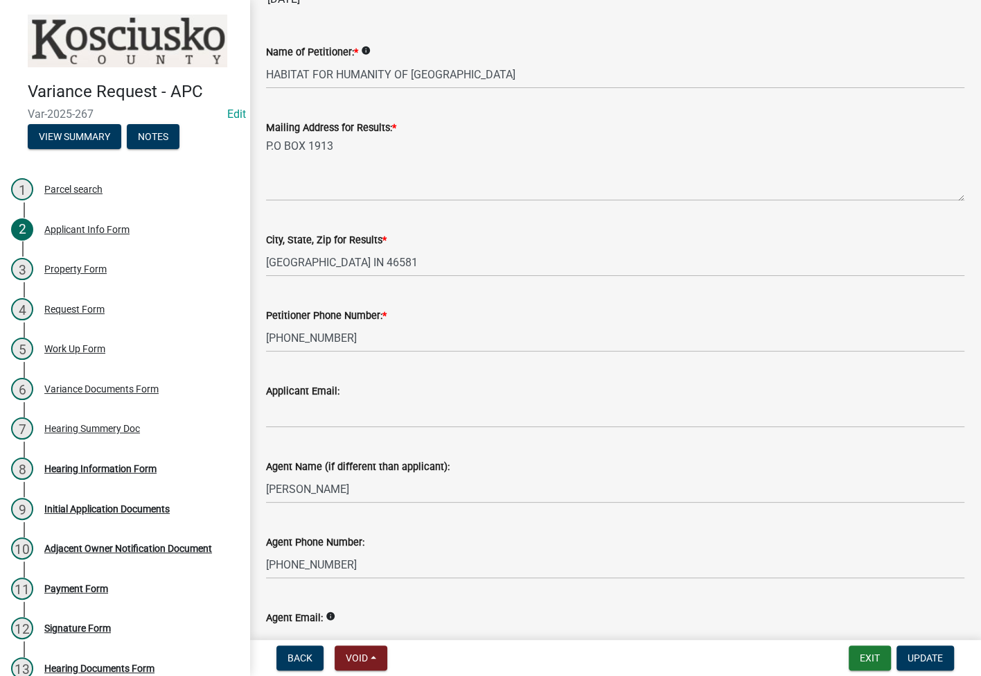
scroll to position [306, 0]
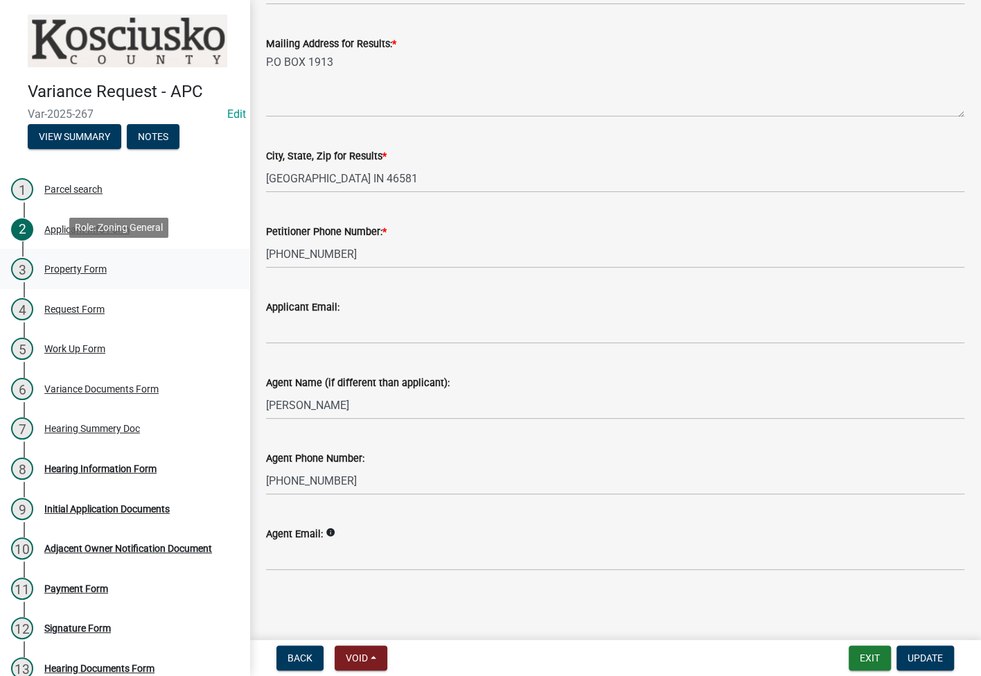
click at [78, 258] on div "3 Property Form" at bounding box center [119, 269] width 216 height 22
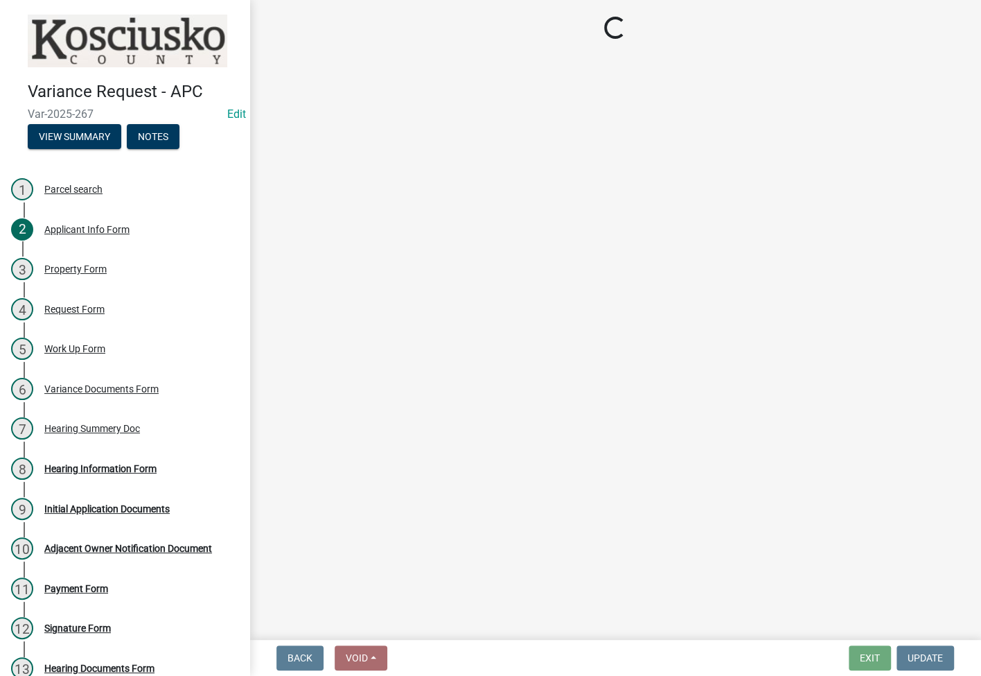
select select "1146270b-2111-4e23-bf7f-74ce85cf7041"
select select "dd23c302-fd8e-4dc5-81ce-e8ac1d060e01"
select select "fb03b8cb-b1eb-4b4b-a977-5e577205e902"
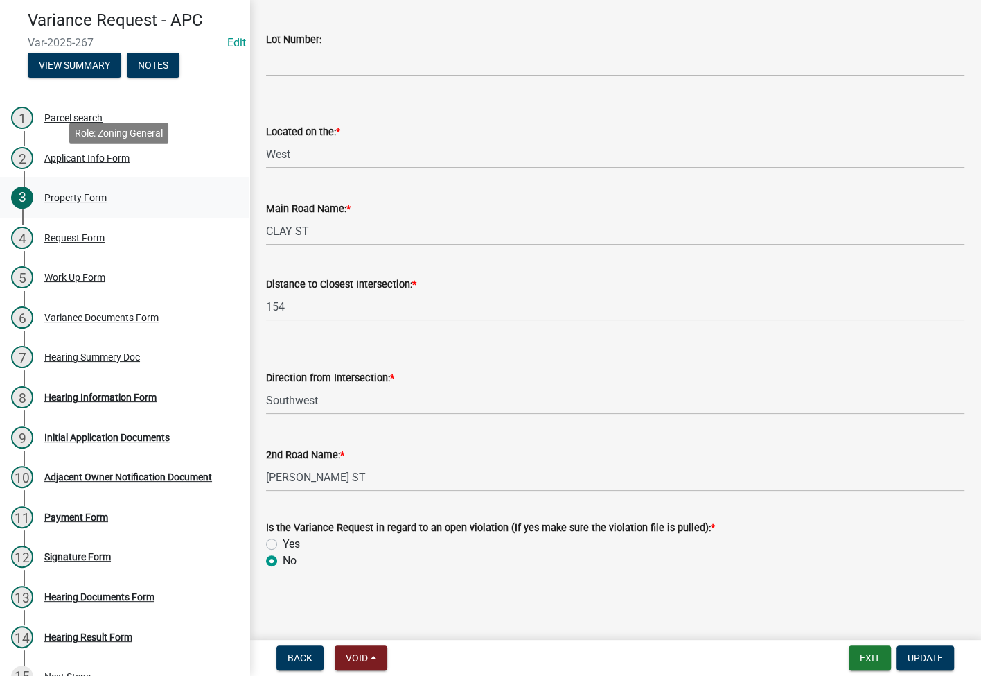
scroll to position [94, 0]
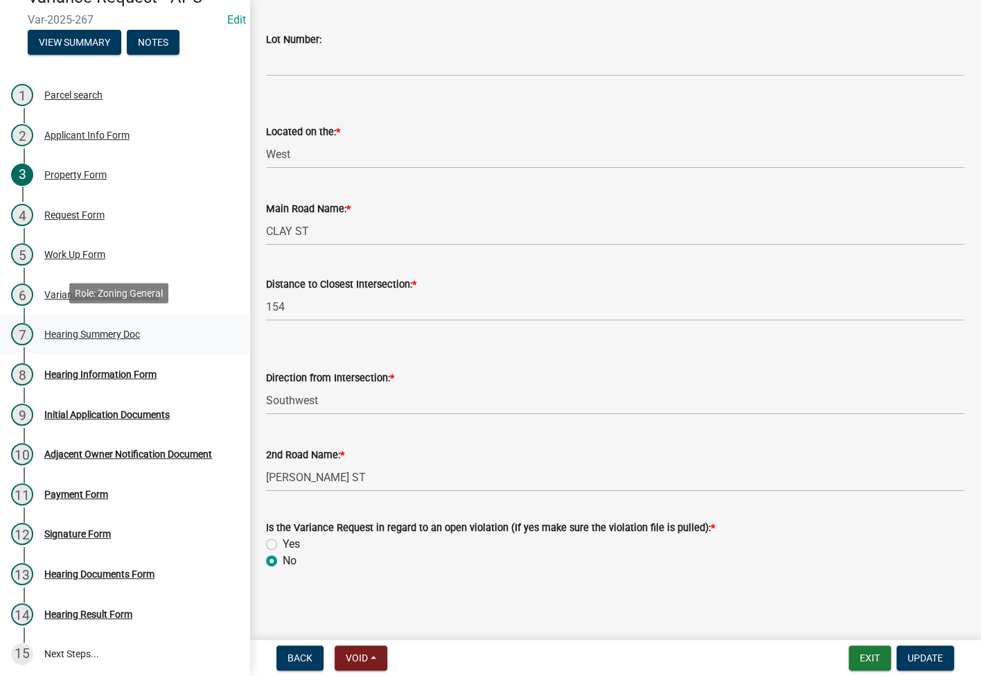
click at [90, 329] on div "Hearing Summery Doc" at bounding box center [92, 334] width 96 height 10
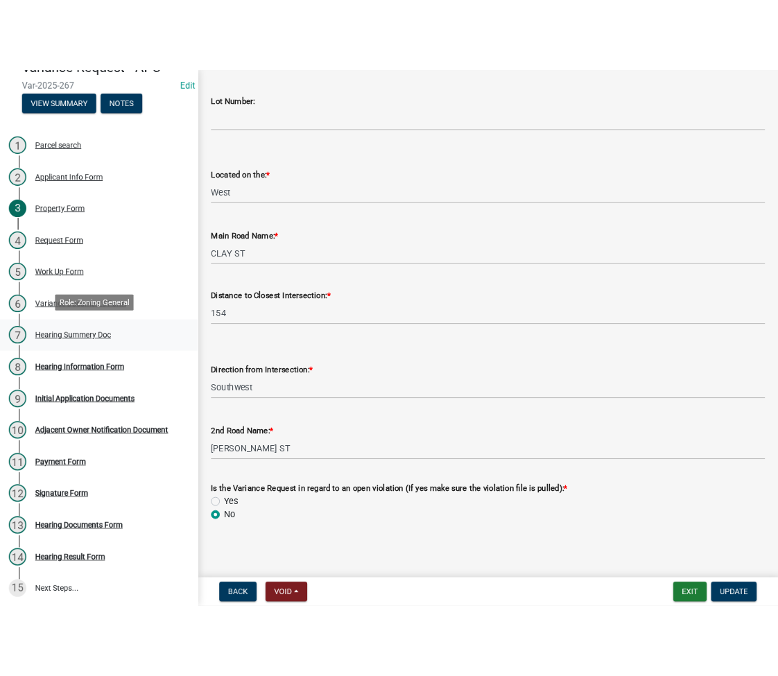
scroll to position [0, 0]
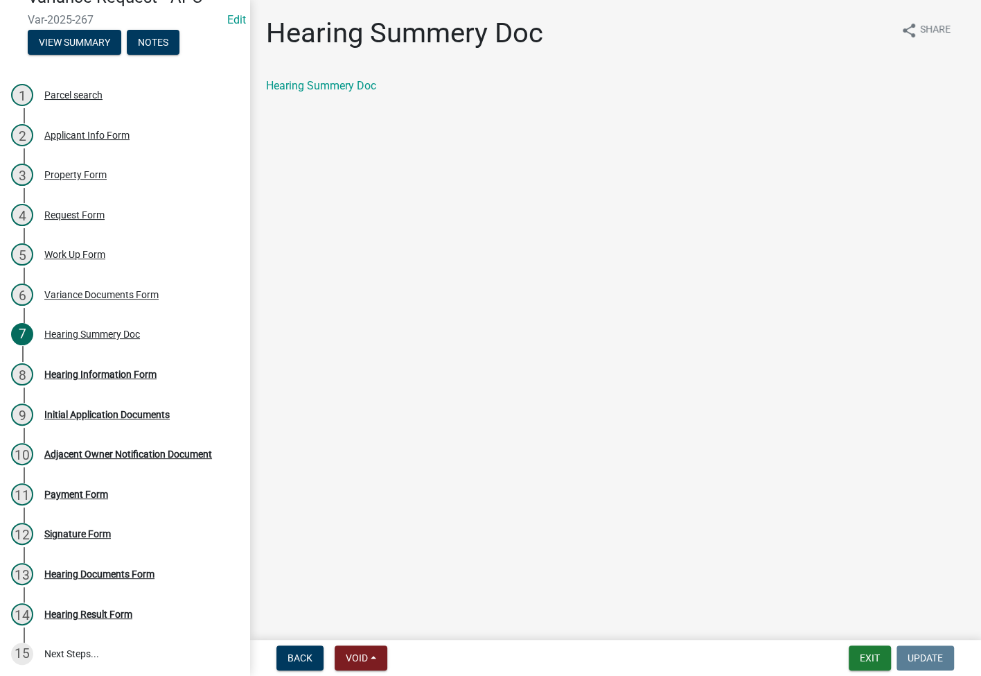
click at [326, 92] on div "Hearing Summery Doc" at bounding box center [615, 86] width 699 height 17
click at [329, 81] on link "Hearing Summery Doc" at bounding box center [321, 85] width 110 height 13
click at [116, 380] on div "8 Hearing Information Form" at bounding box center [119, 374] width 216 height 22
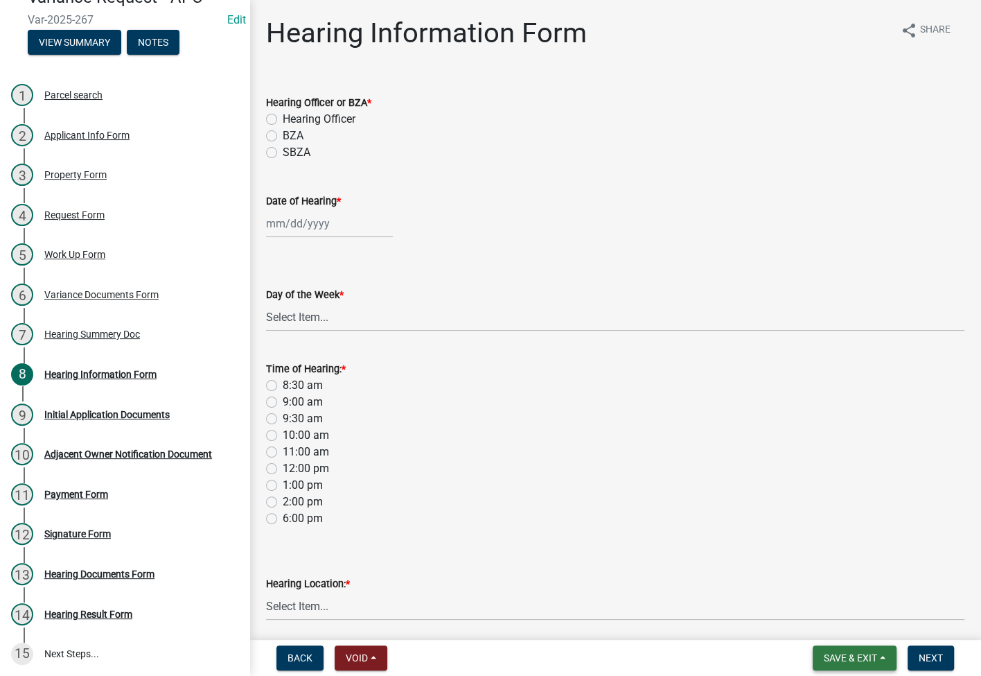
click at [697, 650] on button "Save & Exit" at bounding box center [855, 657] width 84 height 25
click at [697, 627] on button "Save & Exit" at bounding box center [841, 621] width 111 height 33
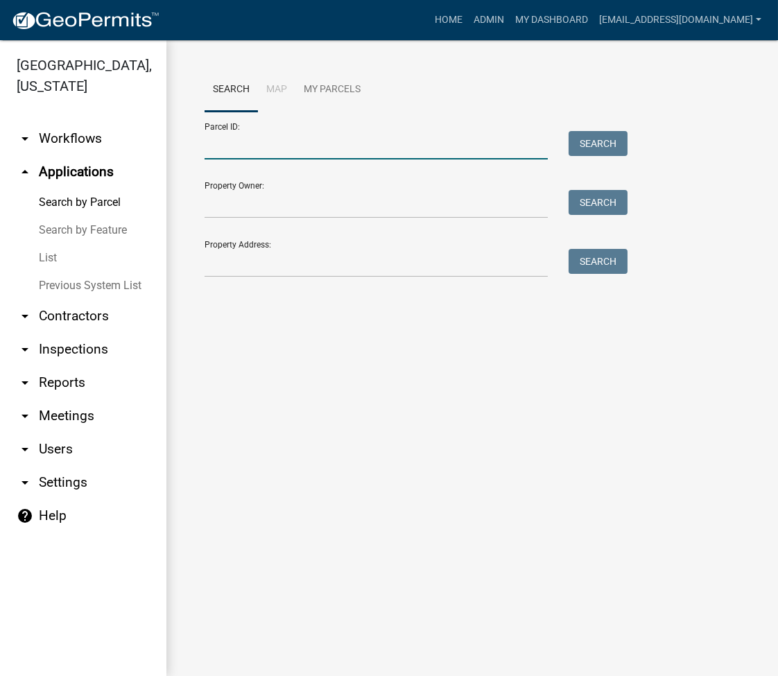
click at [288, 153] on input "Parcel ID:" at bounding box center [375, 145] width 343 height 28
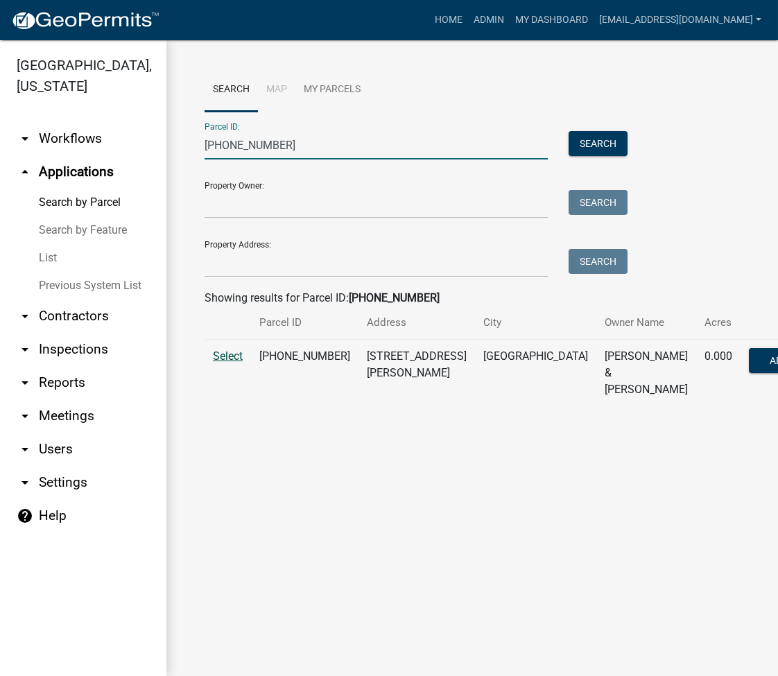
type input "007-057-031"
click at [230, 351] on span "Select" at bounding box center [228, 355] width 30 height 13
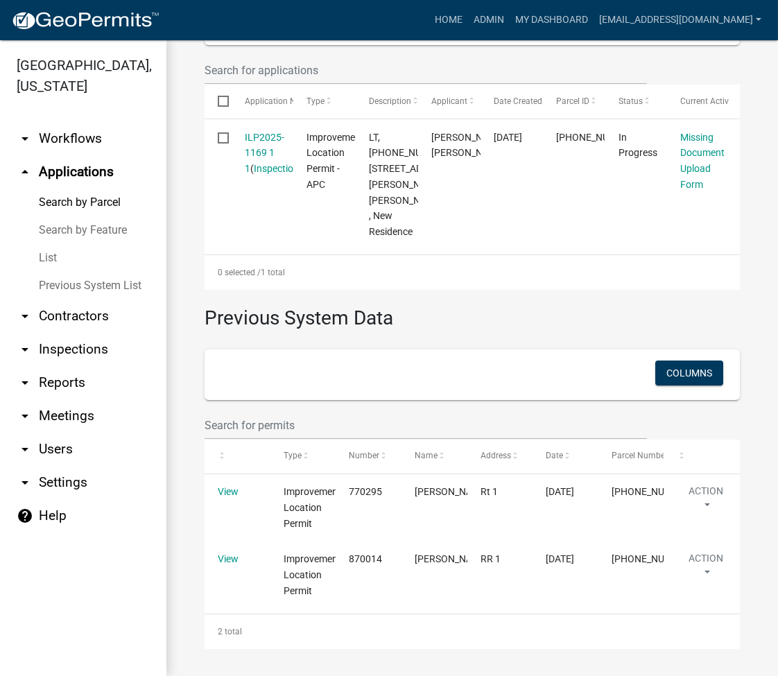
scroll to position [369, 0]
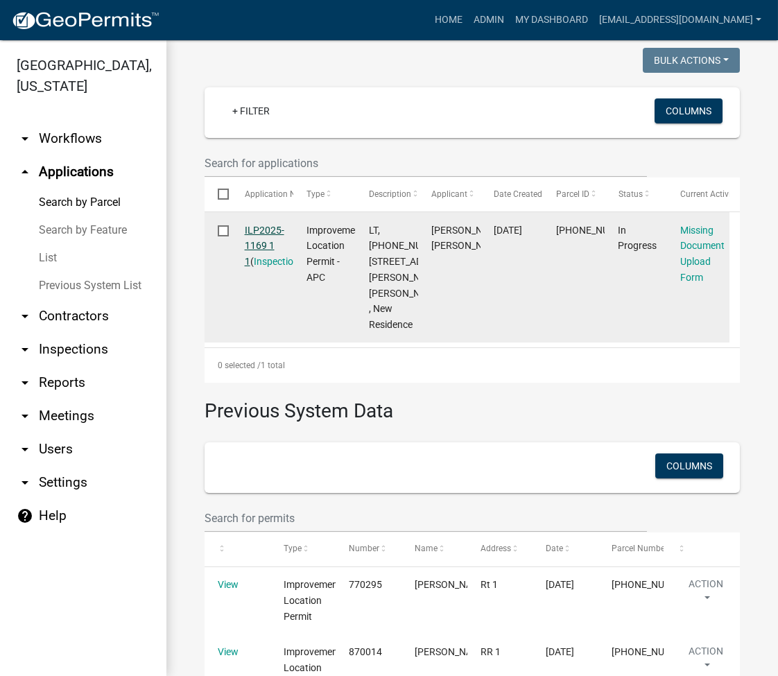
click at [267, 229] on link "ILP2025-1169 1 1" at bounding box center [265, 246] width 40 height 43
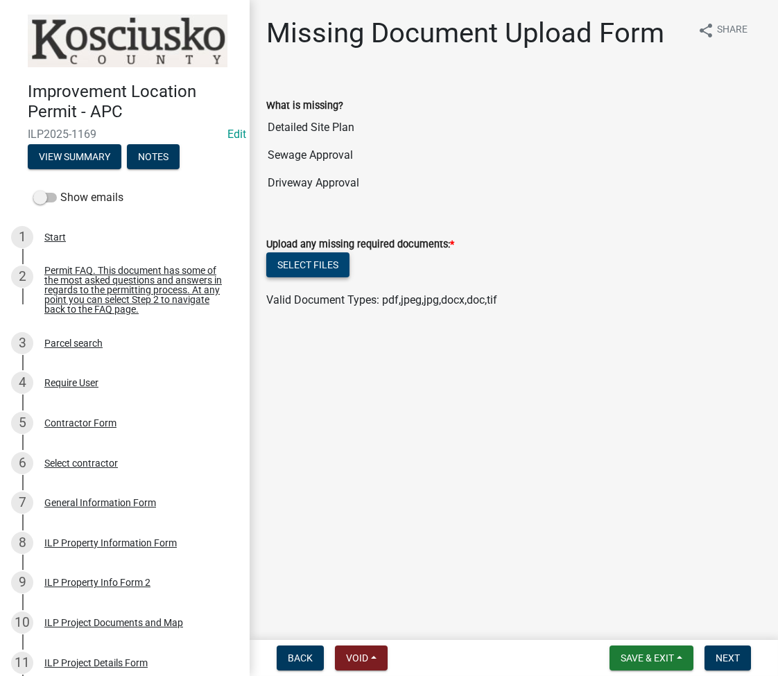
click at [297, 262] on button "Select files" at bounding box center [307, 264] width 83 height 25
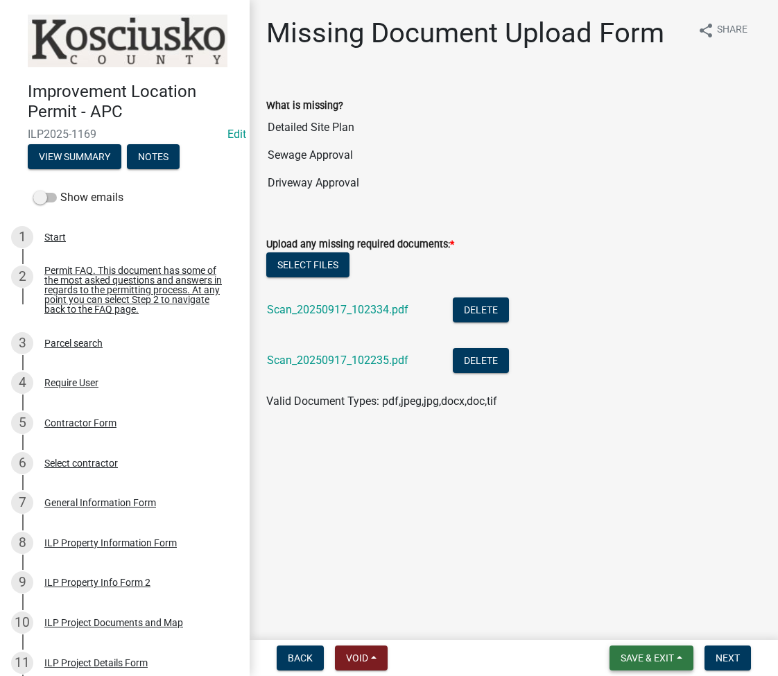
click at [634, 655] on span "Save & Exit" at bounding box center [646, 657] width 53 height 11
click at [608, 587] on button "Save" at bounding box center [637, 588] width 111 height 33
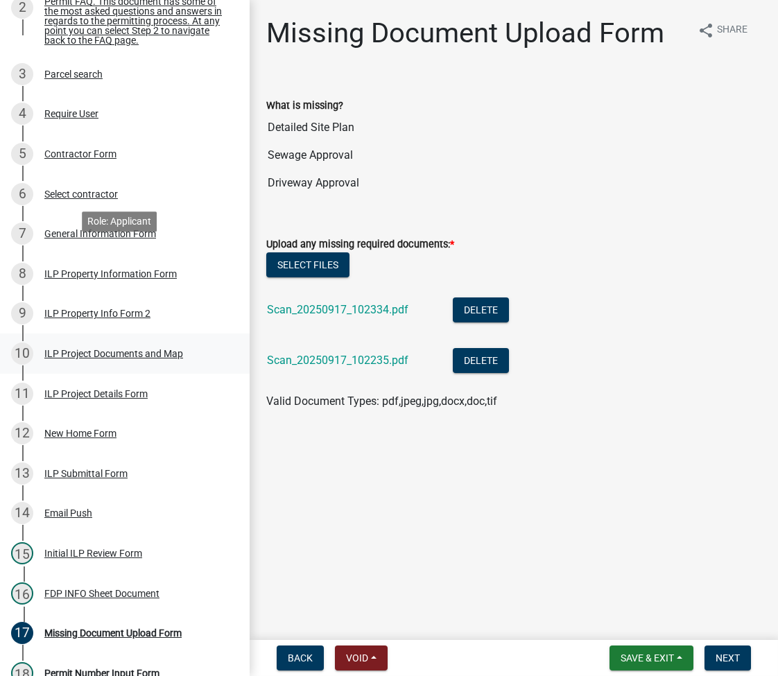
scroll to position [369, 0]
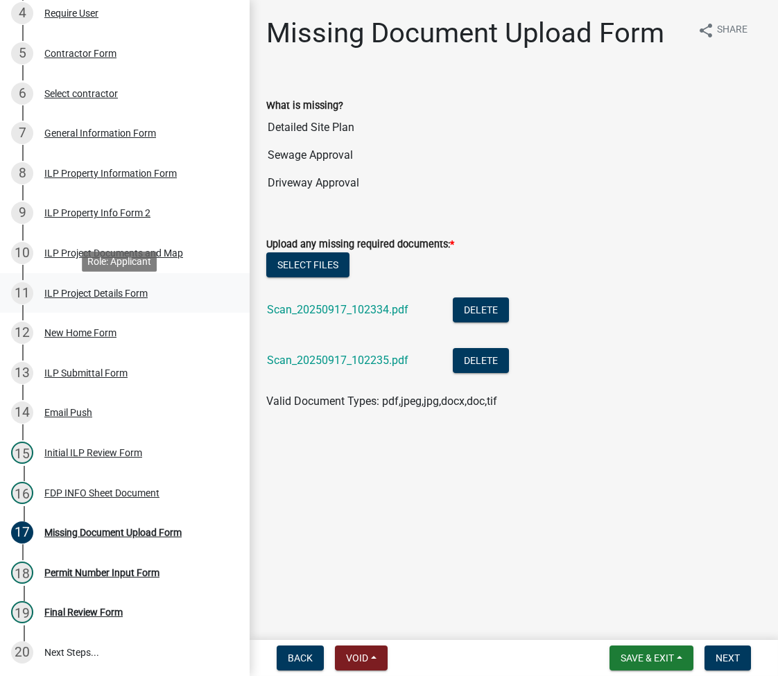
click at [82, 291] on div "11 ILP Project Details Form" at bounding box center [119, 293] width 216 height 22
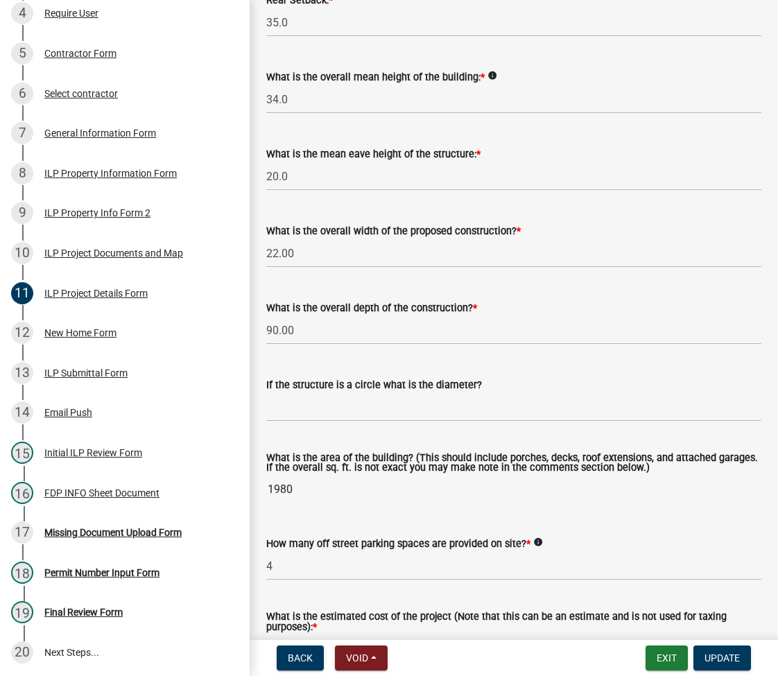
scroll to position [554, 0]
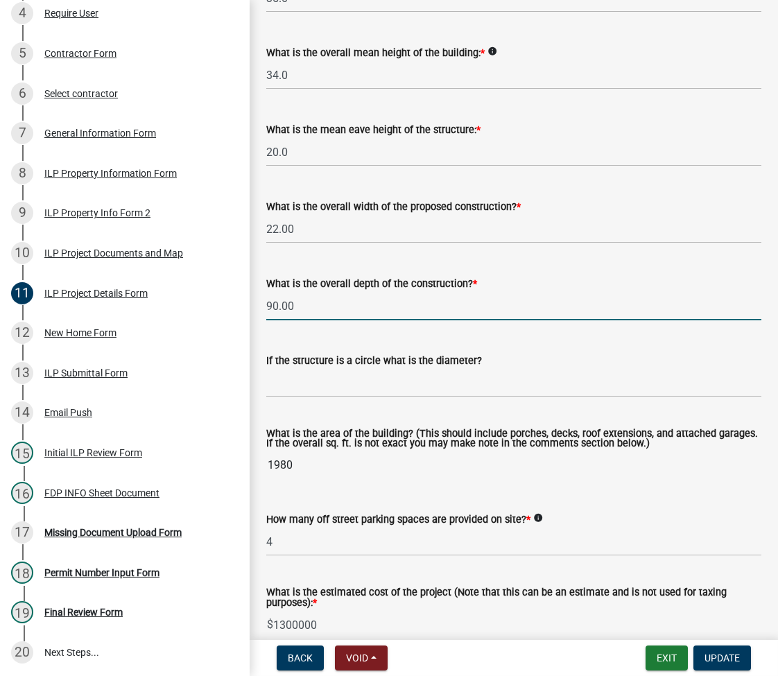
click at [326, 310] on input "90.00" at bounding box center [513, 306] width 495 height 28
type input "90.50"
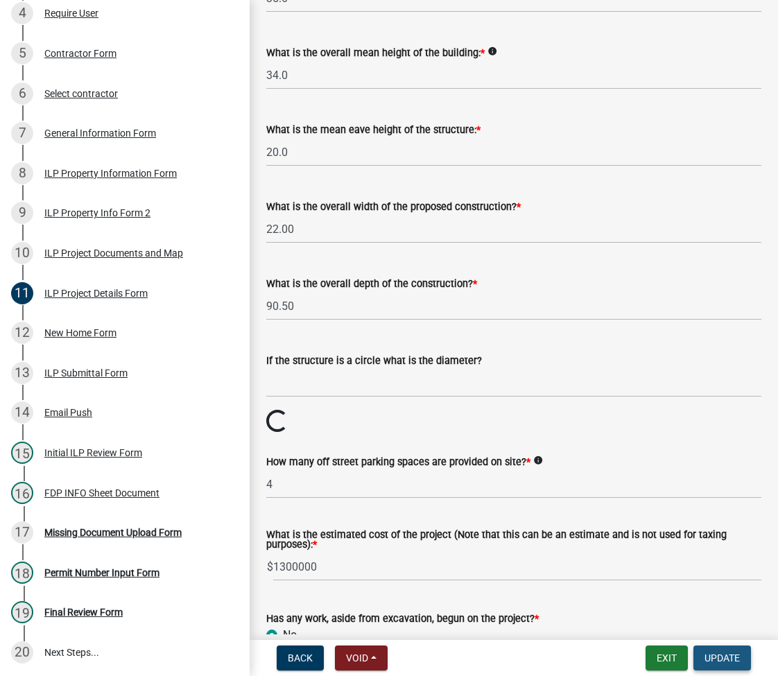
click at [697, 663] on button "Update" at bounding box center [722, 657] width 58 height 25
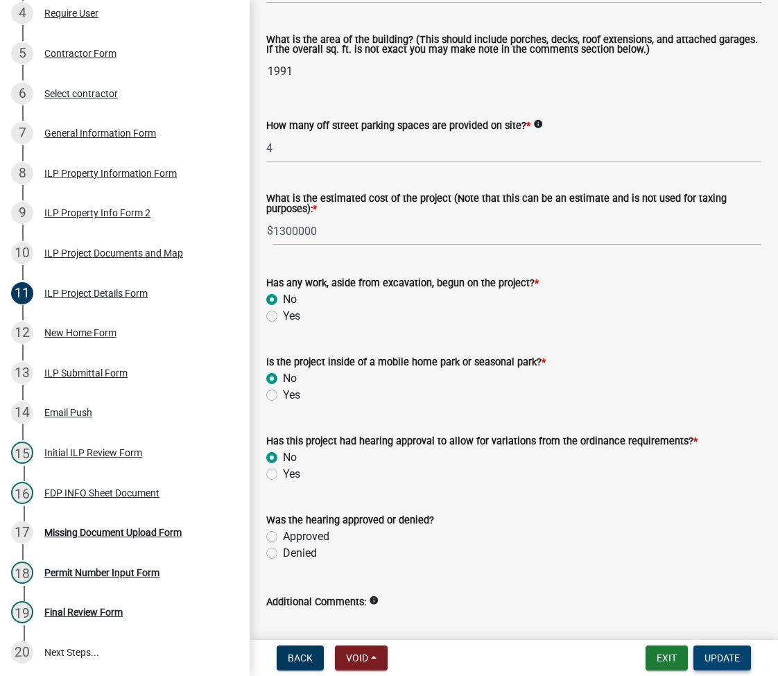
scroll to position [1016, 0]
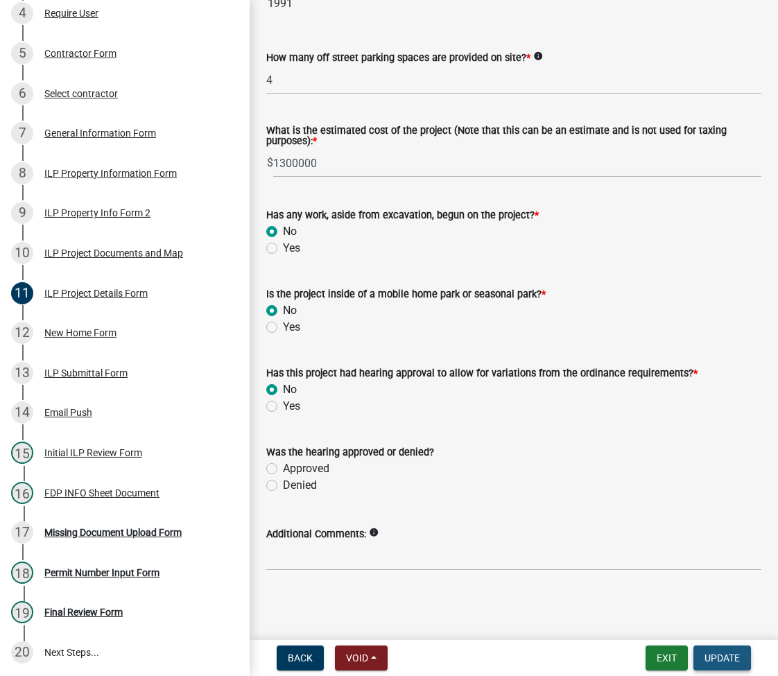
click at [697, 658] on span "Update" at bounding box center [721, 657] width 35 height 11
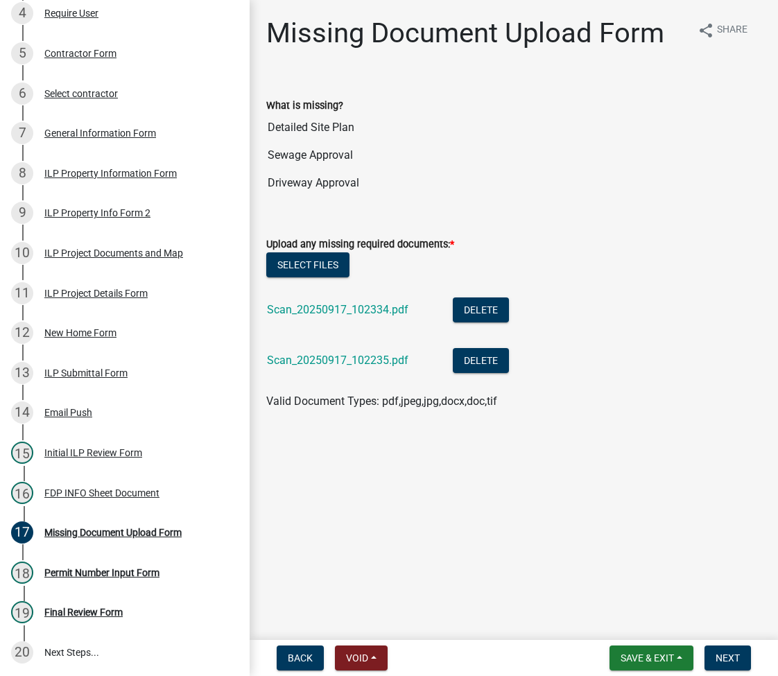
click at [624, 670] on nav "Back Void Withdraw Lock Expire Void Save & Exit Save Save & Exit Next" at bounding box center [513, 658] width 528 height 36
click at [620, 658] on span "Save & Exit" at bounding box center [646, 657] width 53 height 11
click at [616, 629] on button "Save & Exit" at bounding box center [637, 621] width 111 height 33
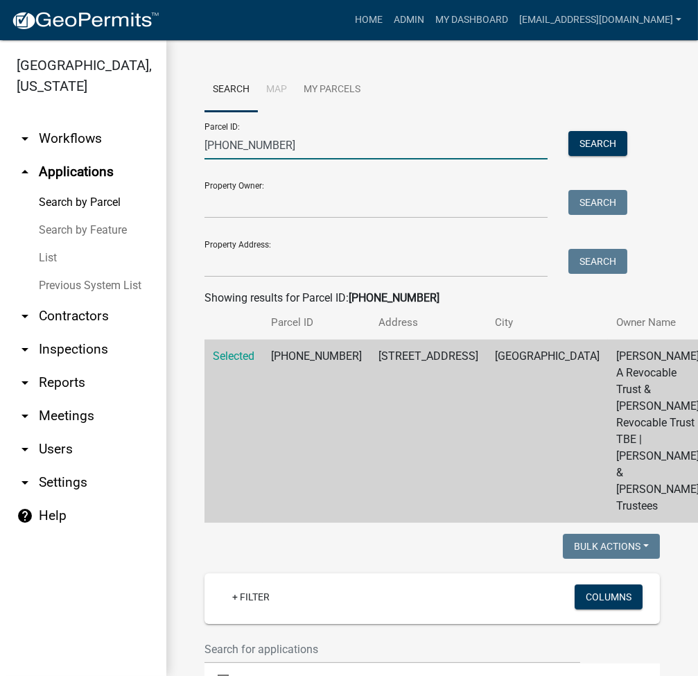
click at [225, 149] on input "007-091-009" at bounding box center [375, 145] width 343 height 28
paste input "2-077-134"
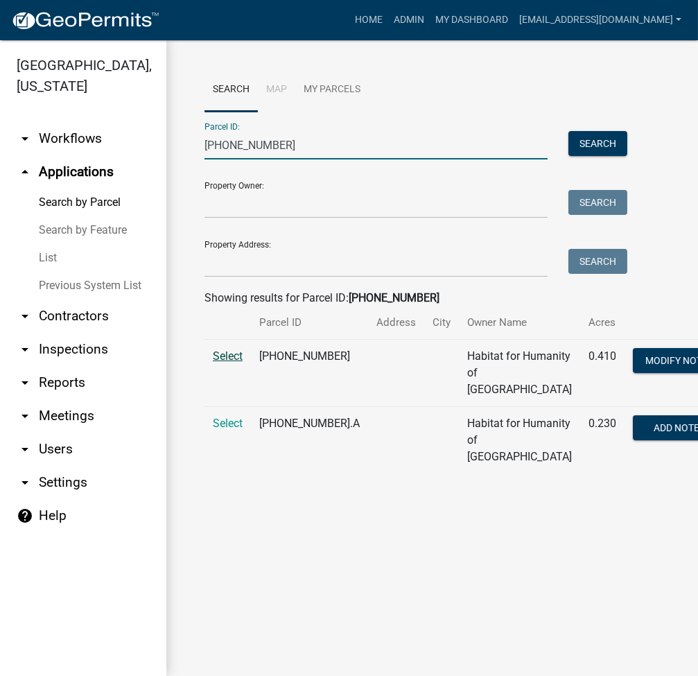
type input "002-077-134"
click at [238, 362] on span "Select" at bounding box center [228, 355] width 30 height 13
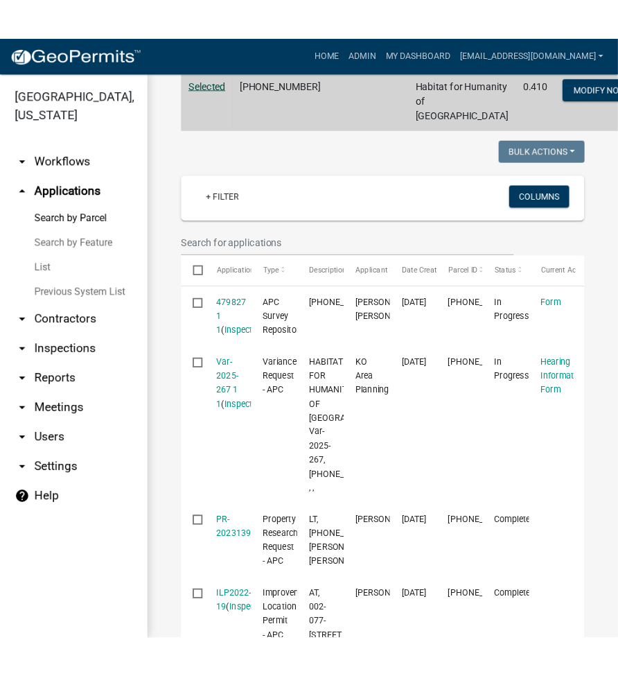
scroll to position [554, 0]
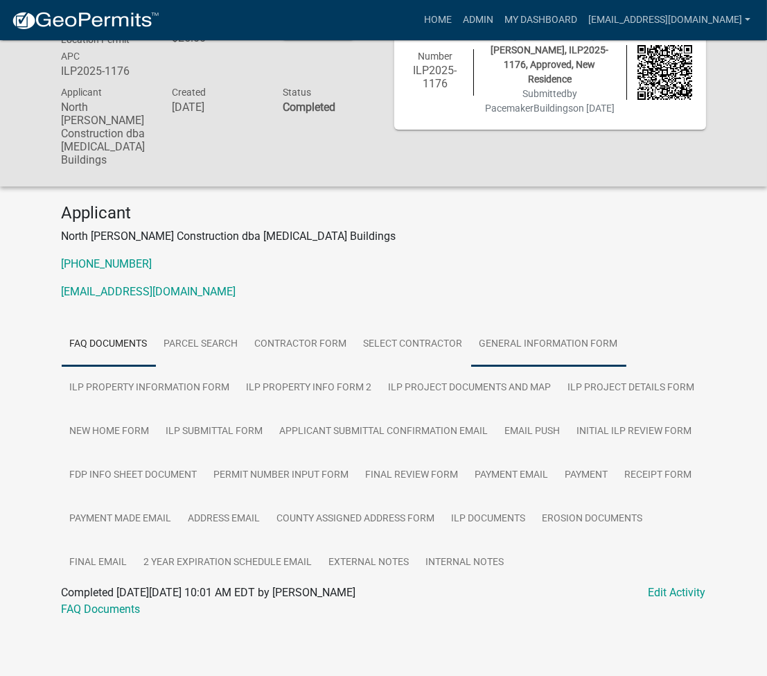
scroll to position [40, 0]
click at [392, 504] on link "County Assigned Address Form" at bounding box center [356, 518] width 175 height 44
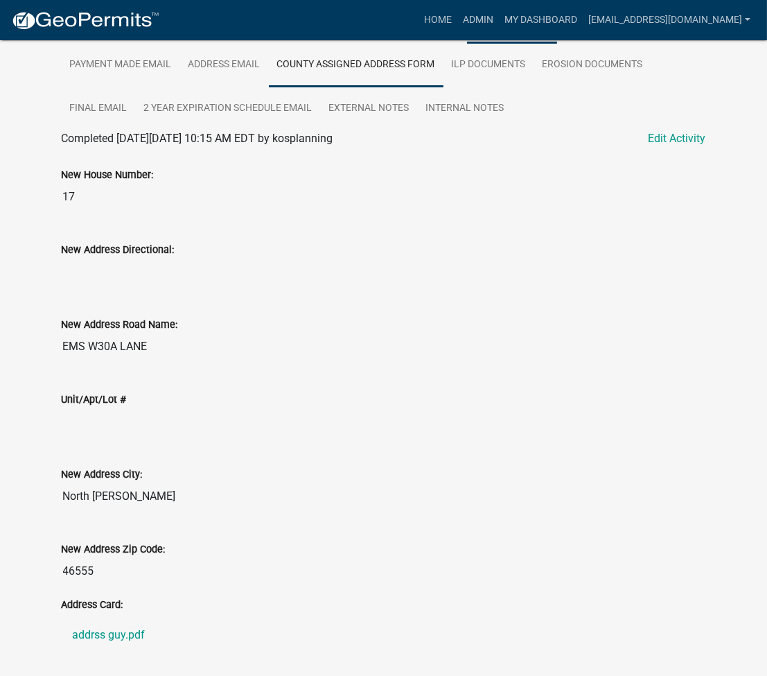
scroll to position [528, 0]
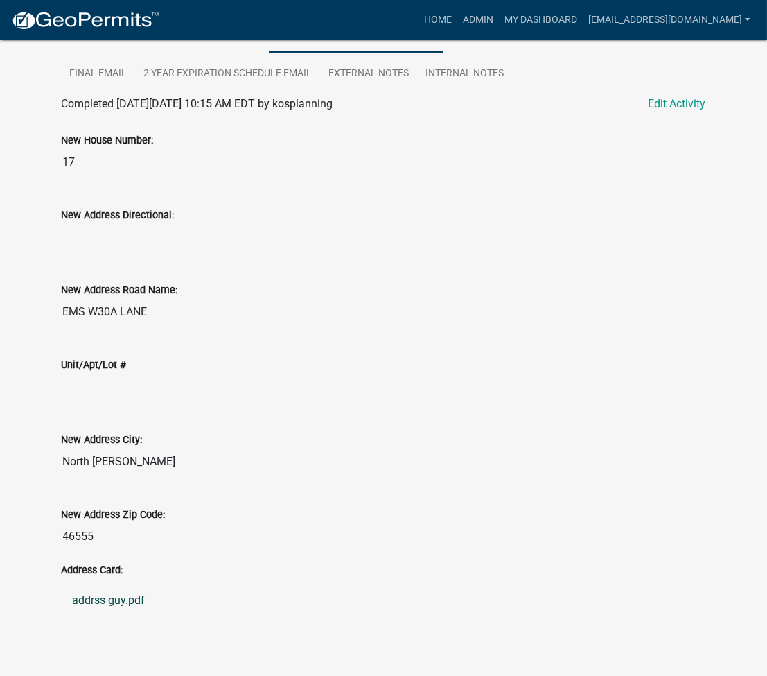
click at [107, 587] on link "addrss guy.pdf" at bounding box center [384, 600] width 645 height 33
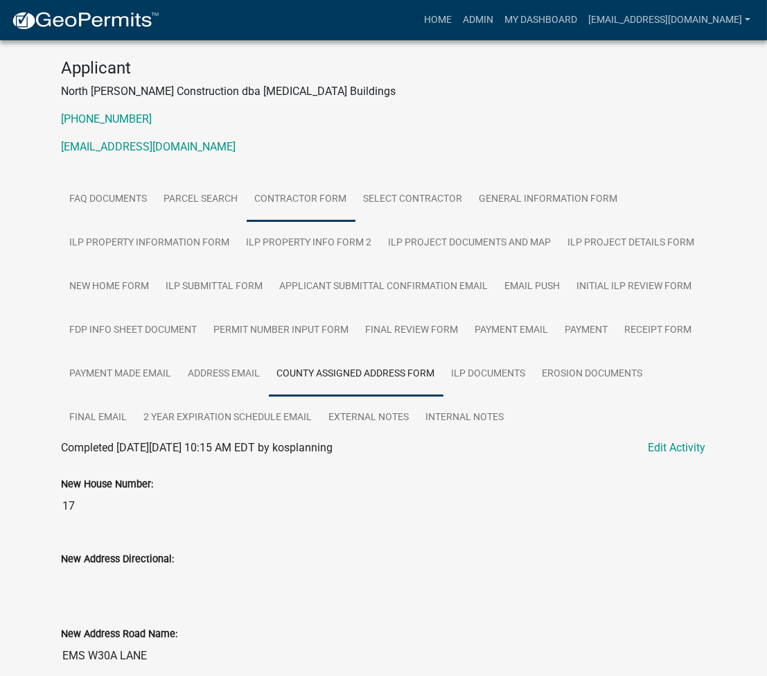
scroll to position [0, 0]
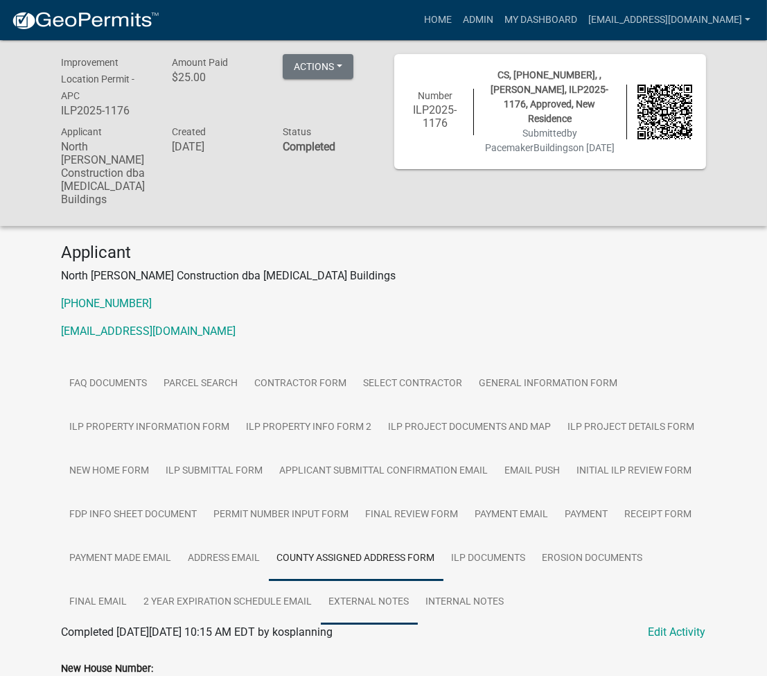
click at [397, 586] on link "External Notes" at bounding box center [369, 602] width 97 height 44
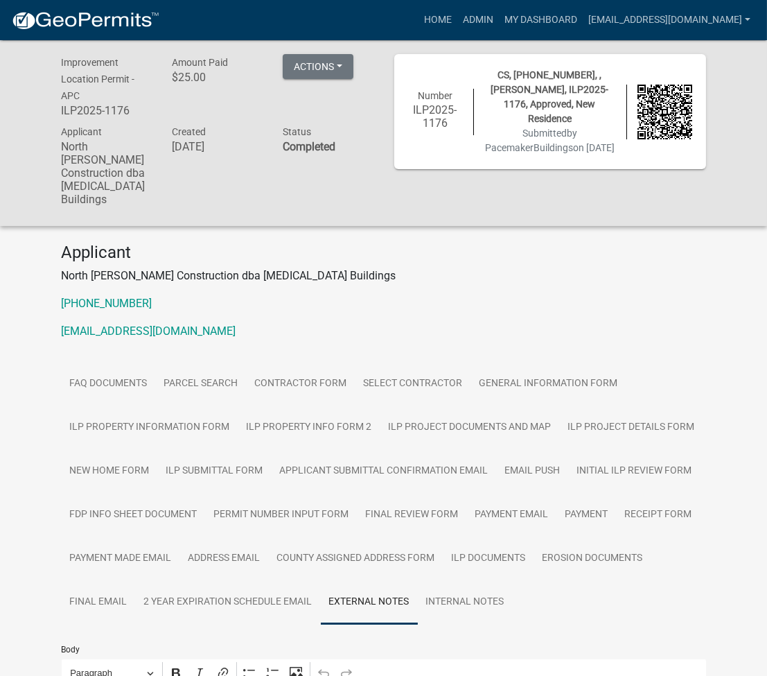
scroll to position [236, 0]
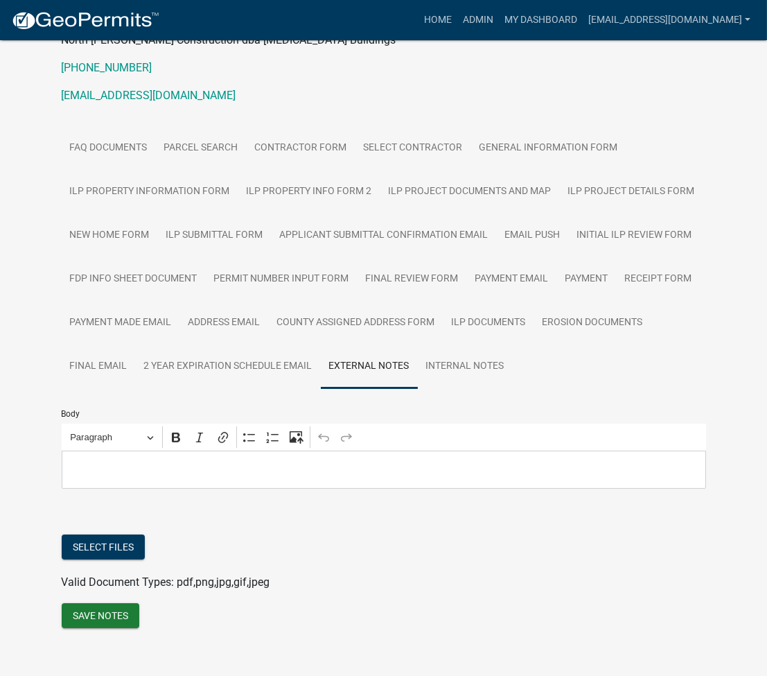
click at [182, 450] on div "Editor editing area: main. Press Alt+0 for help." at bounding box center [384, 469] width 645 height 38
click at [87, 603] on button "Save Notes" at bounding box center [101, 615] width 78 height 25
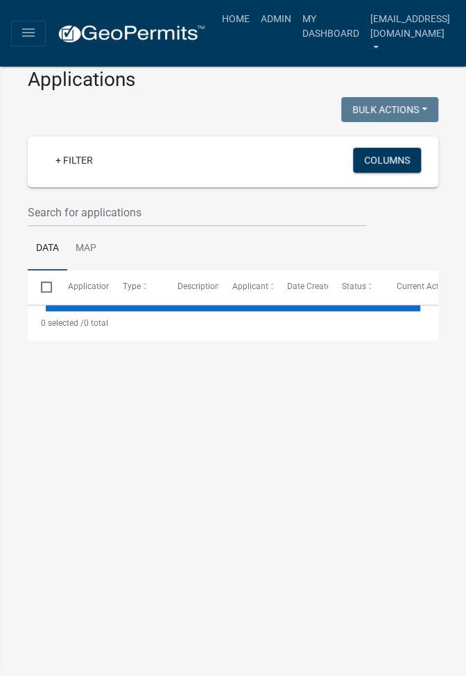
select select "2: 50"
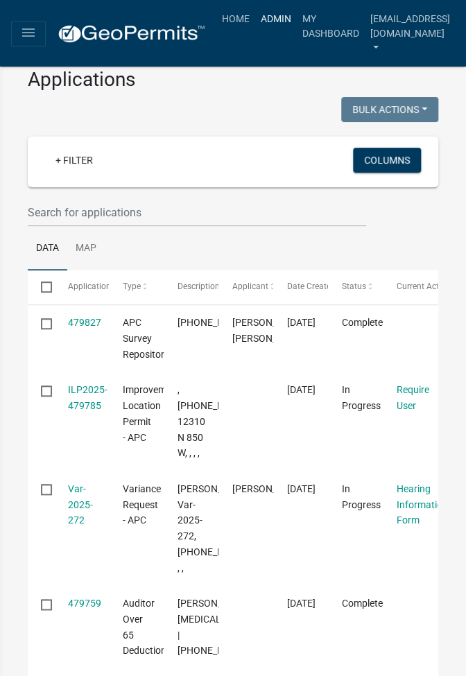
click at [273, 21] on link "Admin" at bounding box center [276, 19] width 42 height 26
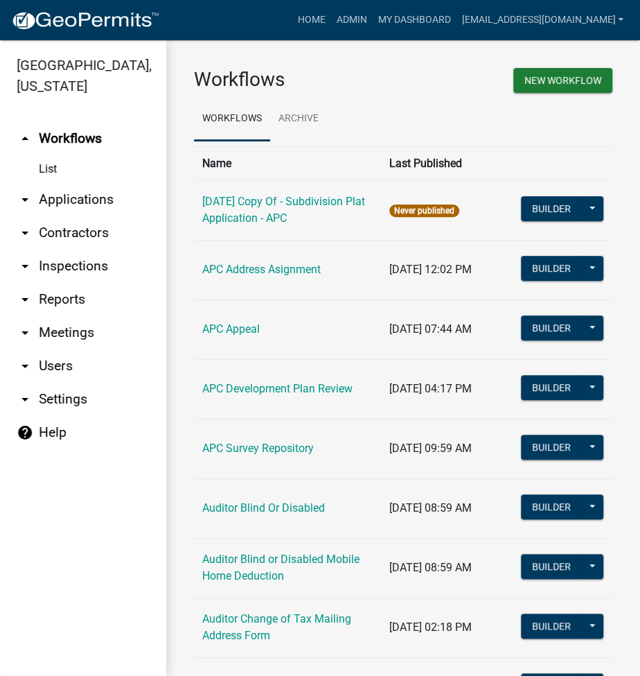
click at [89, 197] on link "arrow_drop_down Applications" at bounding box center [83, 199] width 166 height 33
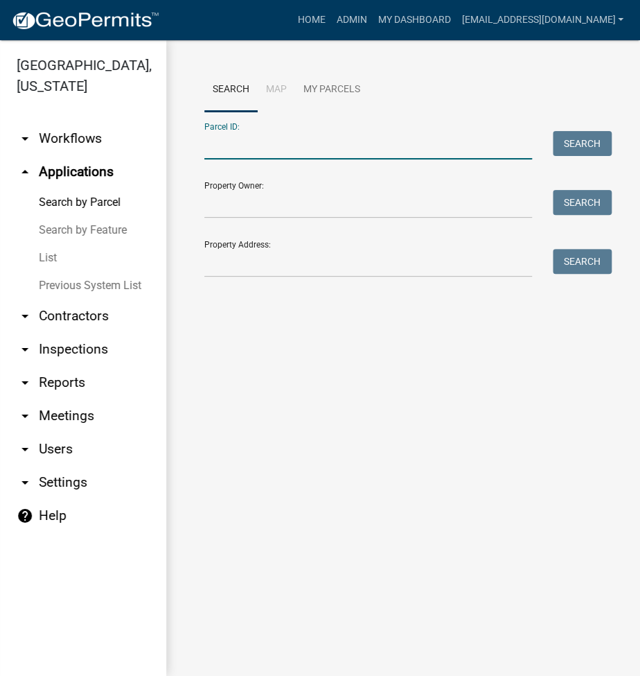
paste input "005-054-076"
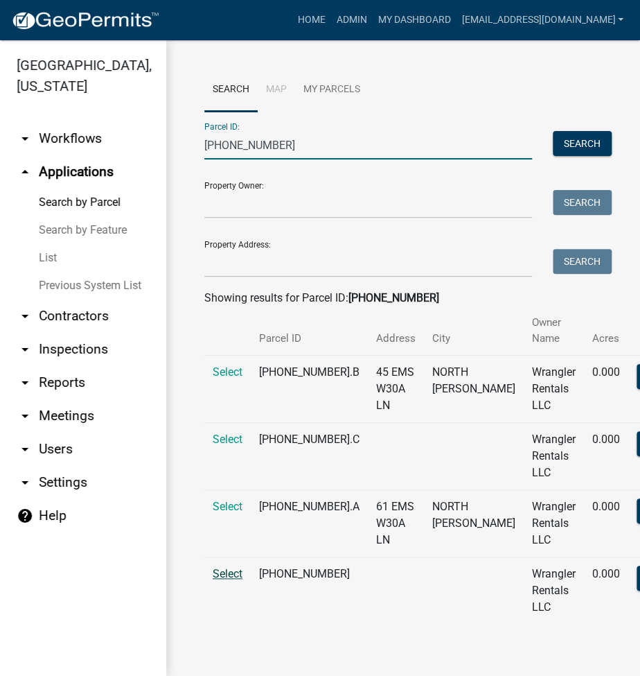
type input "005-054-076"
click at [231, 577] on span "Select" at bounding box center [228, 573] width 30 height 13
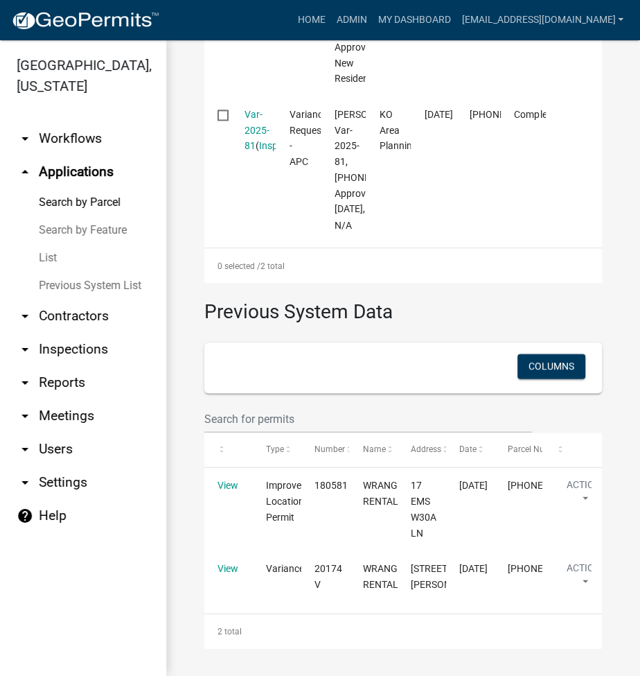
scroll to position [796, 0]
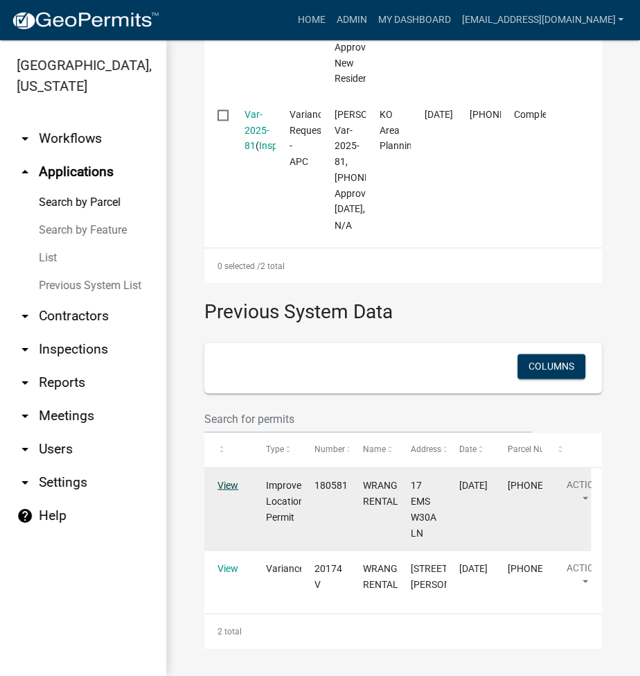
click at [225, 479] on link "View" at bounding box center [228, 484] width 21 height 11
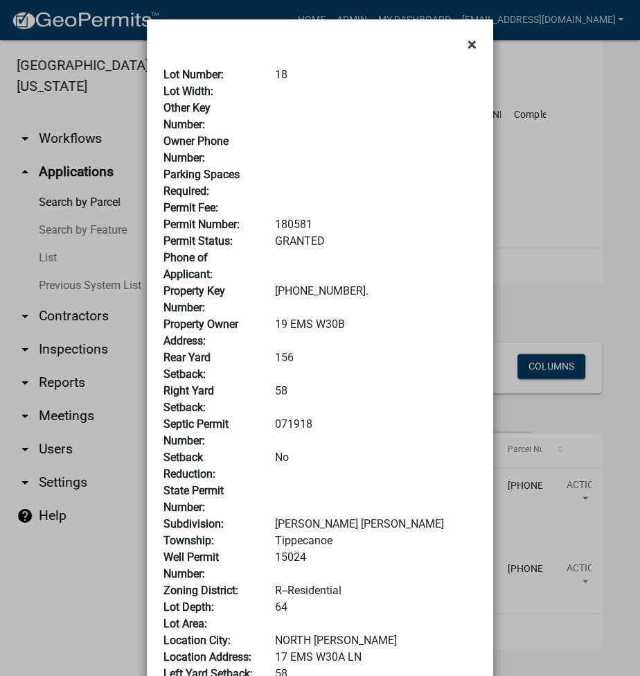
click at [465, 39] on span "×" at bounding box center [472, 44] width 9 height 19
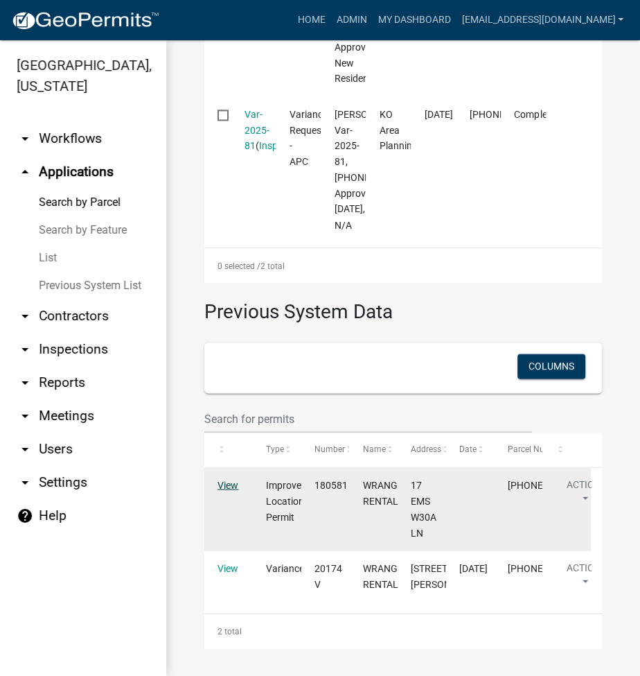
click at [225, 479] on link "View" at bounding box center [228, 484] width 21 height 11
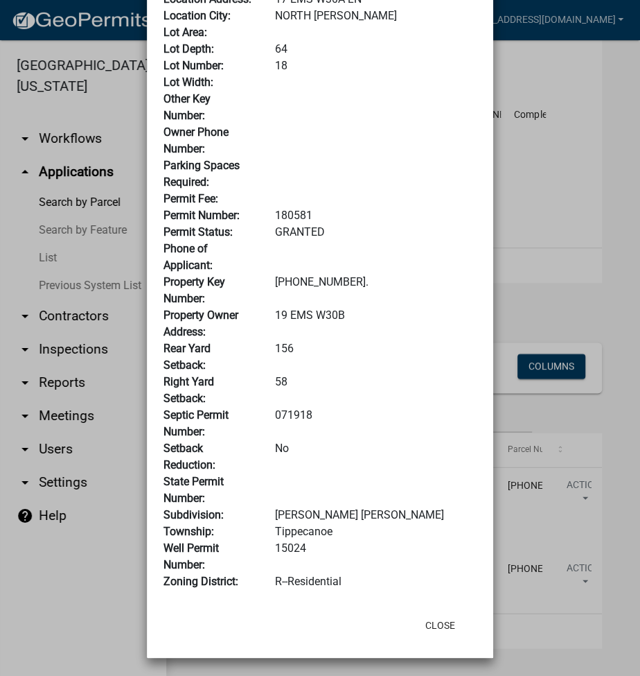
scroll to position [0, 0]
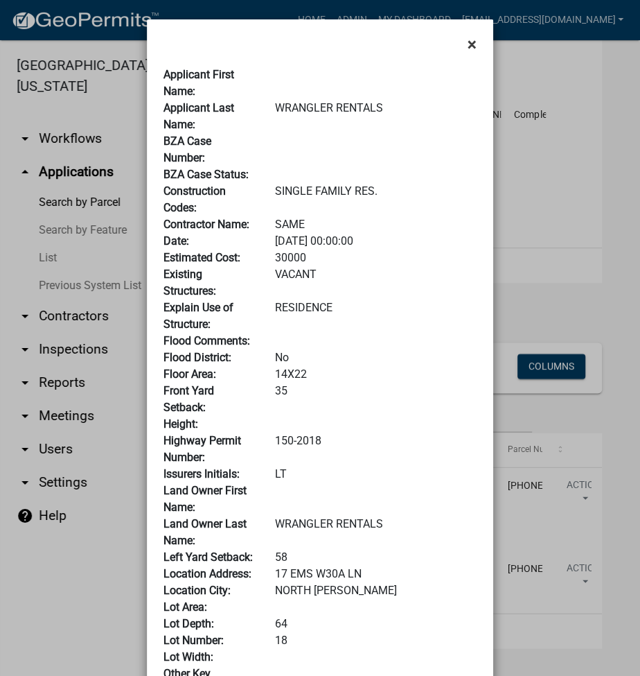
click at [465, 44] on span "×" at bounding box center [472, 44] width 9 height 19
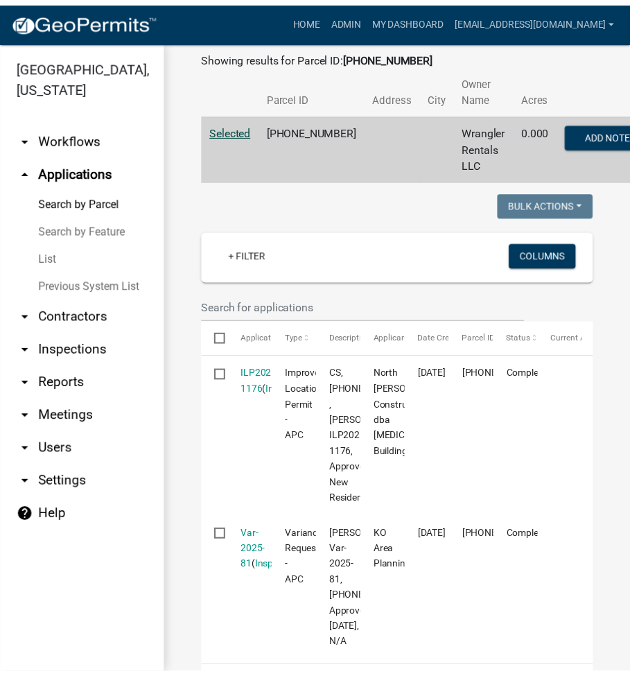
scroll to position [427, 0]
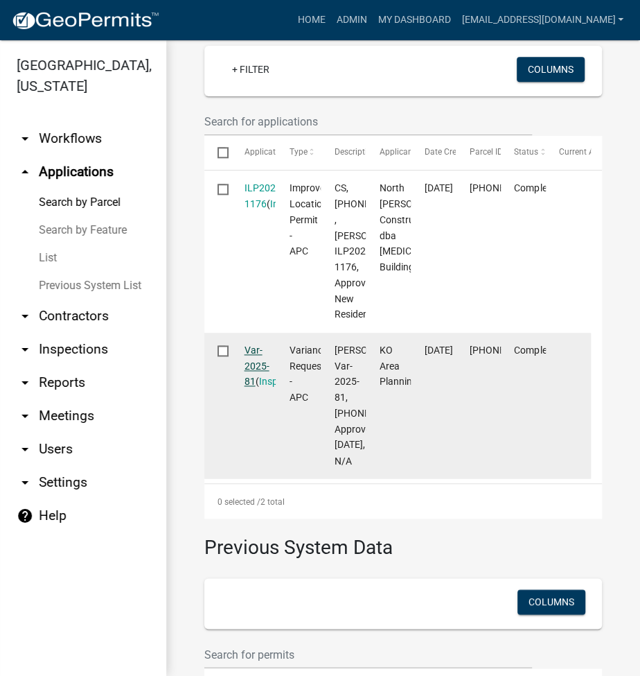
click at [252, 387] on link "Var-2025-81" at bounding box center [257, 365] width 25 height 43
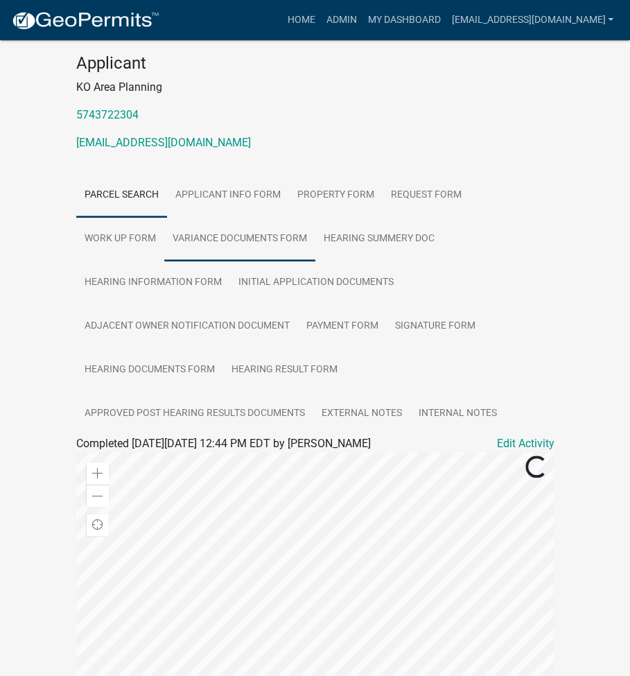
scroll to position [184, 0]
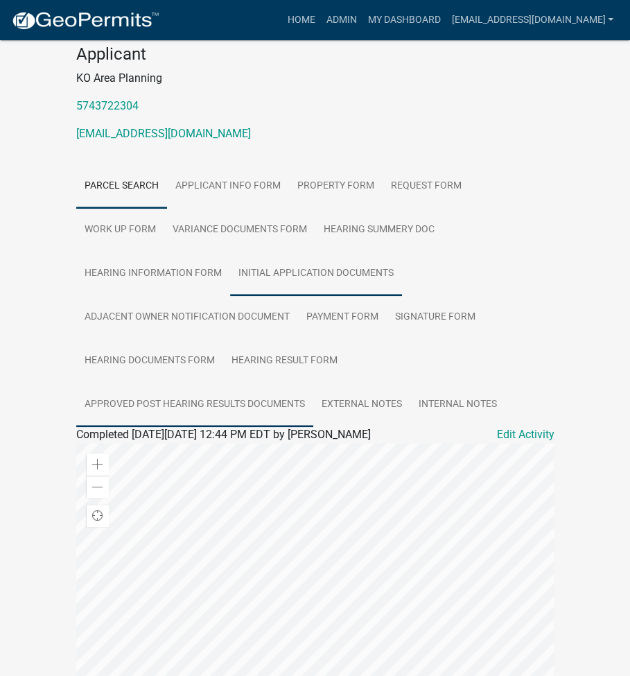
click at [238, 389] on link "Approved Post Hearing Results Documents" at bounding box center [194, 405] width 237 height 44
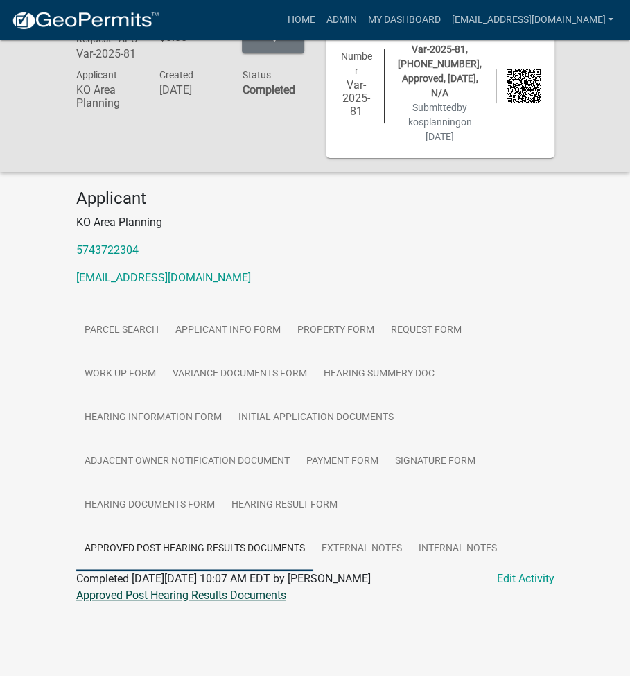
click at [218, 588] on link "Approved Post Hearing Results Documents" at bounding box center [181, 594] width 210 height 13
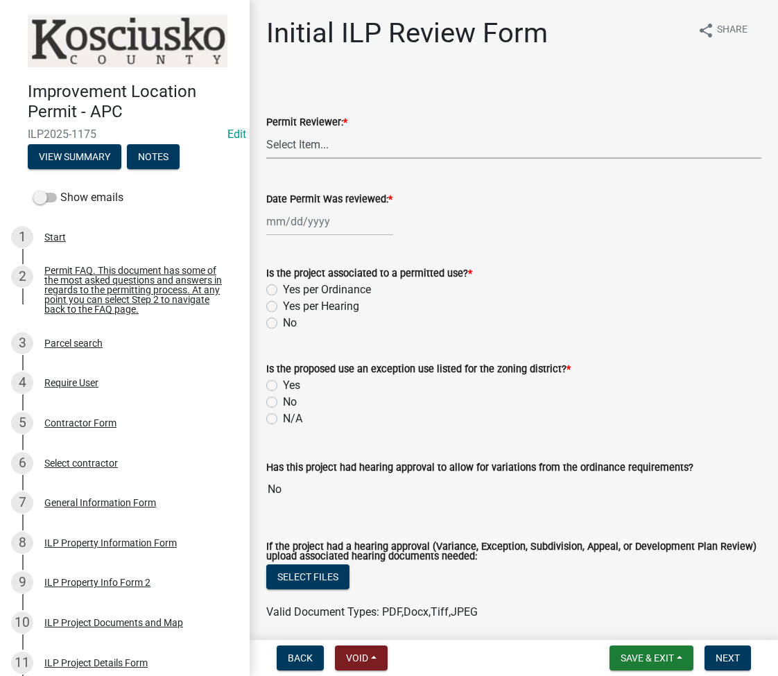
click at [389, 141] on select "Select Item... MMS LT AT CS Vacant Vacant" at bounding box center [513, 144] width 495 height 28
click at [266, 130] on select "Select Item... MMS LT AT CS Vacant Vacant" at bounding box center [513, 144] width 495 height 28
select select "fc758b50-acba-4166-9f24-5248f0f78016"
click at [317, 229] on div at bounding box center [329, 221] width 127 height 28
select select "9"
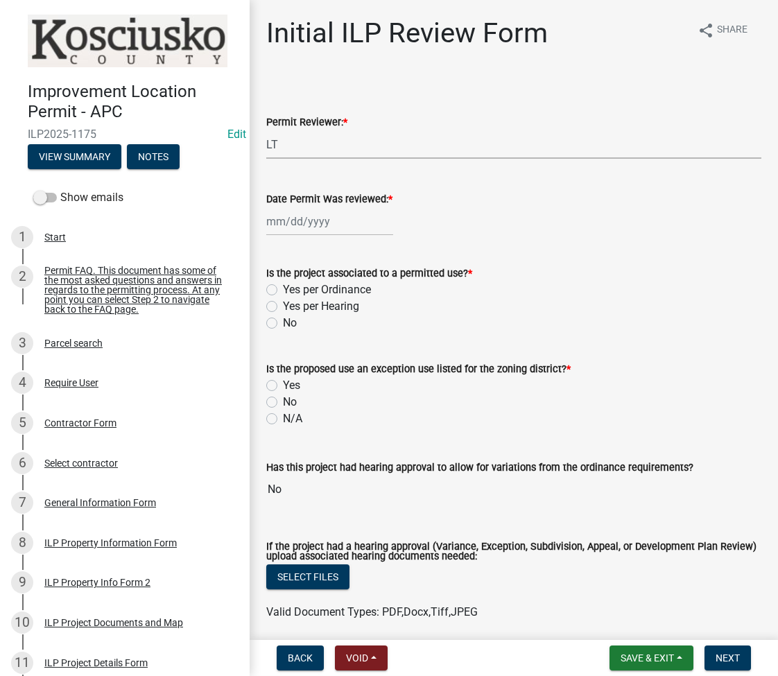
select select "2025"
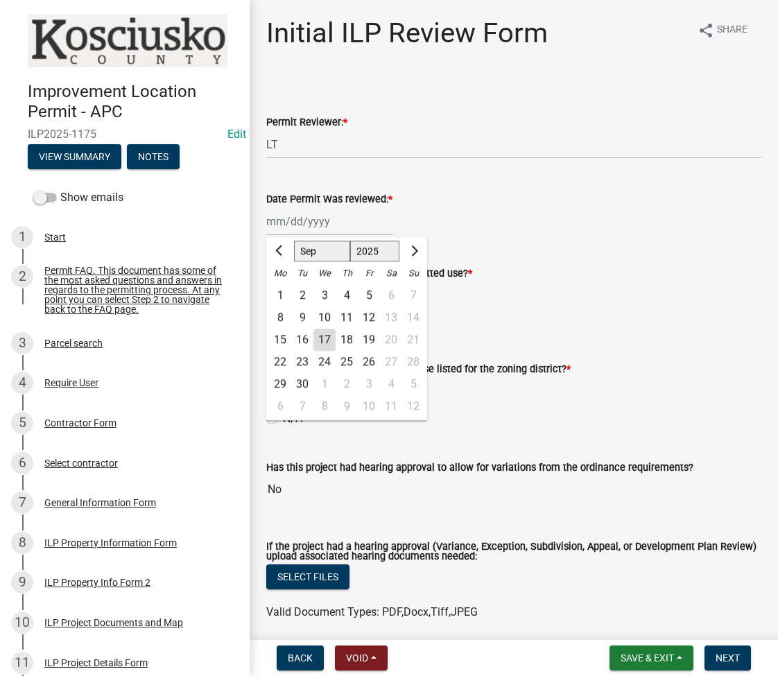
click at [323, 345] on div "17" at bounding box center [324, 340] width 22 height 22
type input "[DATE]"
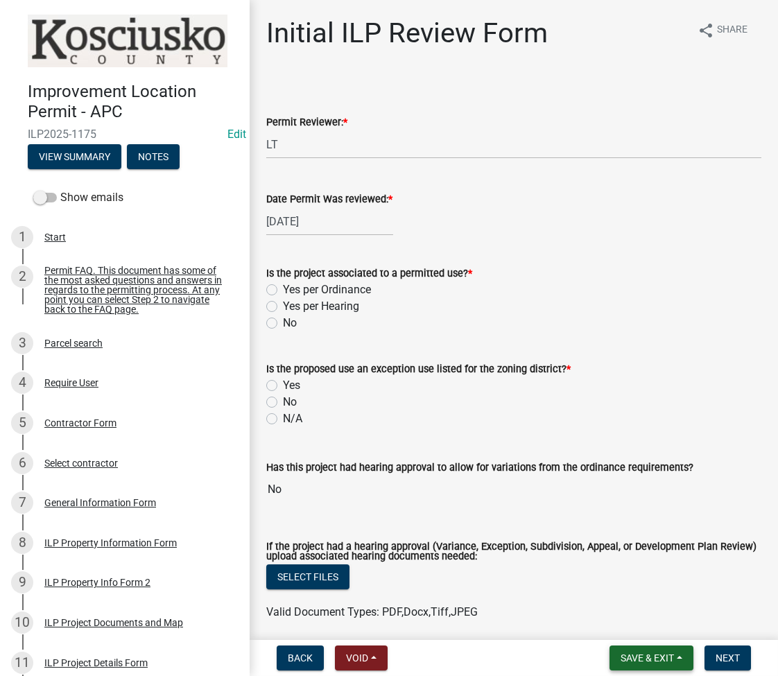
click at [629, 657] on span "Save & Exit" at bounding box center [646, 657] width 53 height 11
click at [613, 586] on button "Save" at bounding box center [637, 588] width 111 height 33
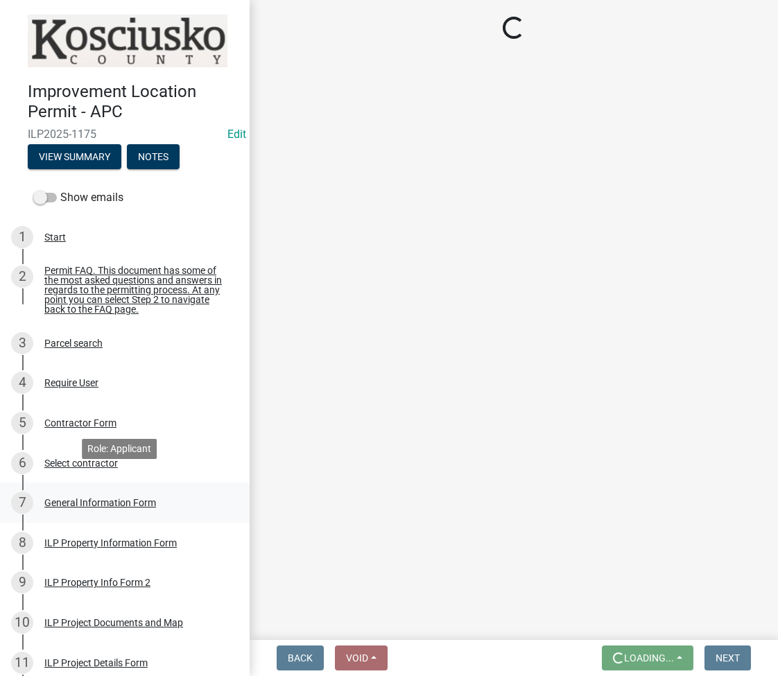
scroll to position [184, 0]
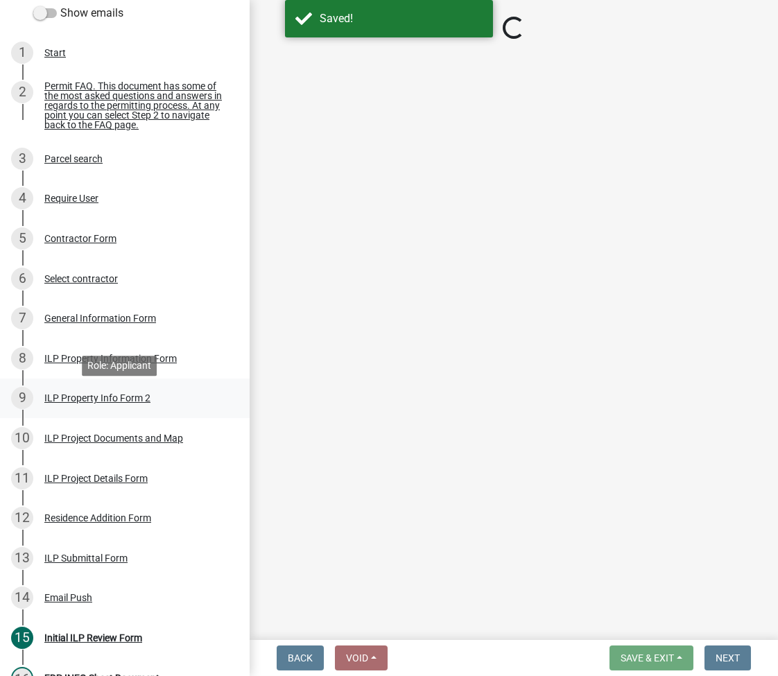
click at [80, 403] on div "ILP Property Info Form 2" at bounding box center [97, 398] width 106 height 10
select select "0609af41-fe40-4fa2-880d-6f54f567ae8e"
select select "1146270b-2111-4e23-bf7f-74ce85cf7041"
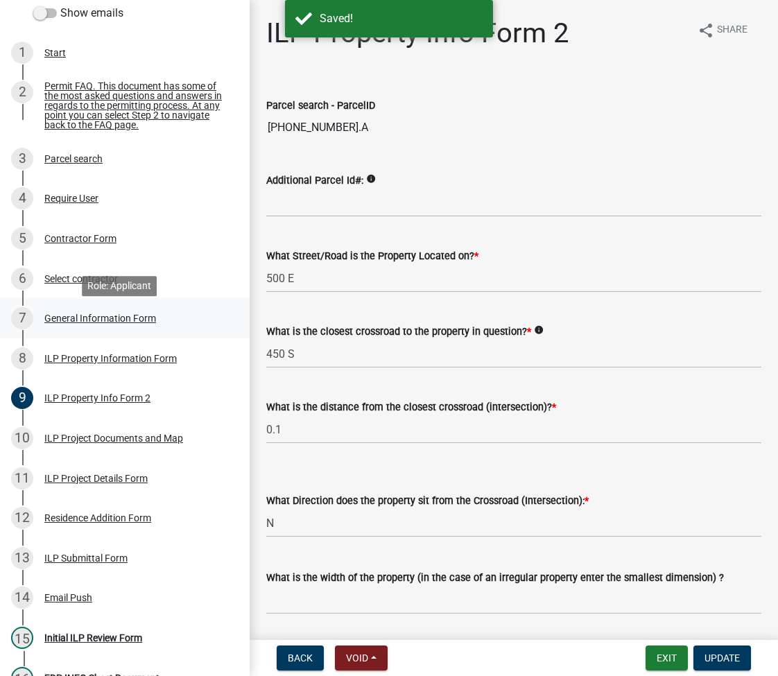
select select "fc758b50-acba-4166-9f24-5248f0f78016"
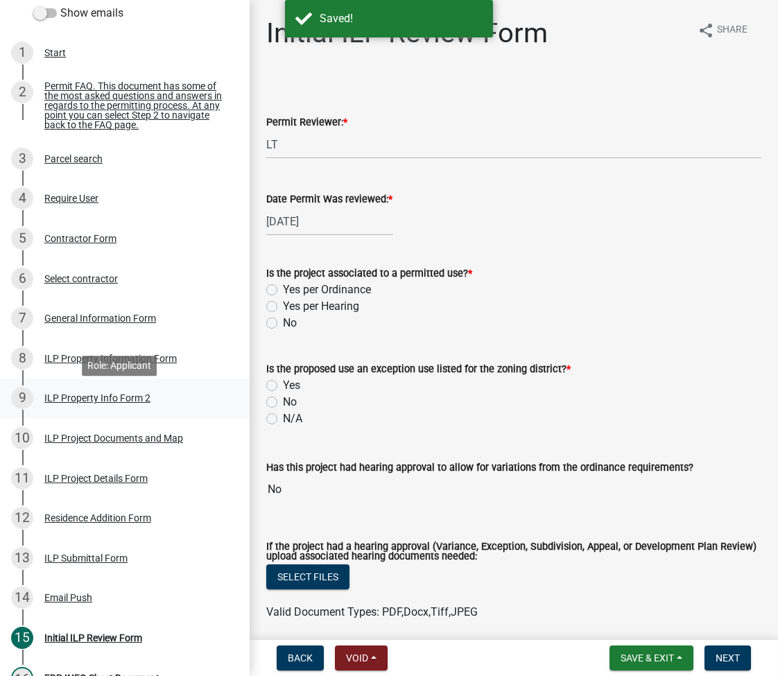
click at [105, 409] on div "9 ILP Property Info Form 2" at bounding box center [119, 398] width 216 height 22
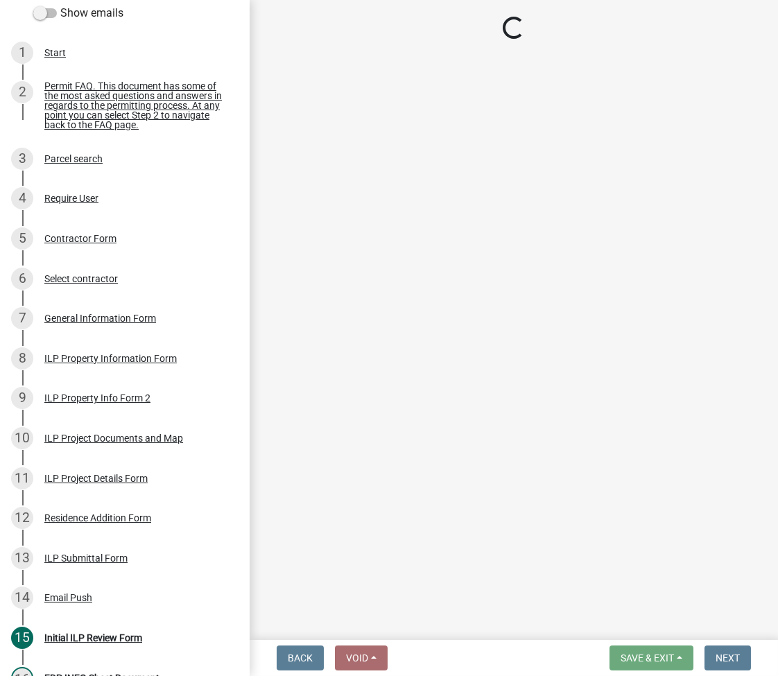
select select "0609af41-fe40-4fa2-880d-6f54f567ae8e"
select select "1146270b-2111-4e23-bf7f-74ce85cf7041"
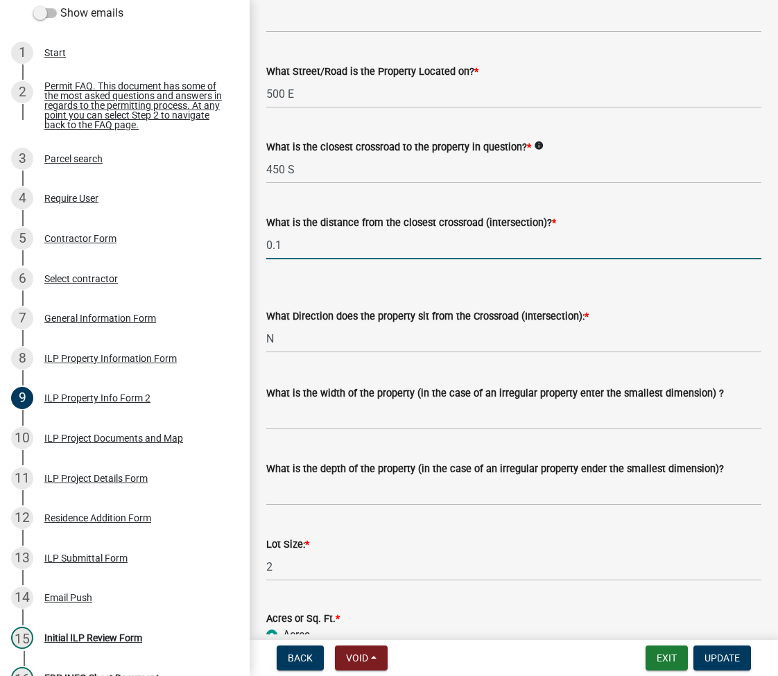
click at [303, 243] on input "0.1" at bounding box center [513, 245] width 495 height 28
type input "352"
click at [283, 332] on select "Select Item... N NE NW S SE SW E W" at bounding box center [513, 338] width 495 height 28
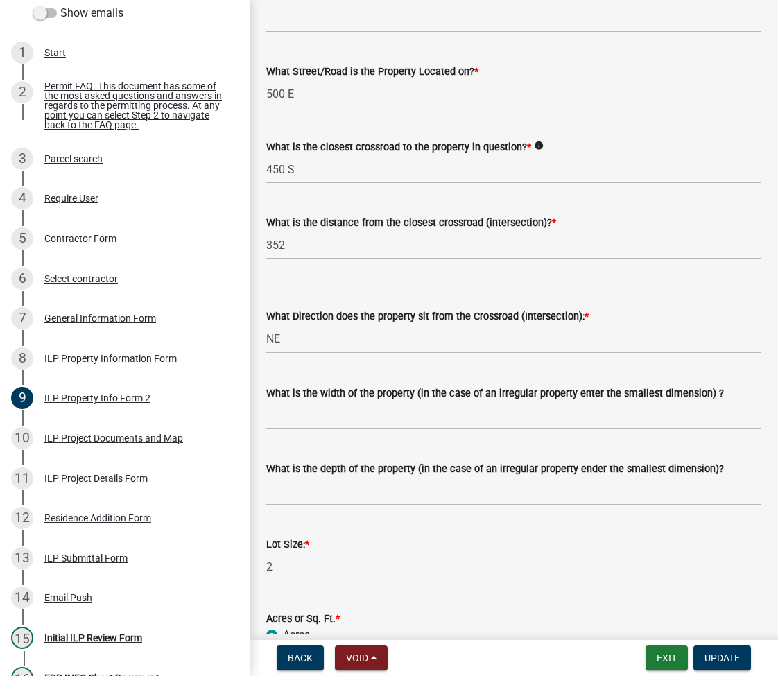
click at [266, 324] on select "Select Item... N NE NW S SE SW E W" at bounding box center [513, 338] width 495 height 28
select select "d5ef8917-5513-464f-93cd-11bc9adf3566"
click at [303, 415] on input "What is the width of the property (in the case of an irregular property enter t…" at bounding box center [513, 415] width 495 height 28
type input "A"
type input "VARIES"
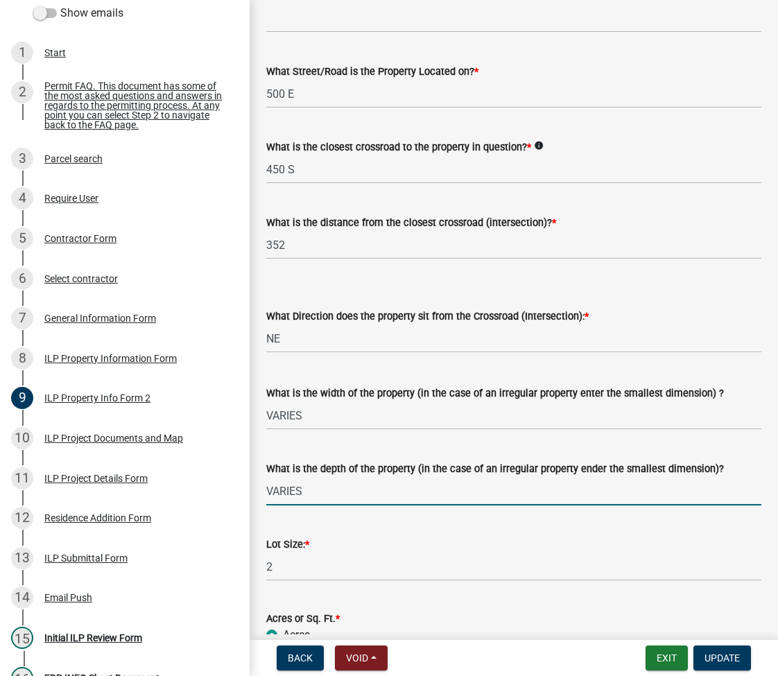
type input "VARIES"
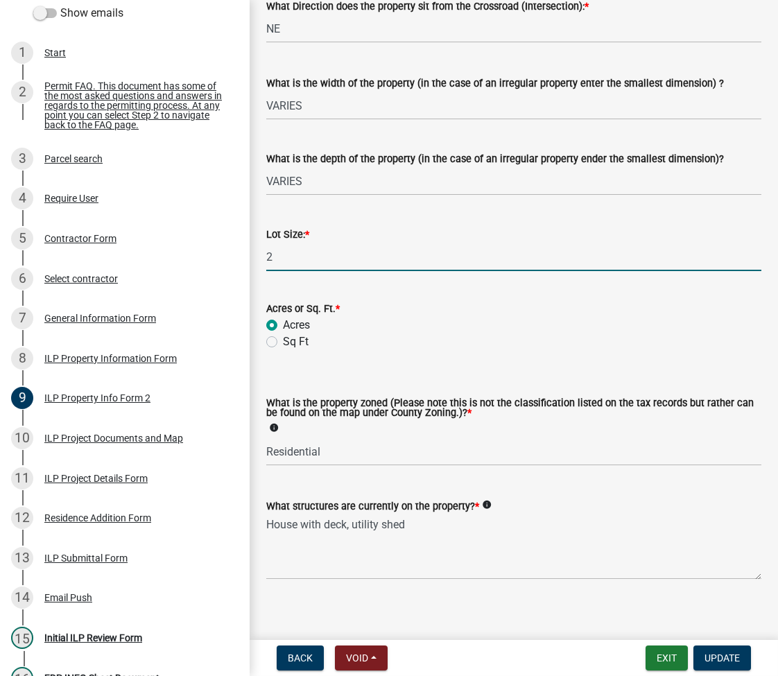
scroll to position [504, 0]
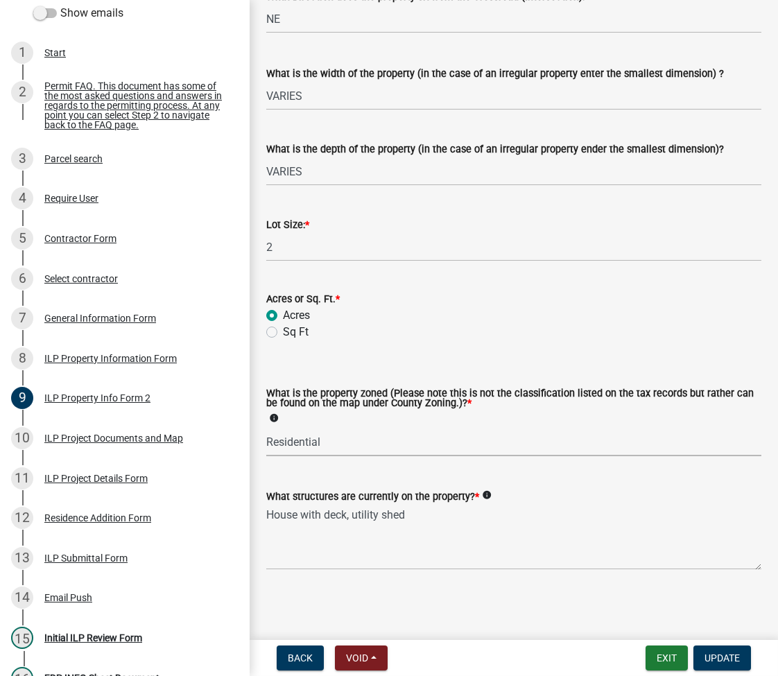
click at [310, 437] on select "Select Item... Agricultural Agricultural 2 Commercial Environmental Industrial …" at bounding box center [513, 442] width 495 height 28
click at [266, 428] on select "Select Item... Agricultural Agricultural 2 Commercial Environmental Industrial …" at bounding box center [513, 442] width 495 height 28
select select "ea119d11-e52e-4559-b746-af06211fe819"
click at [708, 648] on button "Update" at bounding box center [722, 657] width 58 height 25
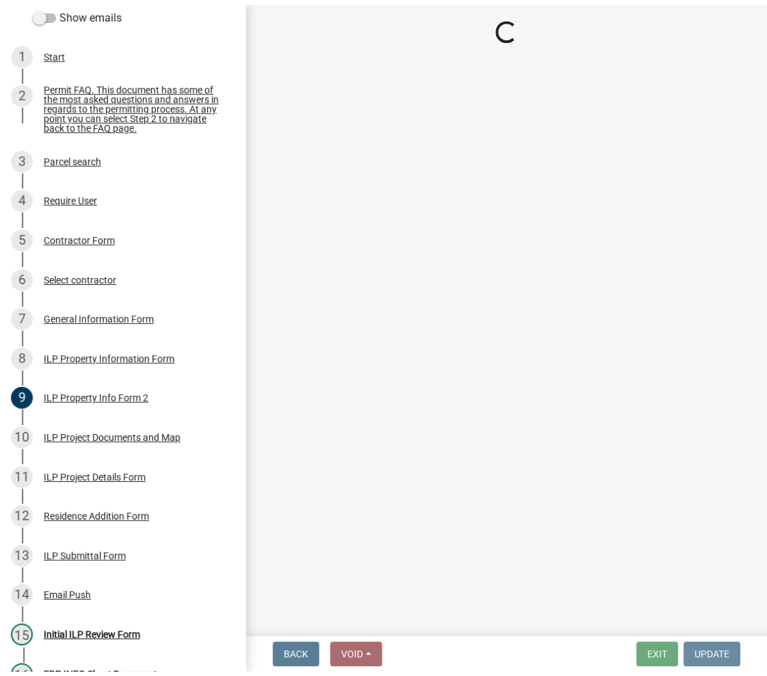
scroll to position [0, 0]
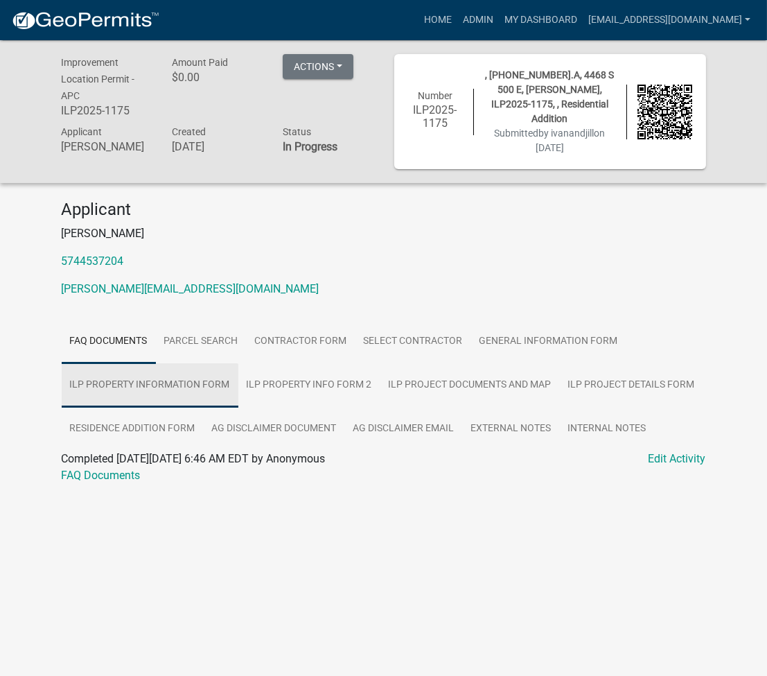
click at [195, 387] on link "ILP Property Information Form" at bounding box center [150, 385] width 177 height 44
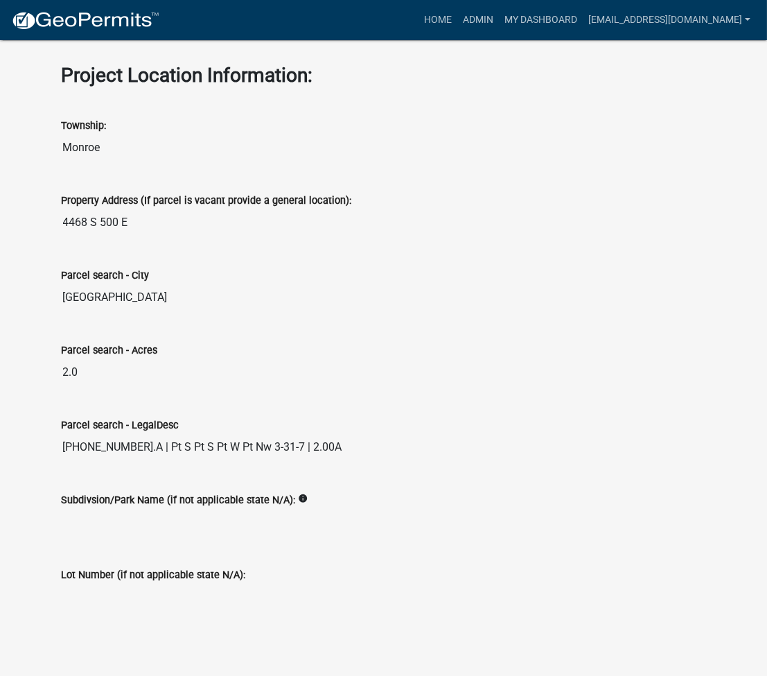
scroll to position [227, 0]
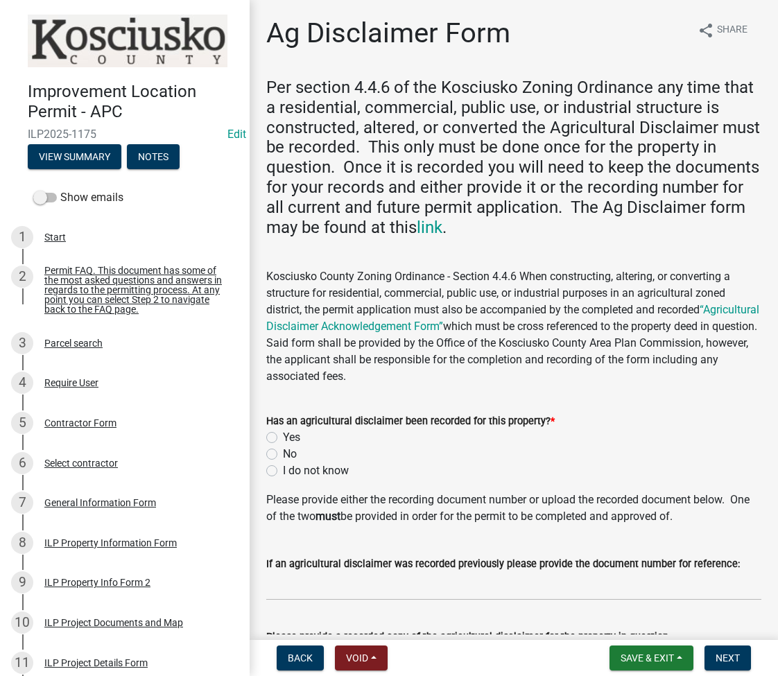
scroll to position [164, 0]
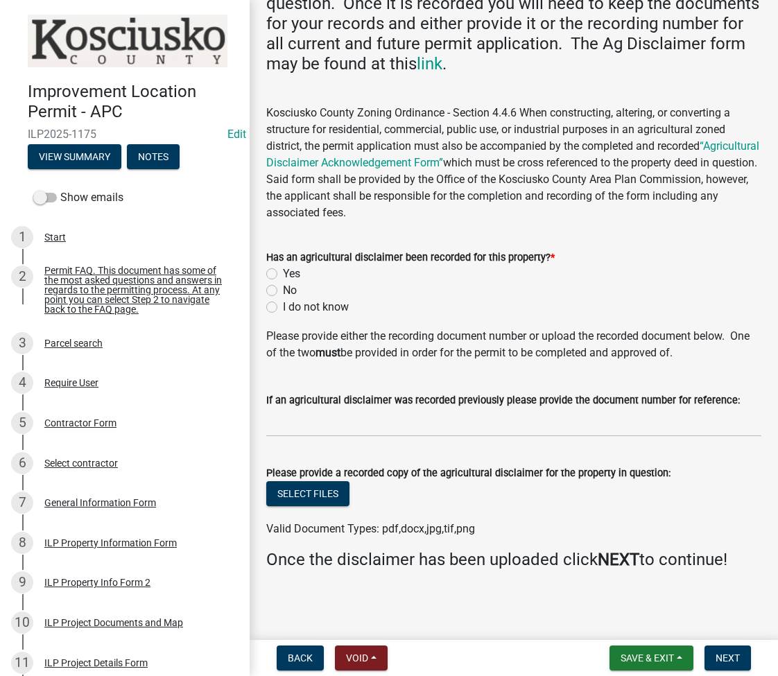
click at [283, 304] on label "I do not know" at bounding box center [316, 307] width 66 height 17
click at [283, 304] on input "I do not know" at bounding box center [287, 303] width 9 height 9
radio input "true"
click at [726, 659] on span "Next" at bounding box center [727, 657] width 24 height 11
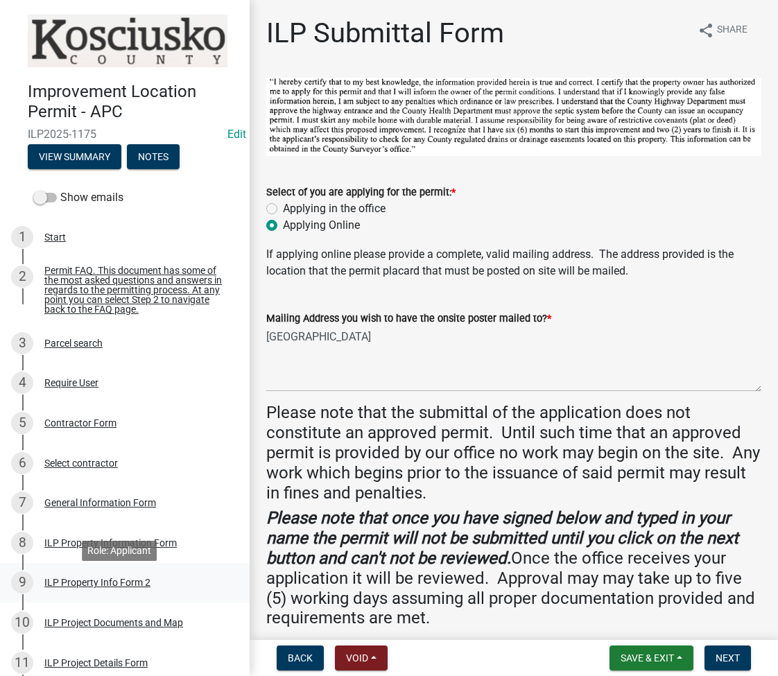
click at [100, 584] on div "ILP Property Info Form 2" at bounding box center [97, 582] width 106 height 10
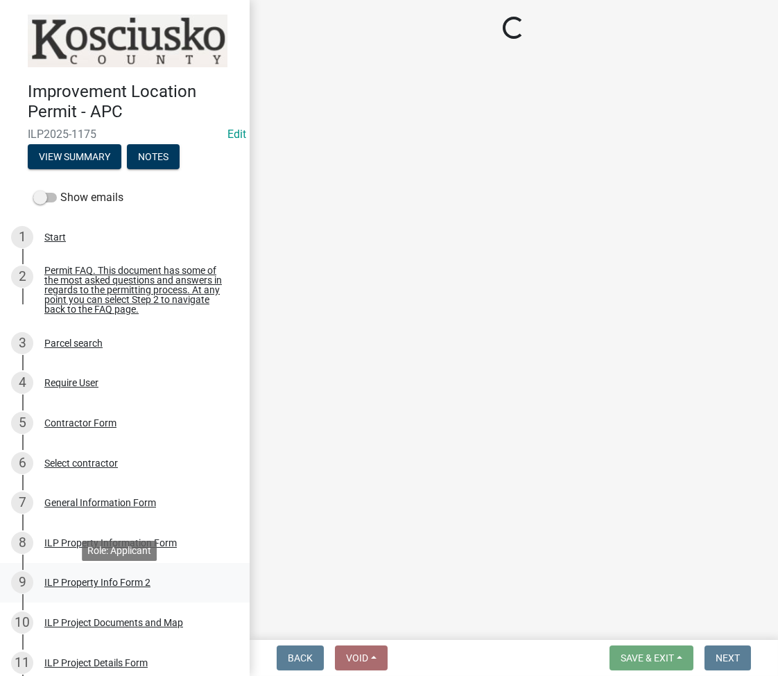
select select "d5ef8917-5513-464f-93cd-11bc9adf3566"
select select "ea119d11-e52e-4559-b746-af06211fe819"
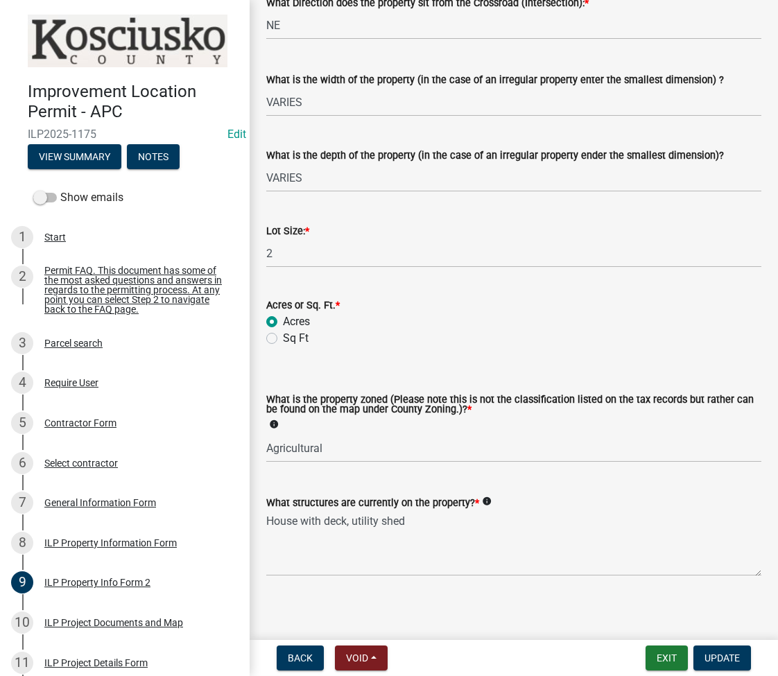
scroll to position [504, 0]
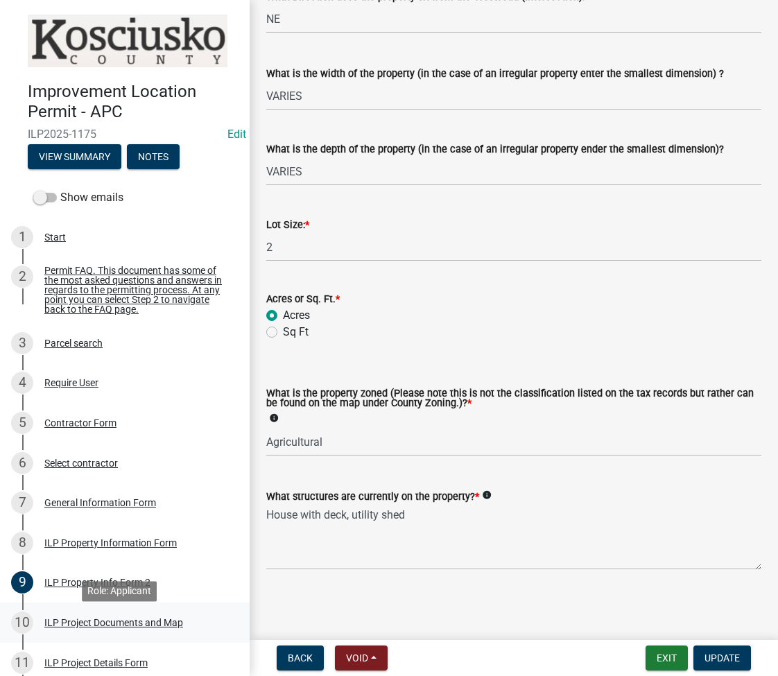
click at [112, 627] on div "ILP Project Documents and Map" at bounding box center [113, 622] width 139 height 10
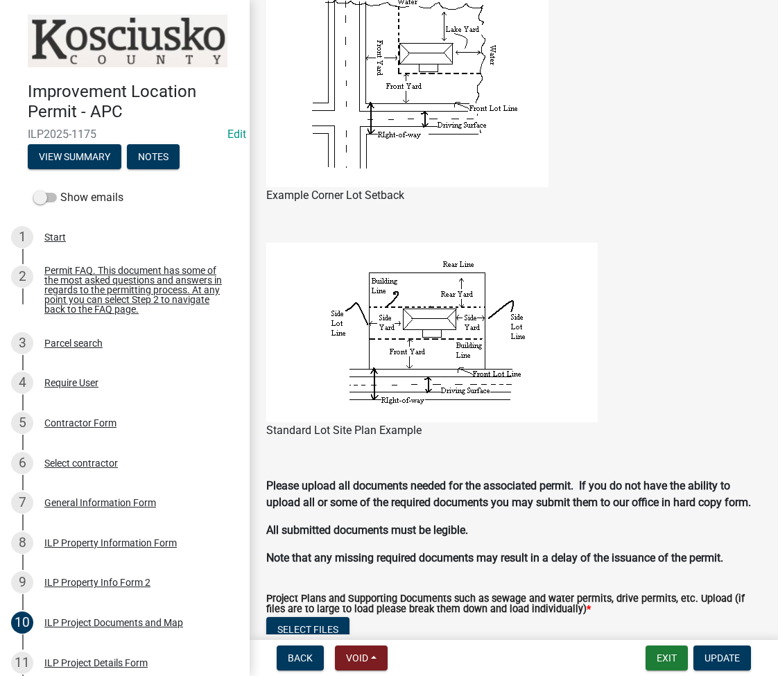
scroll to position [1293, 0]
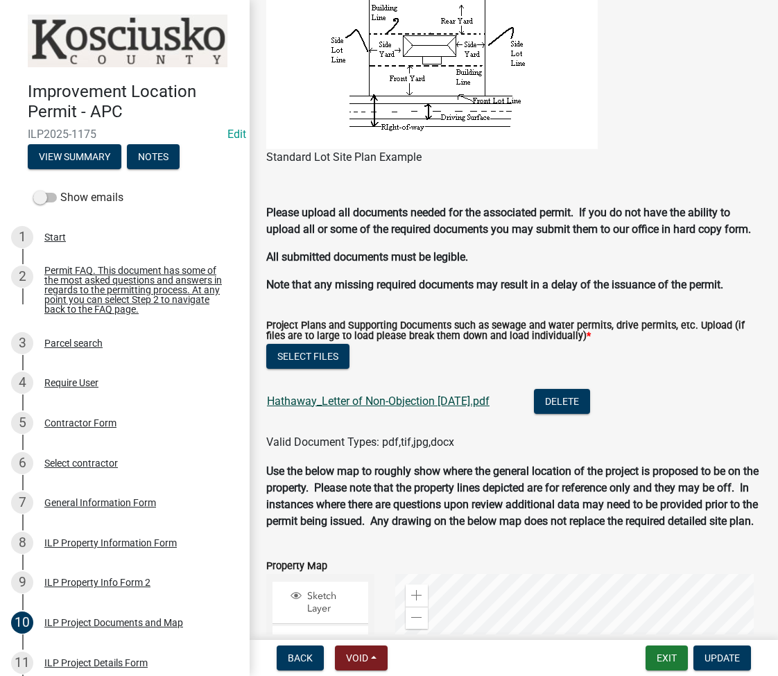
click at [375, 408] on link "Hathaway_Letter of Non-Objection [DATE].pdf" at bounding box center [378, 400] width 222 height 13
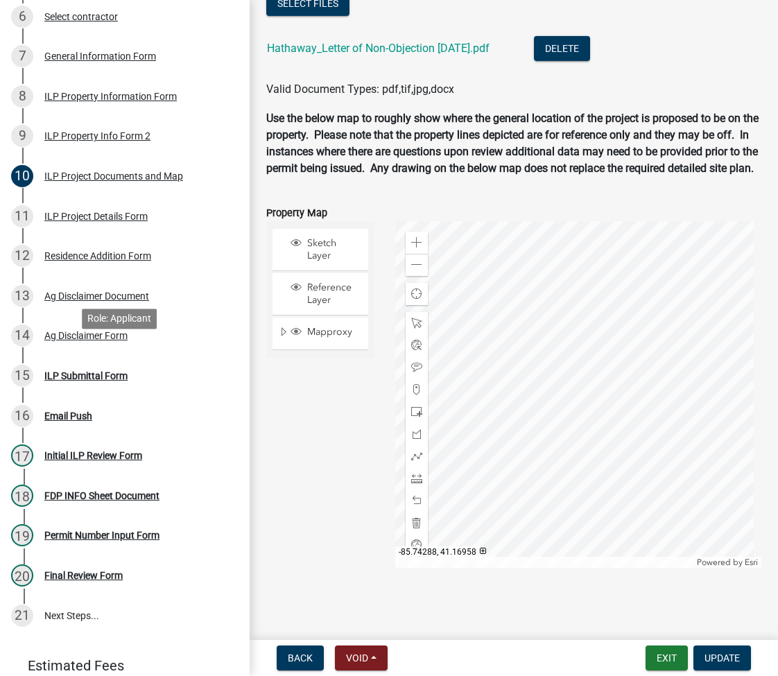
scroll to position [509, 0]
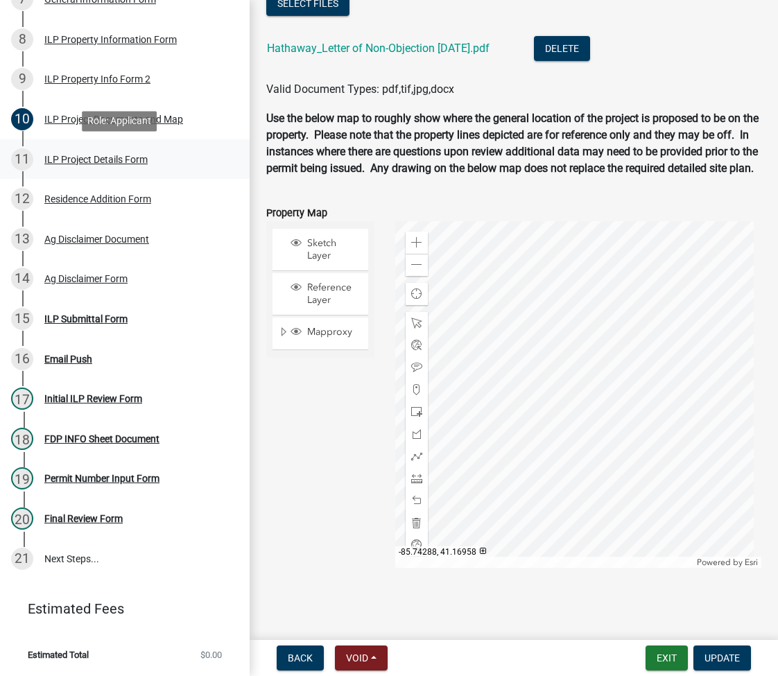
click at [113, 157] on div "ILP Project Details Form" at bounding box center [95, 160] width 103 height 10
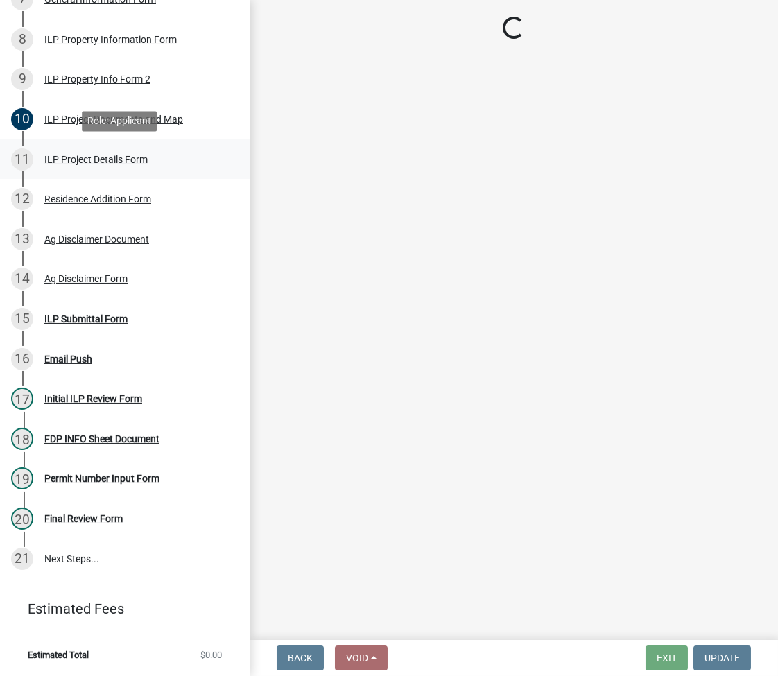
scroll to position [0, 0]
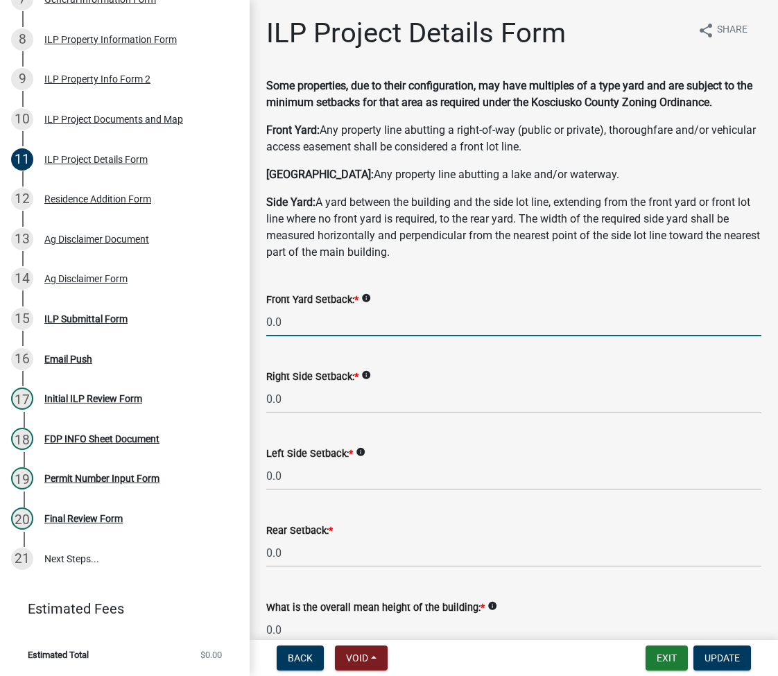
click at [304, 323] on input "0.0" at bounding box center [513, 322] width 495 height 28
click at [304, 322] on input "0.0" at bounding box center [513, 322] width 495 height 28
type input "230.0"
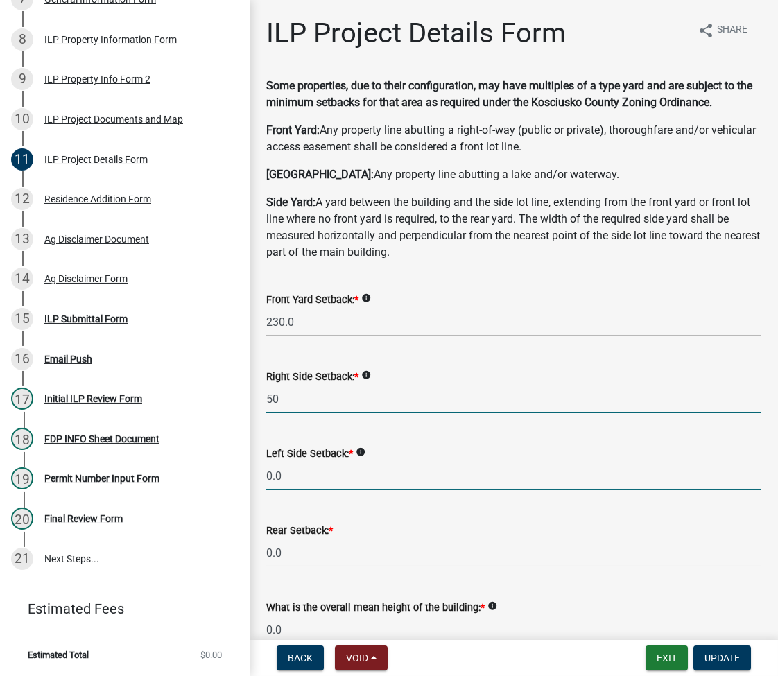
type input "50.0"
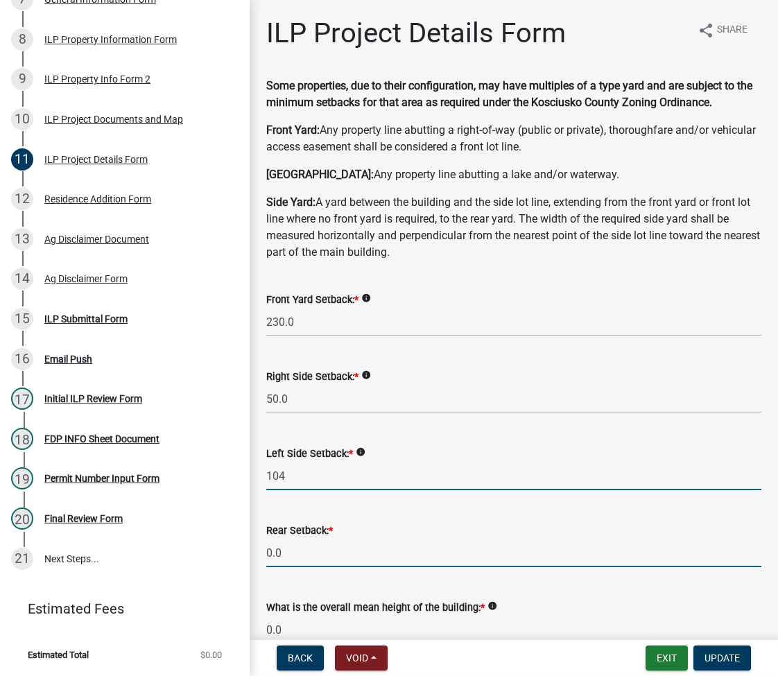
type input "104.0"
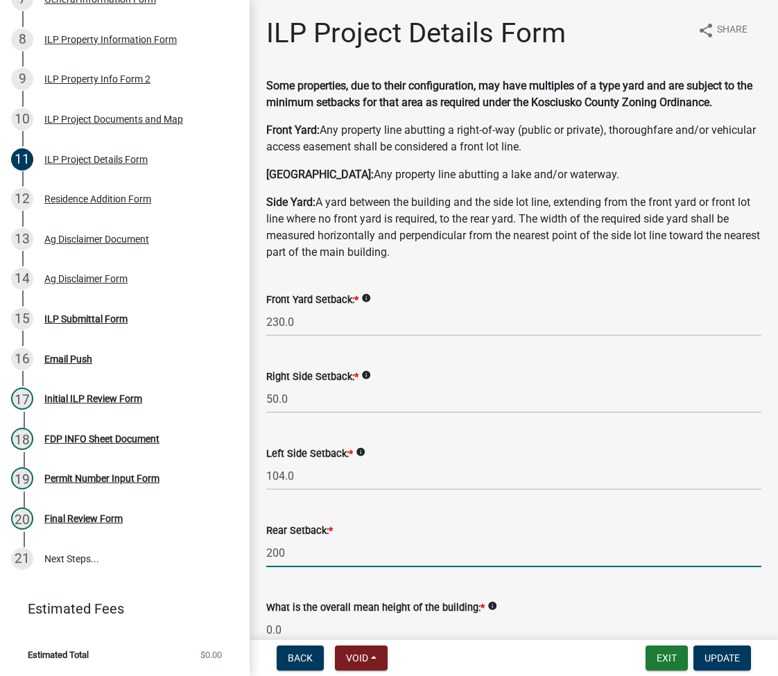
type input "200.0"
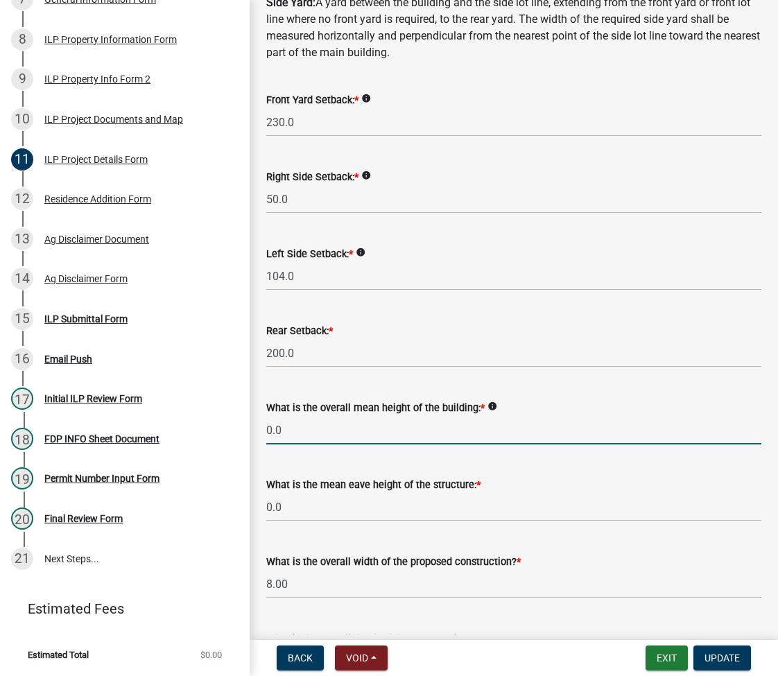
scroll to position [378, 0]
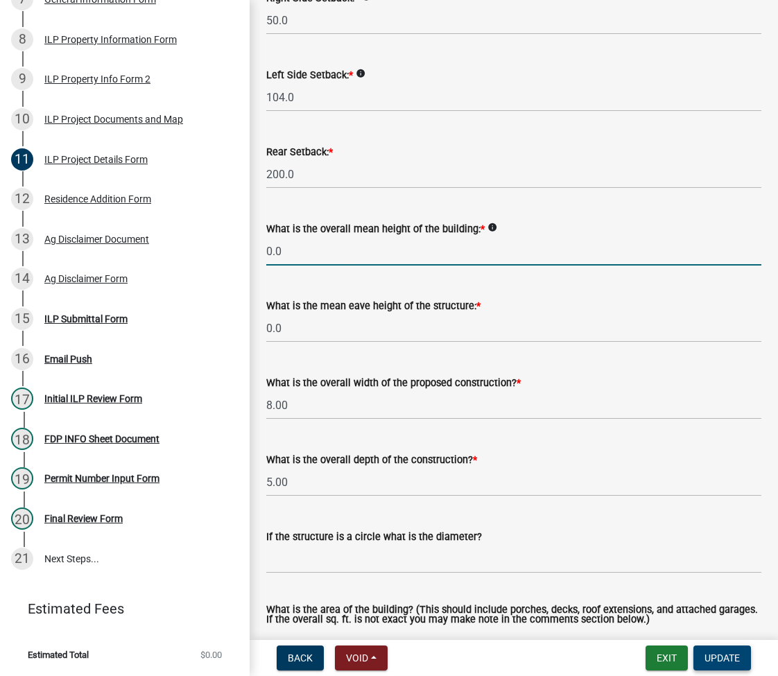
click at [709, 651] on button "Update" at bounding box center [722, 657] width 58 height 25
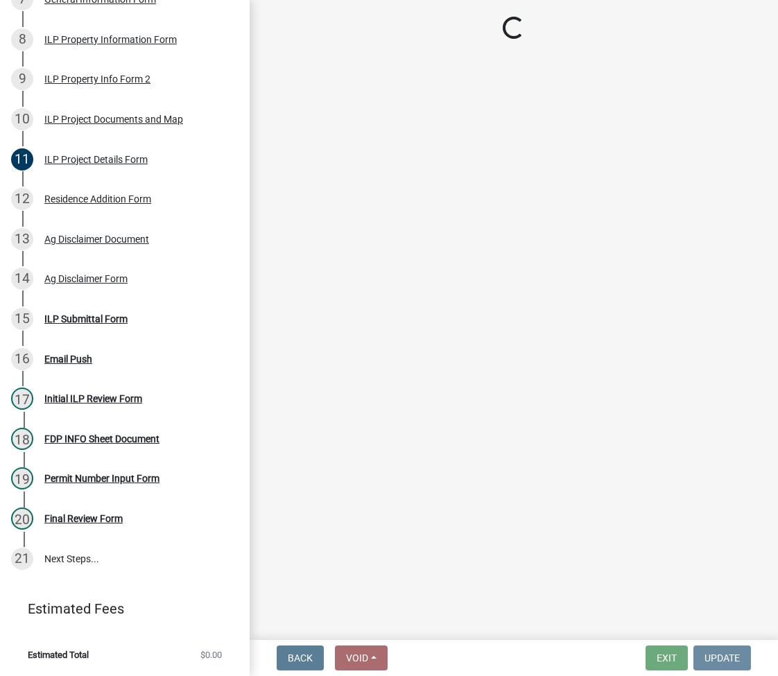
scroll to position [0, 0]
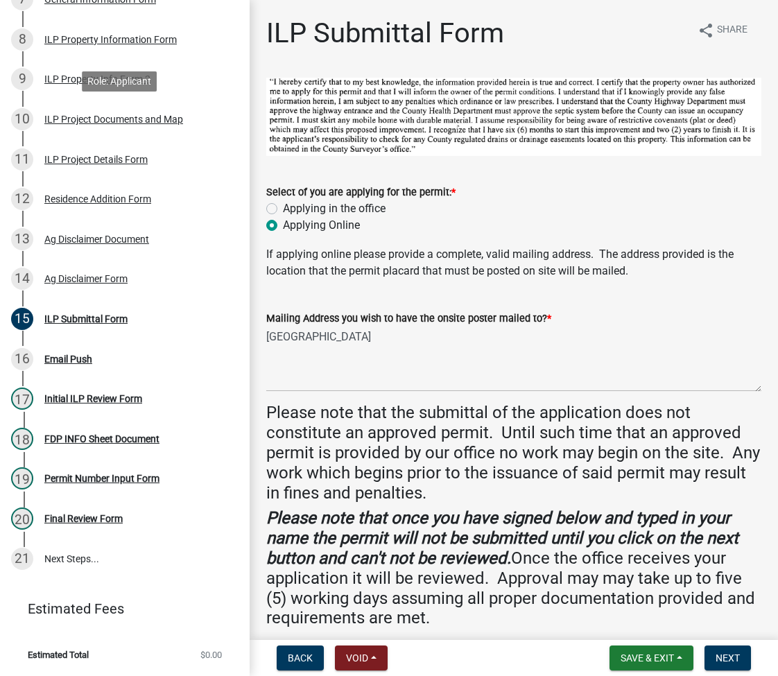
click at [76, 124] on div "ILP Project Documents and Map" at bounding box center [113, 119] width 139 height 10
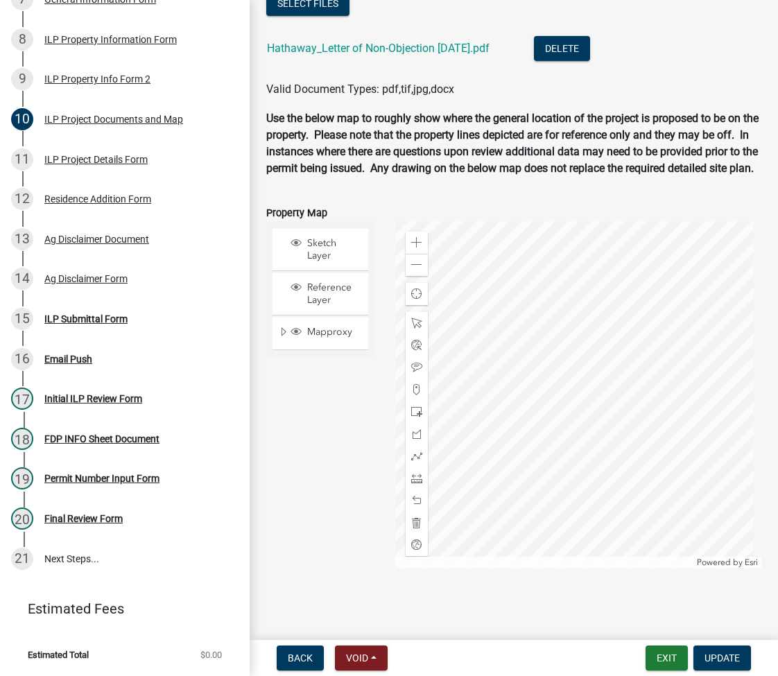
scroll to position [1694, 0]
click at [392, 42] on link "Hathaway_Letter of Non-Objection 9.17.2025.pdf" at bounding box center [378, 48] width 222 height 13
click at [67, 168] on div "11 ILP Project Details Form" at bounding box center [119, 159] width 216 height 22
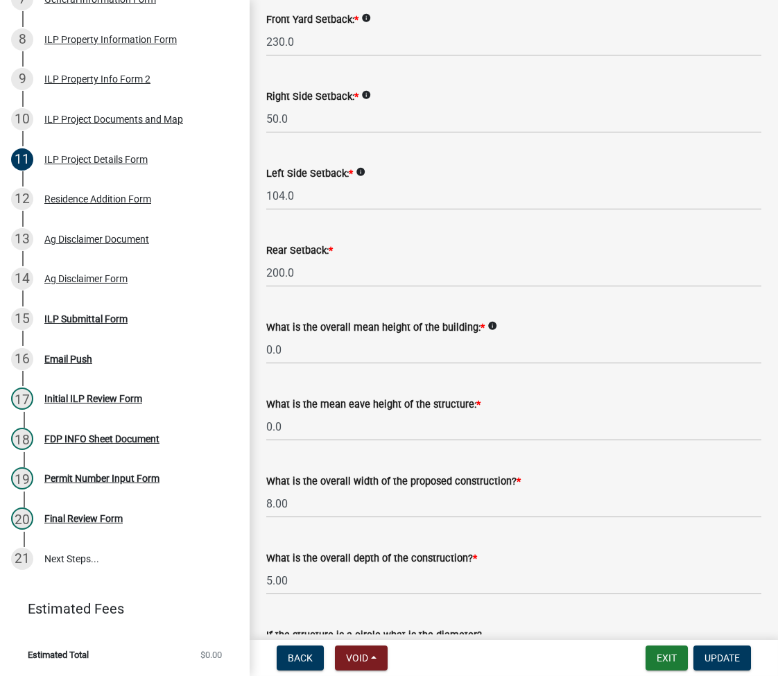
scroll to position [184, 0]
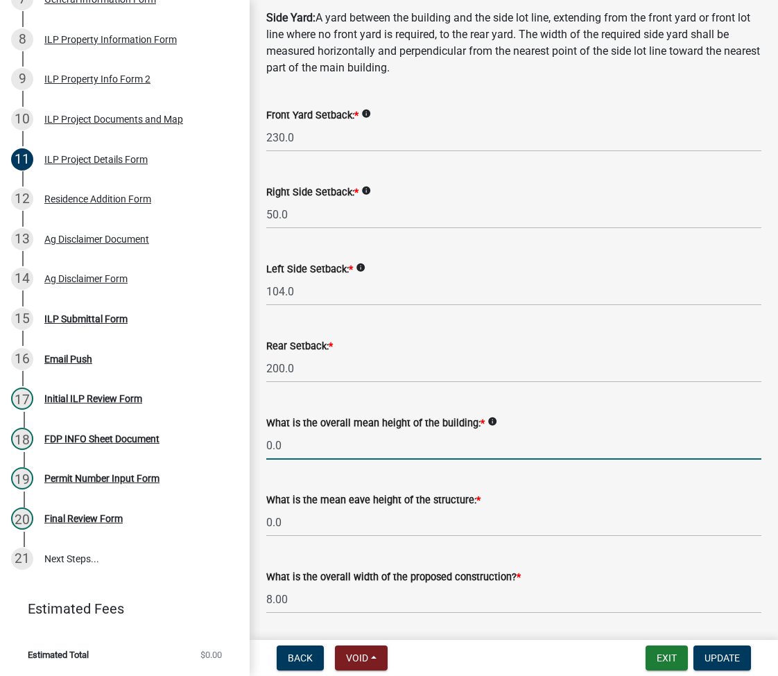
click at [308, 445] on input "0.0" at bounding box center [513, 445] width 495 height 28
type input "2.5"
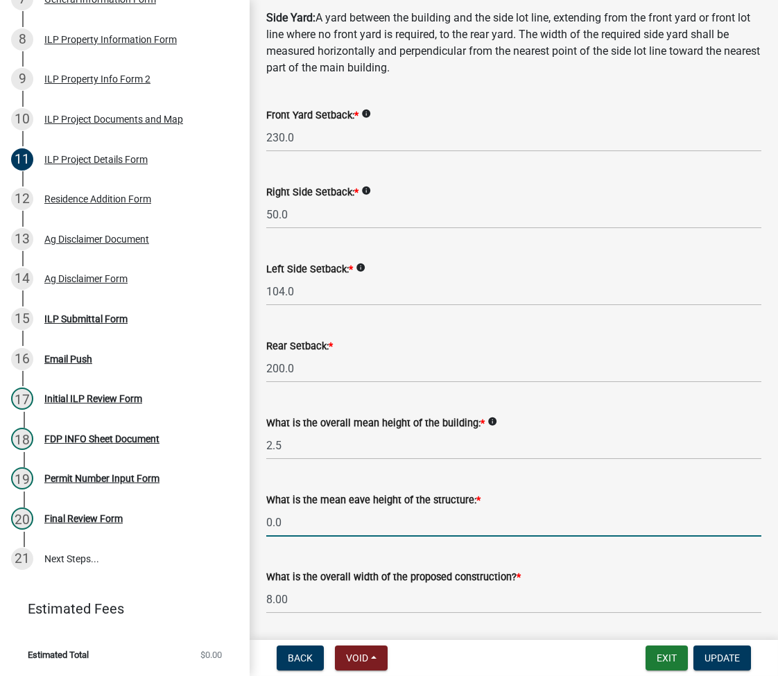
click at [318, 530] on input "0.0" at bounding box center [513, 522] width 495 height 28
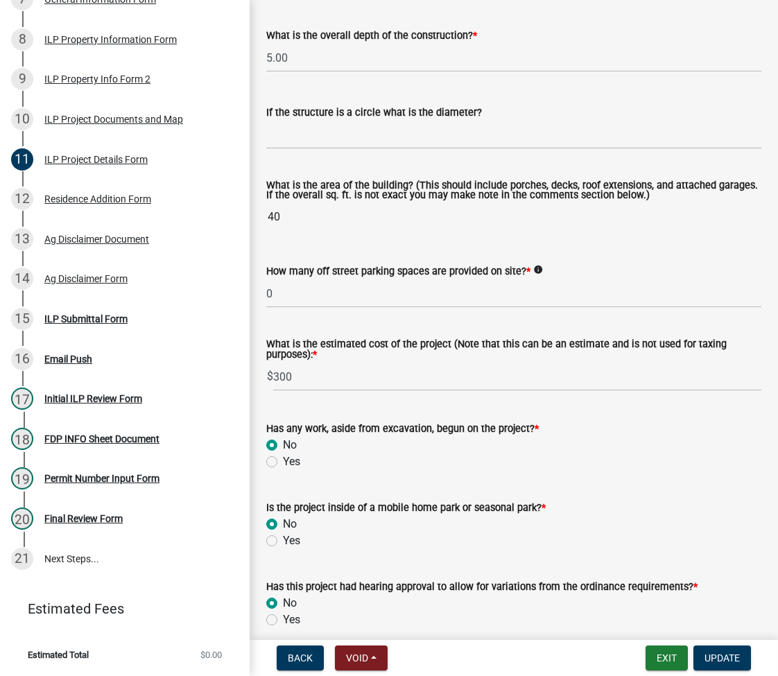
scroll to position [924, 0]
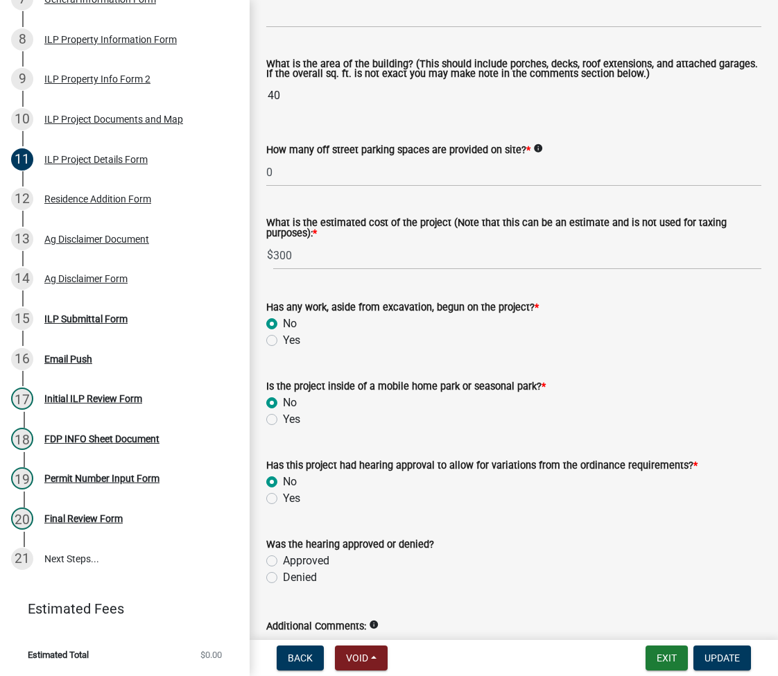
type input "2.5"
click at [316, 192] on wm-data-entity-input "How many off street parking spaces are provided on site? * info 0" at bounding box center [513, 160] width 495 height 77
click at [316, 191] on wm-data-entity-input "How many off street parking spaces are provided on site? * info 0" at bounding box center [513, 160] width 495 height 77
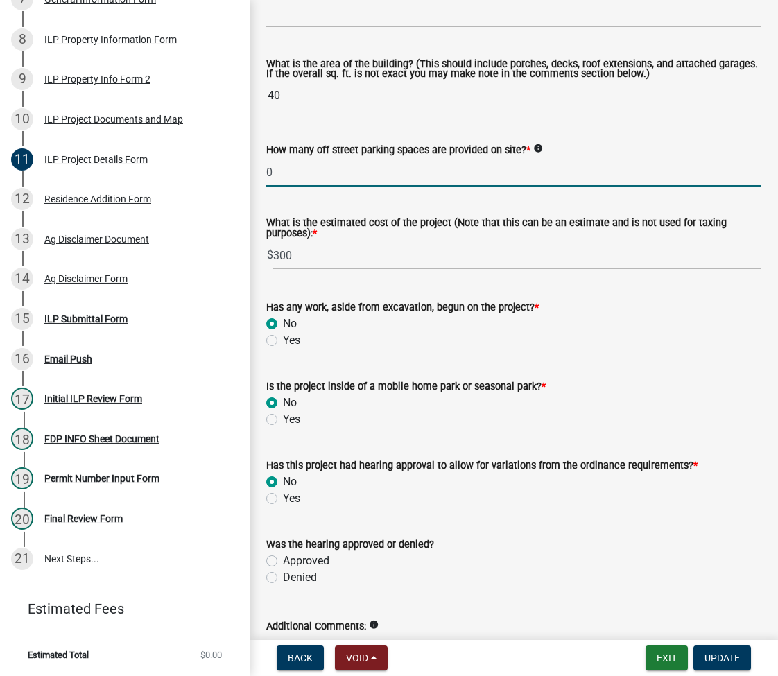
click at [304, 180] on input "0" at bounding box center [513, 172] width 495 height 28
click at [304, 179] on input "0" at bounding box center [513, 172] width 495 height 28
type input "2"
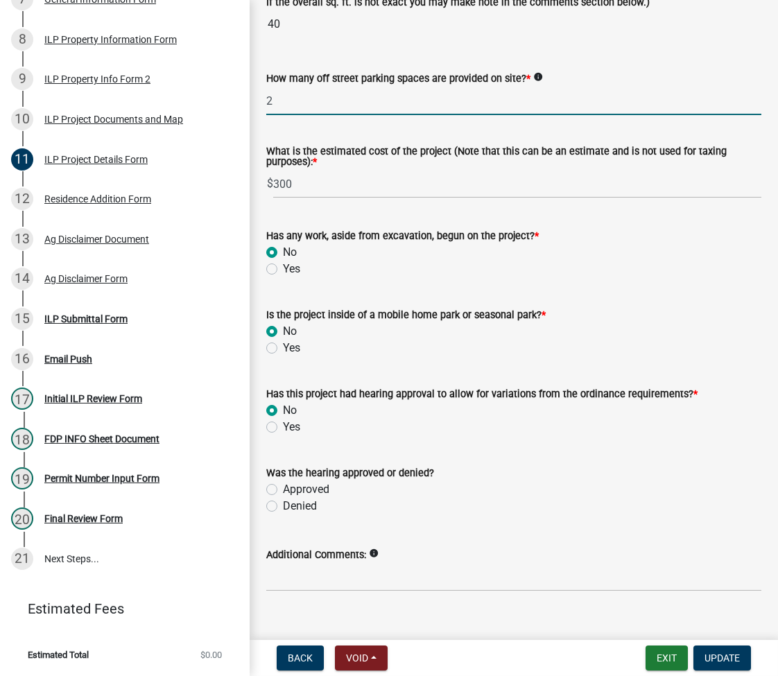
scroll to position [1016, 0]
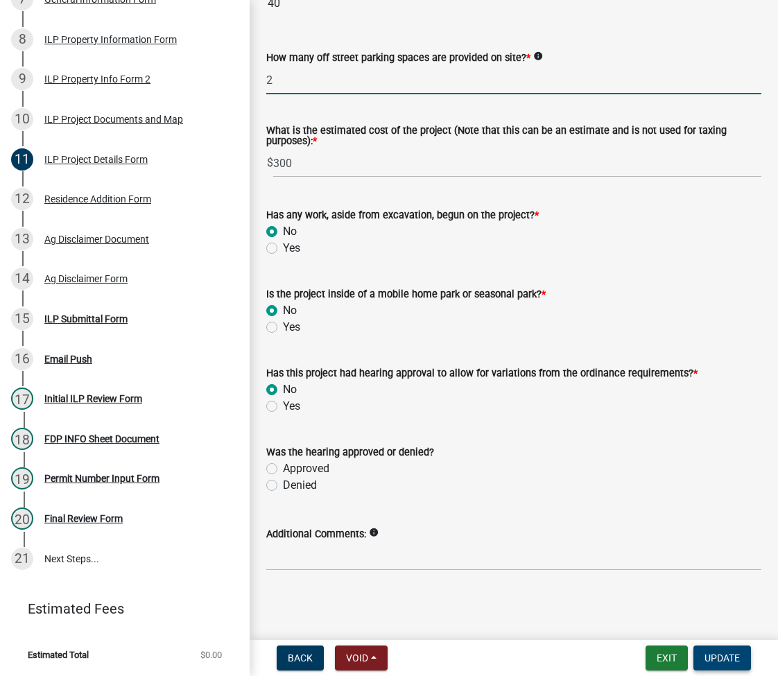
click at [732, 647] on button "Update" at bounding box center [722, 657] width 58 height 25
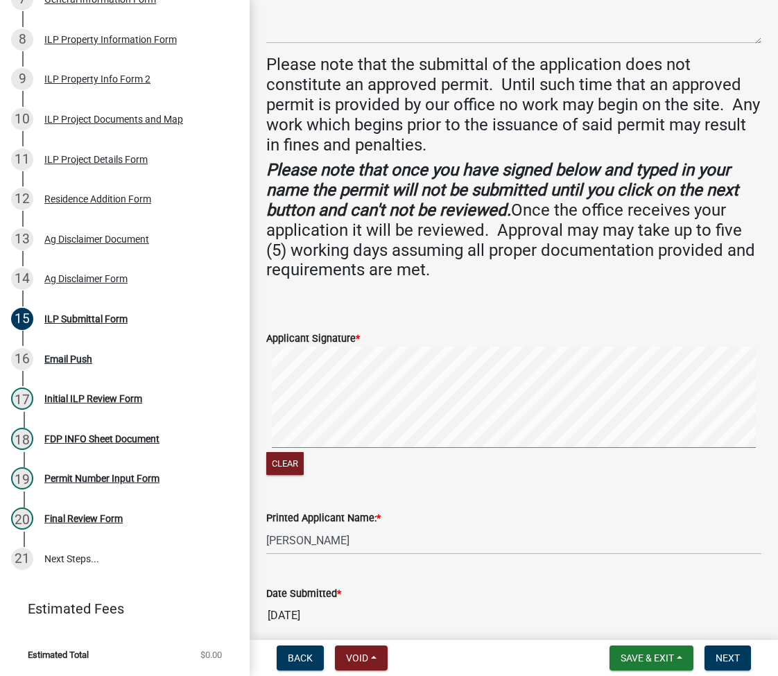
scroll to position [405, 0]
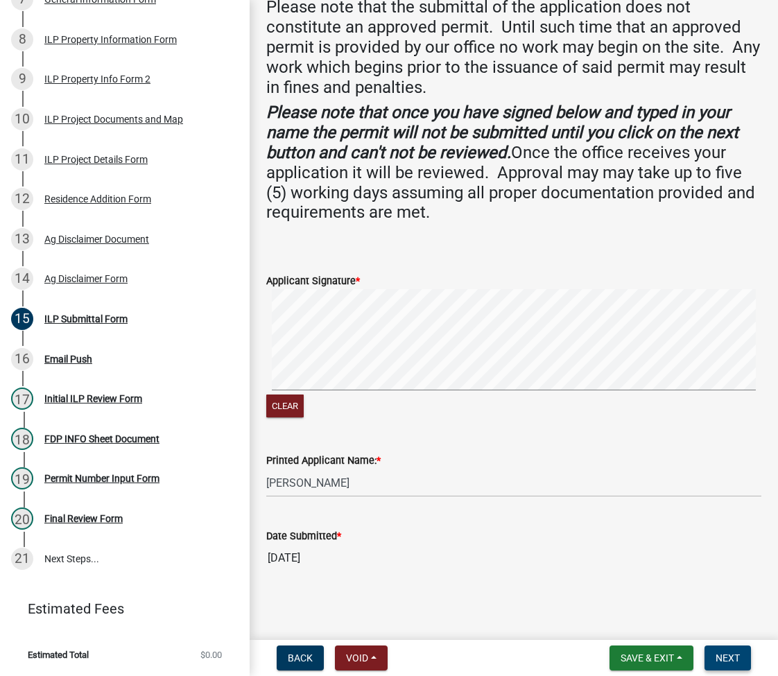
click at [734, 648] on button "Next" at bounding box center [727, 657] width 46 height 25
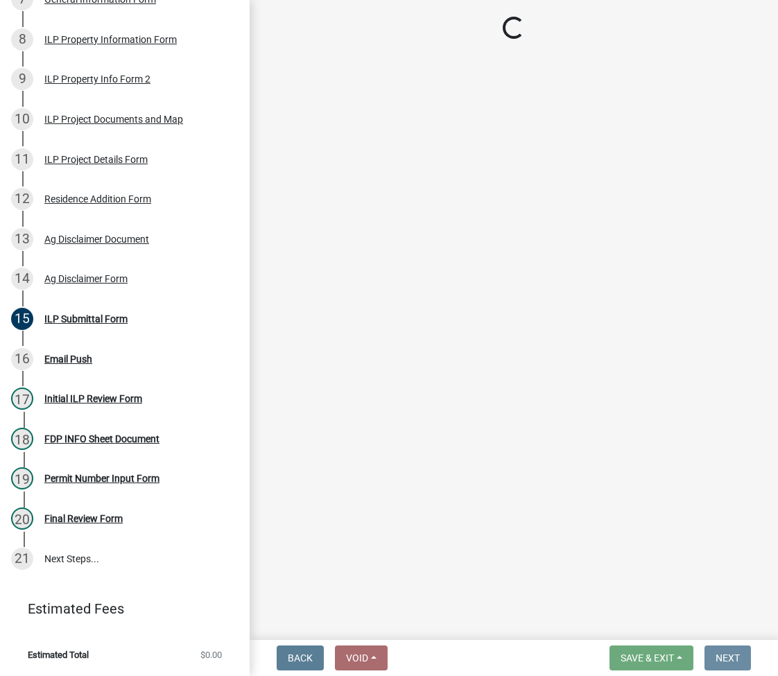
scroll to position [0, 0]
select select "fc758b50-acba-4166-9f24-5248f0f78016"
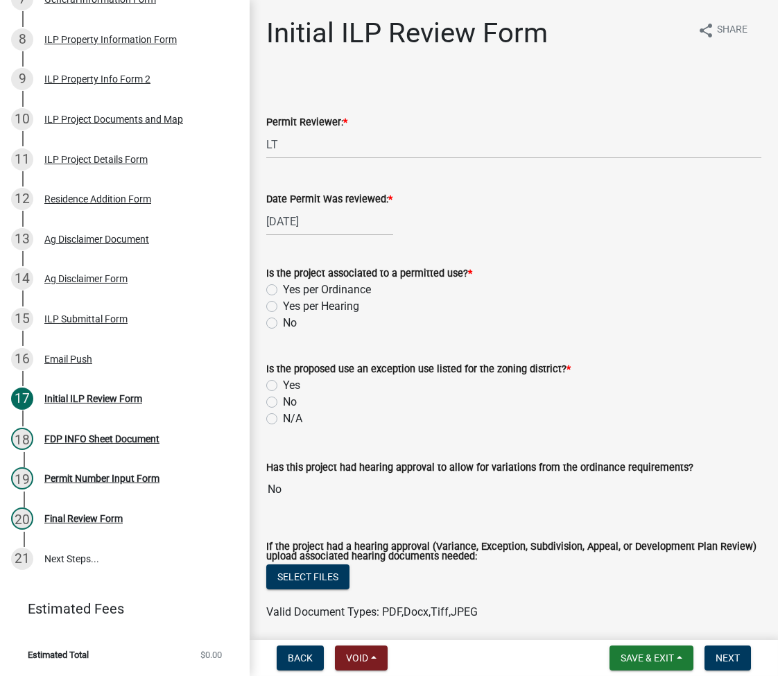
click at [283, 286] on label "Yes per Ordinance" at bounding box center [327, 289] width 88 height 17
click at [283, 286] on input "Yes per Ordinance" at bounding box center [287, 285] width 9 height 9
radio input "true"
click at [283, 401] on label "No" at bounding box center [290, 402] width 14 height 17
click at [283, 401] on input "No" at bounding box center [287, 398] width 9 height 9
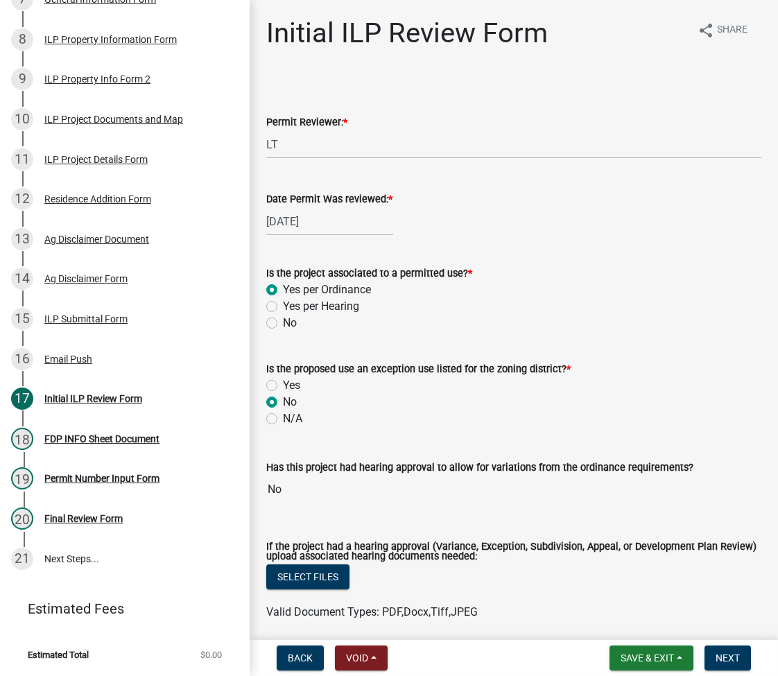
radio input "true"
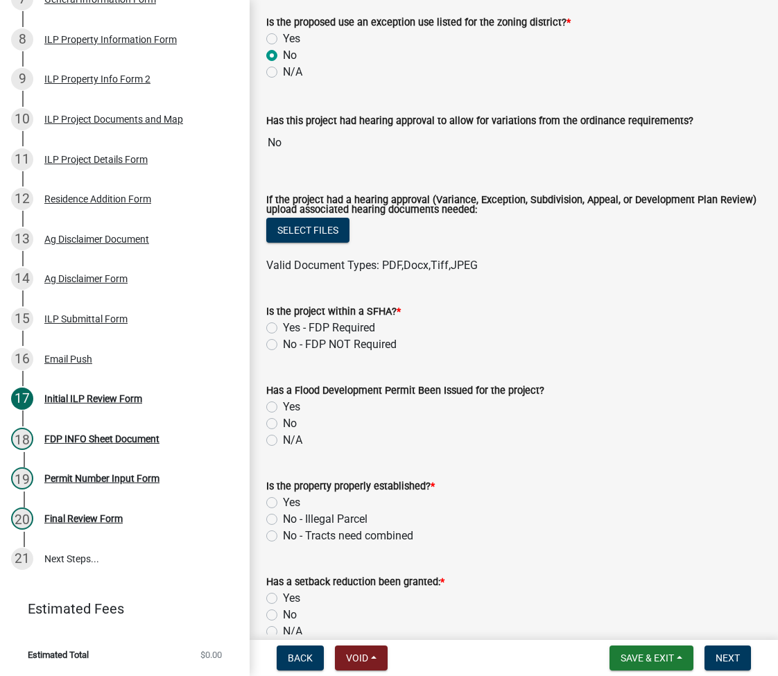
scroll to position [554, 0]
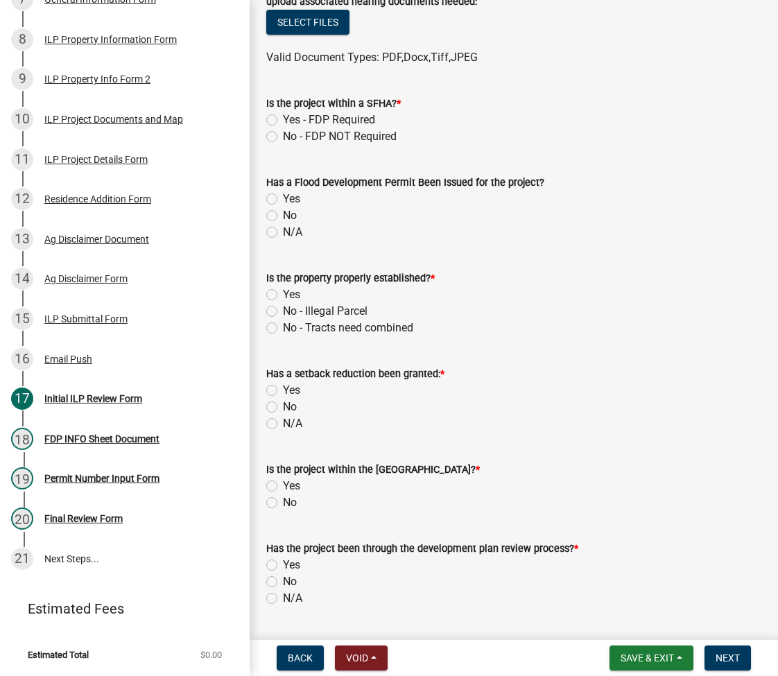
click at [283, 134] on label "No - FDP NOT Required" at bounding box center [340, 136] width 114 height 17
click at [283, 134] on input "No - FDP NOT Required" at bounding box center [287, 132] width 9 height 9
radio input "true"
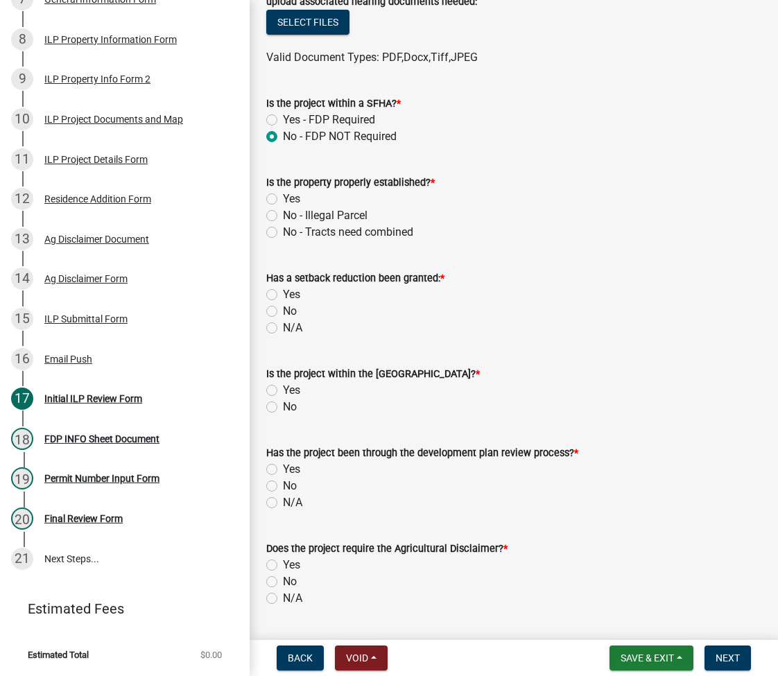
click at [283, 196] on label "Yes" at bounding box center [291, 199] width 17 height 17
click at [283, 196] on input "Yes" at bounding box center [287, 195] width 9 height 9
radio input "true"
click at [283, 329] on label "N/A" at bounding box center [292, 327] width 19 height 17
click at [283, 329] on input "N/A" at bounding box center [287, 323] width 9 height 9
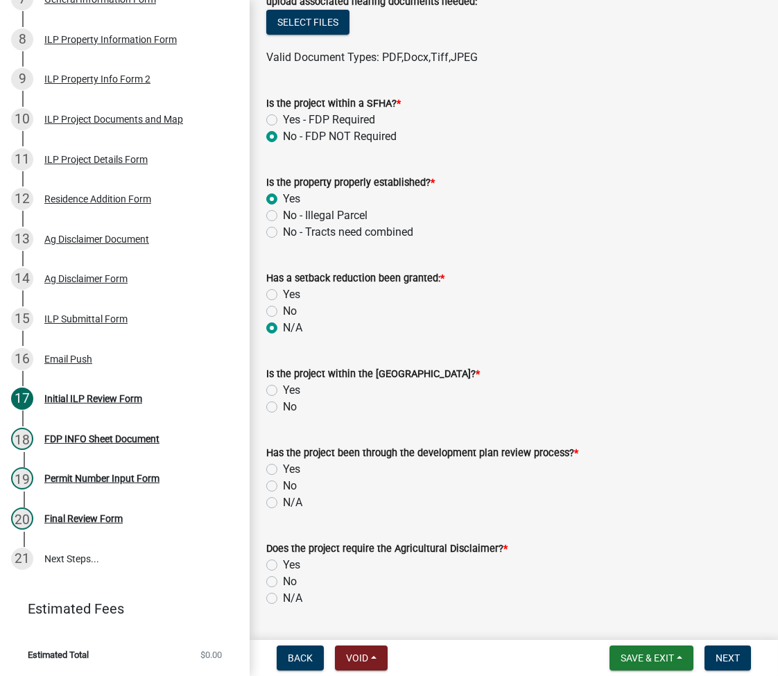
radio input "true"
click at [277, 405] on div "No" at bounding box center [513, 406] width 495 height 17
click at [283, 409] on label "No" at bounding box center [290, 406] width 14 height 17
click at [283, 408] on input "No" at bounding box center [287, 402] width 9 height 9
radio input "true"
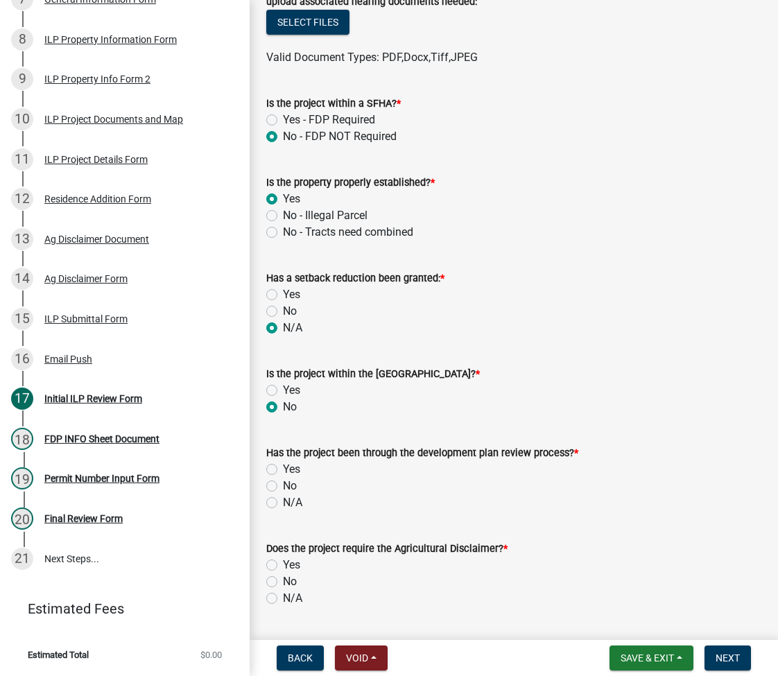
click at [283, 501] on label "N/A" at bounding box center [292, 502] width 19 height 17
click at [283, 501] on input "N/A" at bounding box center [287, 498] width 9 height 9
radio input "true"
click at [283, 560] on label "Yes" at bounding box center [291, 565] width 17 height 17
click at [283, 560] on input "Yes" at bounding box center [287, 561] width 9 height 9
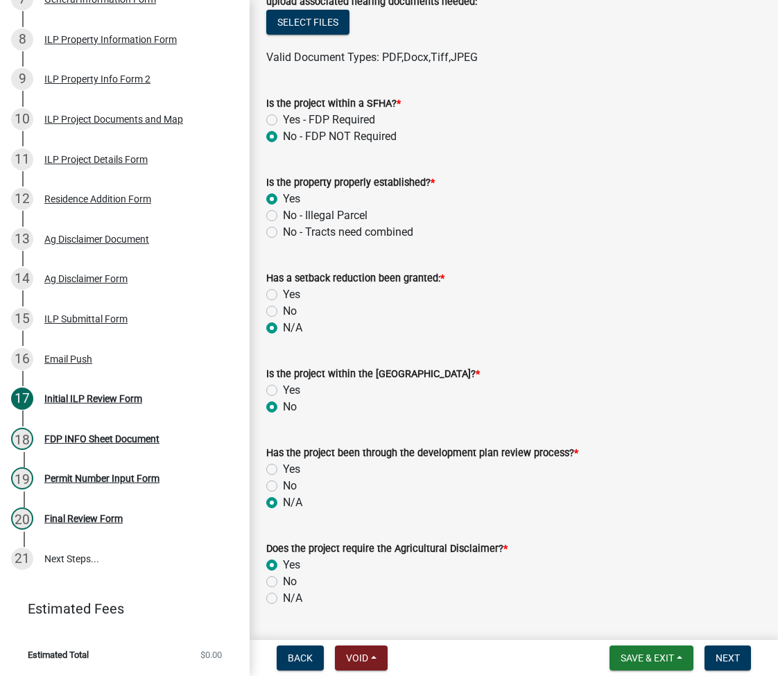
radio input "true"
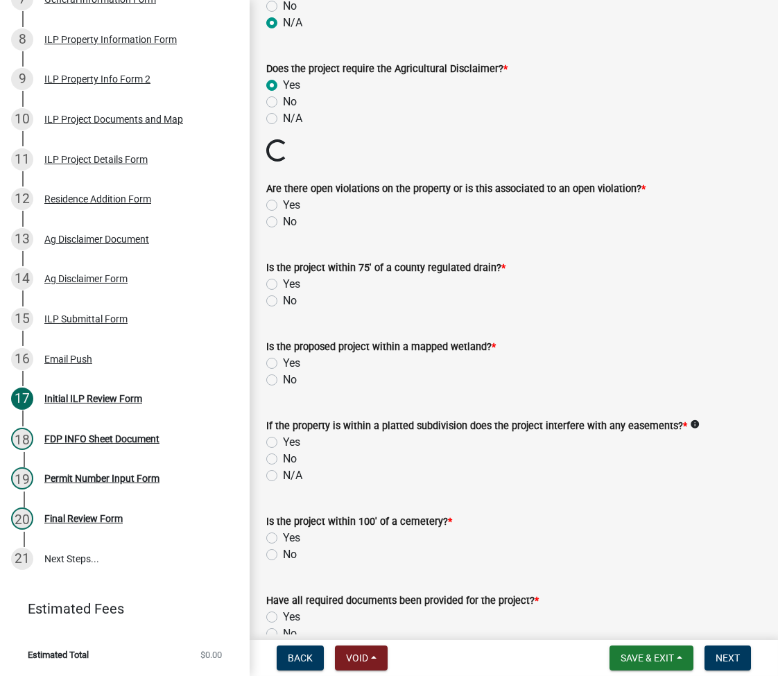
scroll to position [1109, 0]
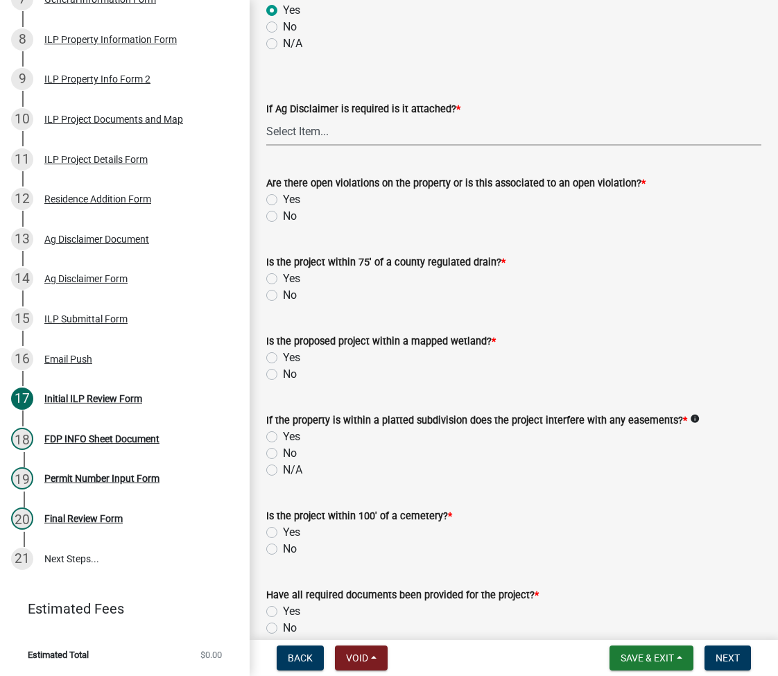
click at [318, 129] on select "Select Item... Yes No" at bounding box center [513, 131] width 495 height 28
click at [266, 117] on select "Select Item... Yes No" at bounding box center [513, 131] width 495 height 28
select select "848ca50e-fe36-4303-a6f7-2f0fd11b41b3"
click at [283, 216] on label "No" at bounding box center [290, 216] width 14 height 17
click at [283, 216] on input "No" at bounding box center [287, 212] width 9 height 9
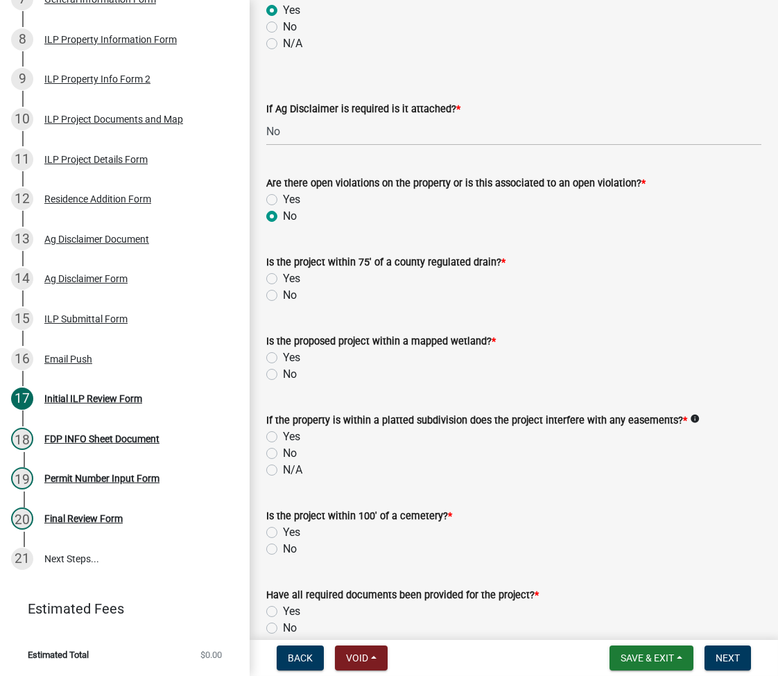
radio input "true"
click at [283, 295] on label "No" at bounding box center [290, 295] width 14 height 17
click at [283, 295] on input "No" at bounding box center [287, 291] width 9 height 9
radio input "true"
click at [283, 375] on label "No" at bounding box center [290, 374] width 14 height 17
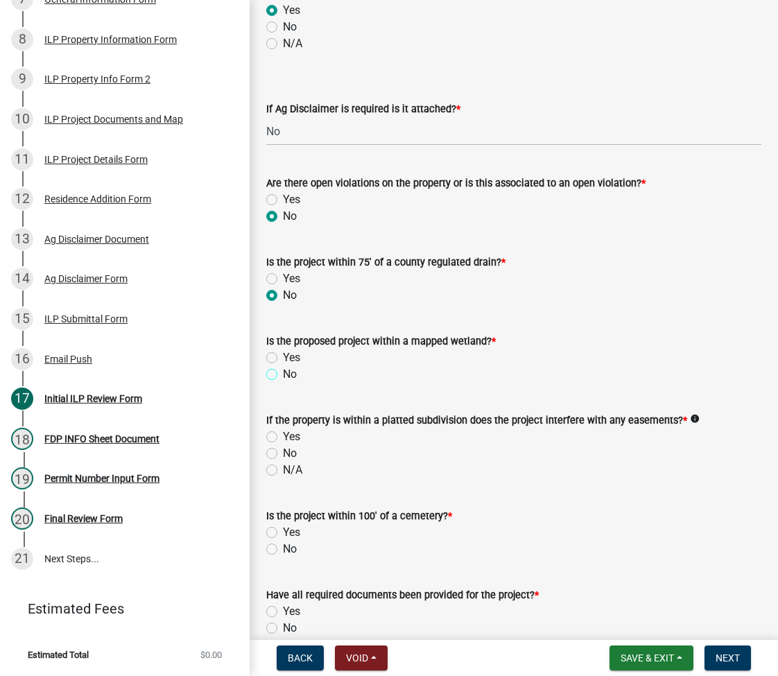
click at [283, 375] on input "No" at bounding box center [287, 370] width 9 height 9
radio input "true"
click at [283, 471] on label "N/A" at bounding box center [292, 470] width 19 height 17
click at [283, 471] on input "N/A" at bounding box center [287, 466] width 9 height 9
radio input "true"
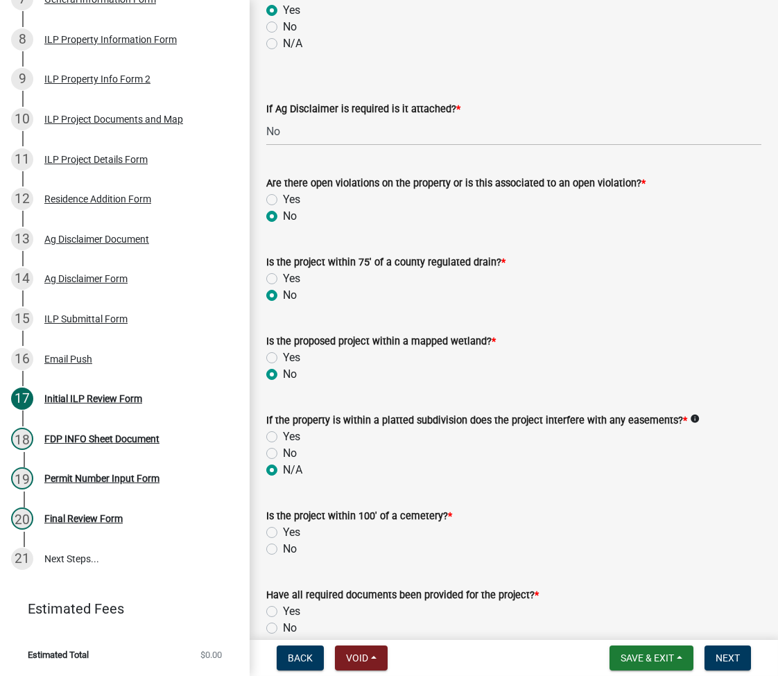
click at [283, 548] on label "No" at bounding box center [290, 549] width 14 height 17
click at [283, 548] on input "No" at bounding box center [287, 545] width 9 height 9
radio input "true"
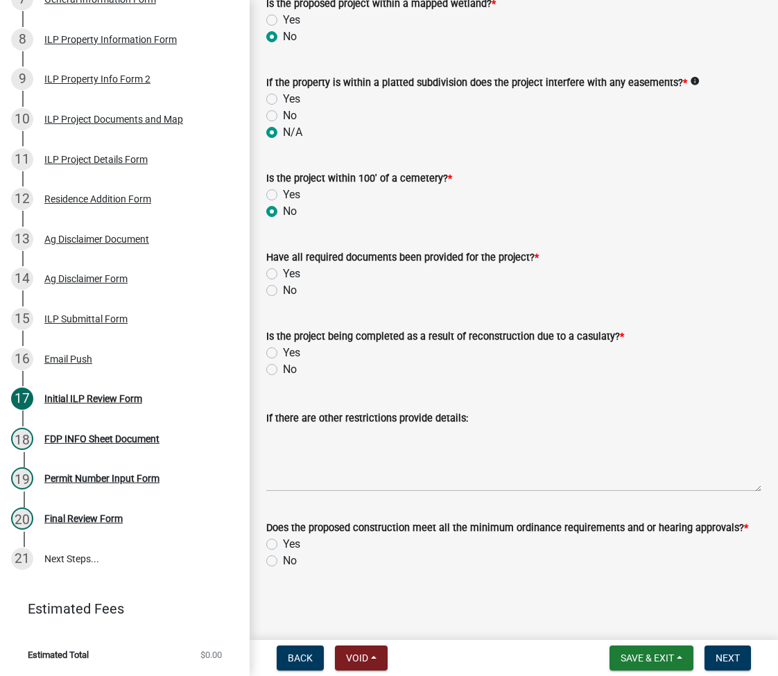
click at [277, 288] on div "No" at bounding box center [513, 290] width 495 height 17
click at [283, 290] on label "No" at bounding box center [290, 290] width 14 height 17
click at [283, 290] on input "No" at bounding box center [287, 286] width 9 height 9
radio input "true"
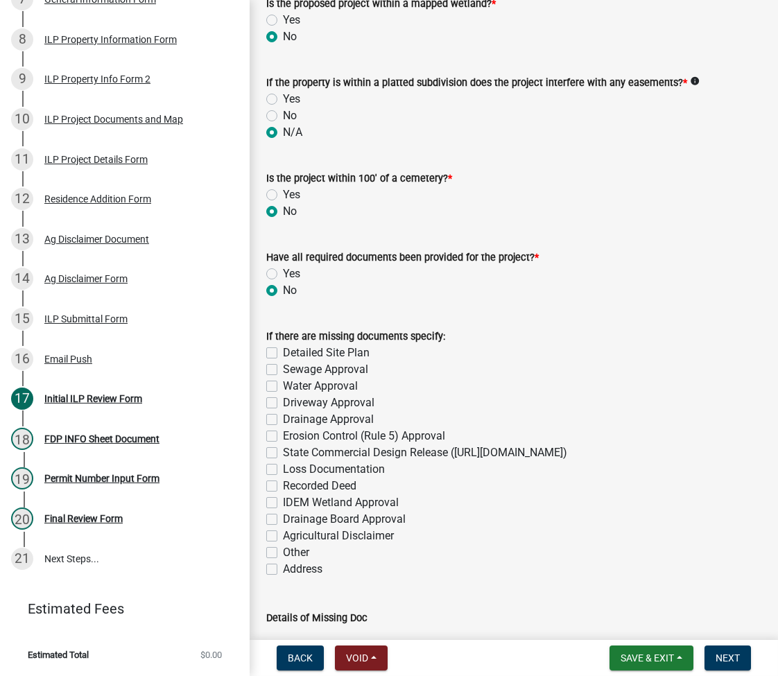
click at [283, 544] on label "Agricultural Disclaimer" at bounding box center [338, 535] width 111 height 17
click at [283, 536] on input "Agricultural Disclaimer" at bounding box center [287, 531] width 9 height 9
checkbox input "true"
checkbox input "false"
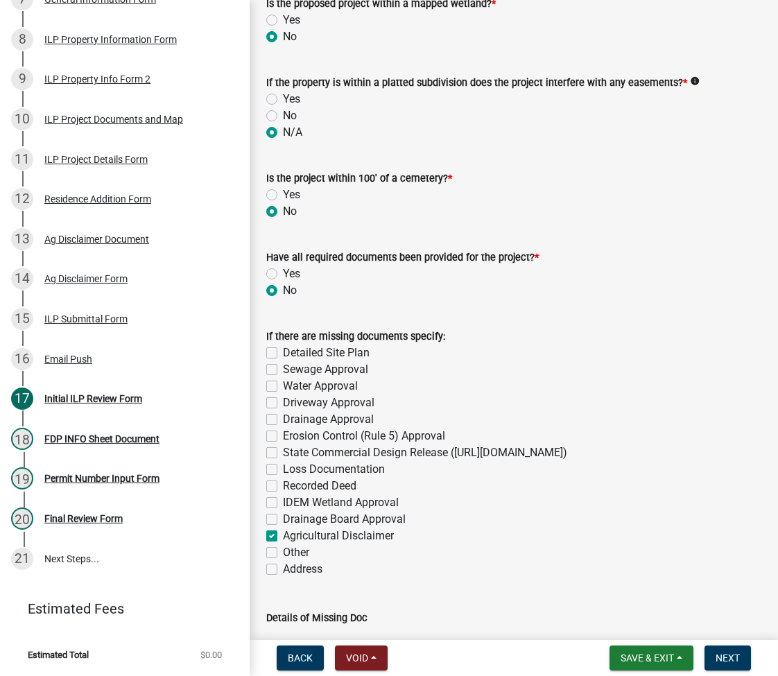
checkbox input "false"
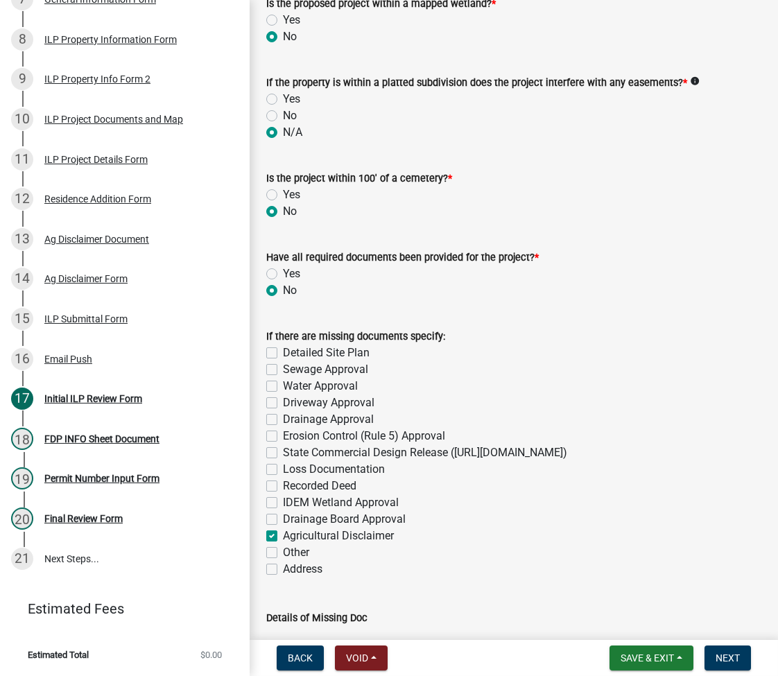
checkbox input "false"
checkbox input "true"
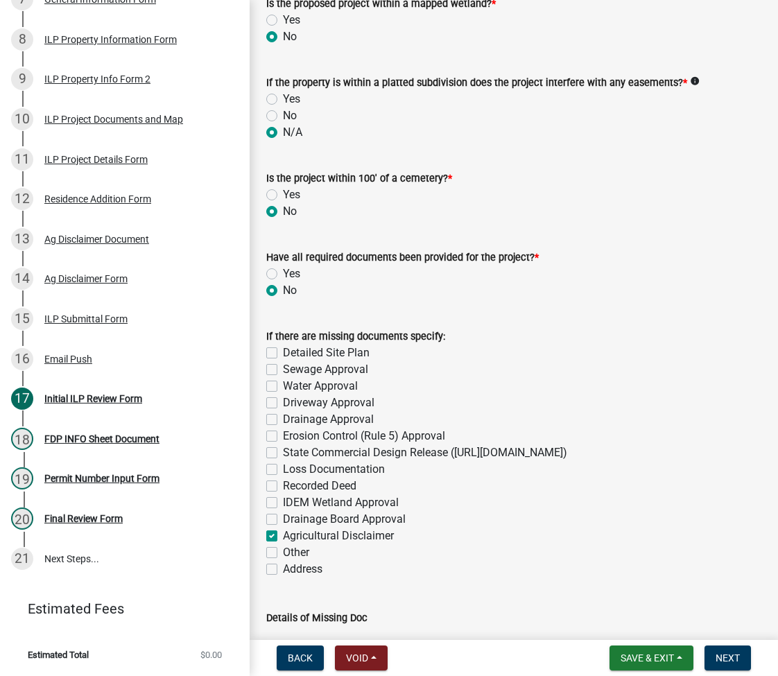
checkbox input "false"
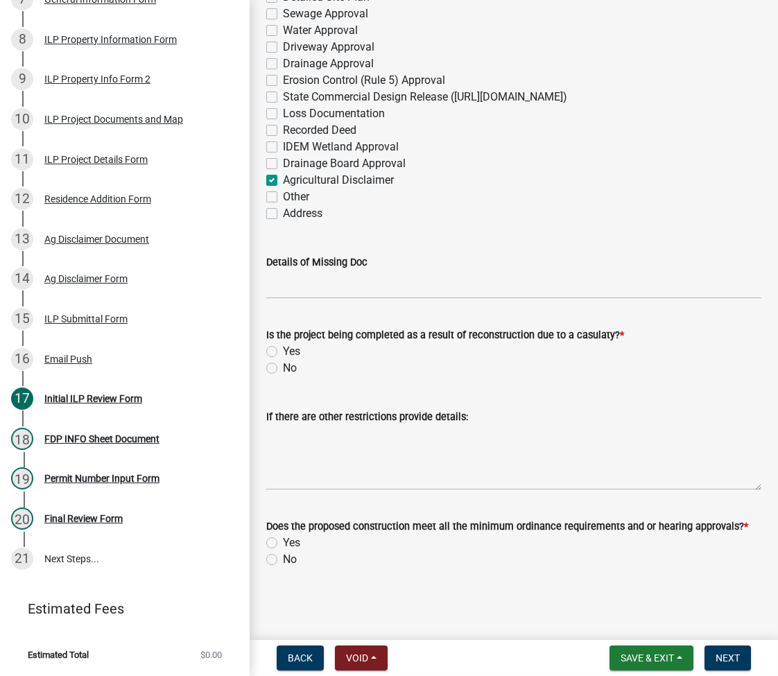
scroll to position [1817, 0]
click at [283, 367] on label "No" at bounding box center [290, 368] width 14 height 17
click at [283, 367] on input "No" at bounding box center [287, 364] width 9 height 9
radio input "true"
click at [283, 541] on label "Yes" at bounding box center [291, 542] width 17 height 17
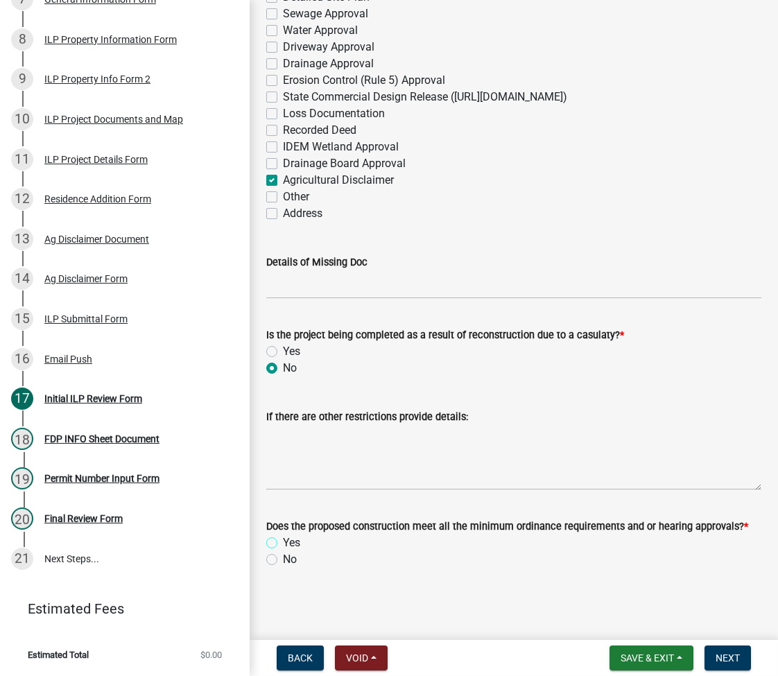
click at [283, 541] on input "Yes" at bounding box center [287, 538] width 9 height 9
radio input "true"
click at [728, 660] on span "Next" at bounding box center [727, 657] width 24 height 11
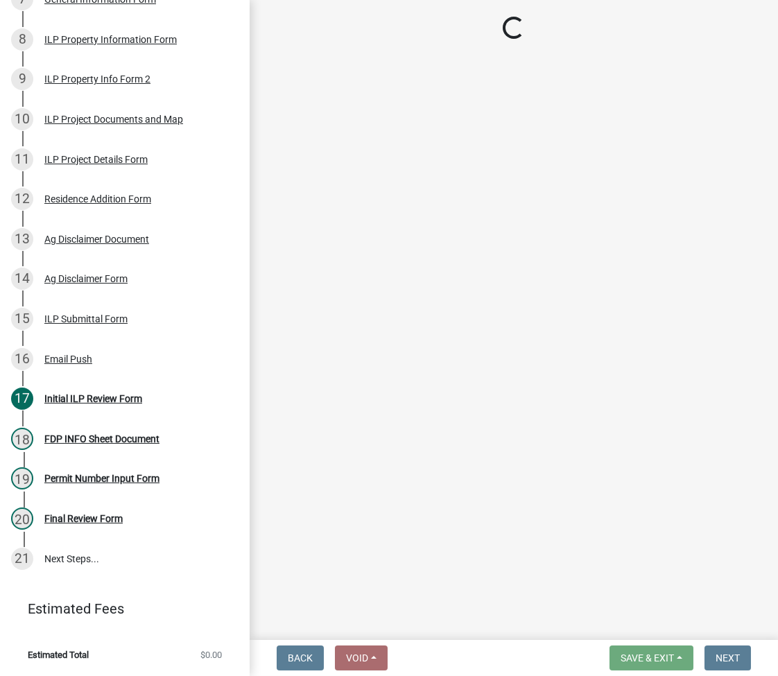
scroll to position [549, 0]
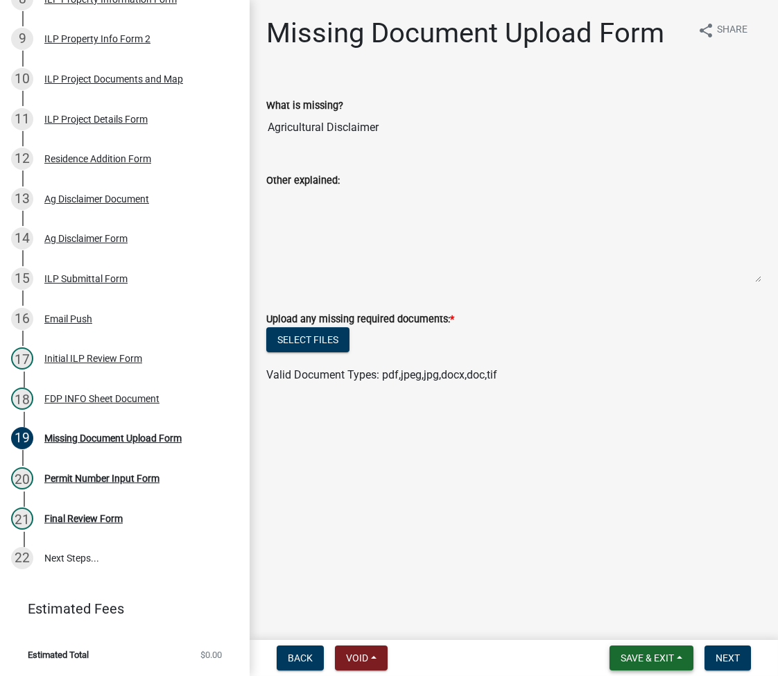
click at [639, 660] on span "Save & Exit" at bounding box center [646, 657] width 53 height 11
click at [630, 626] on button "Save & Exit" at bounding box center [637, 621] width 111 height 33
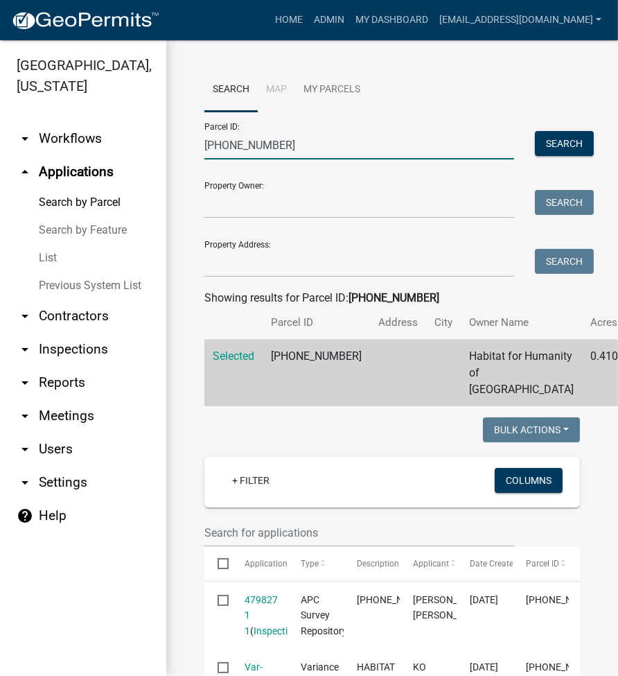
click at [244, 143] on input "[PHONE_NUMBER]" at bounding box center [359, 145] width 310 height 28
paste input "[PHONE_NUMBER].A"
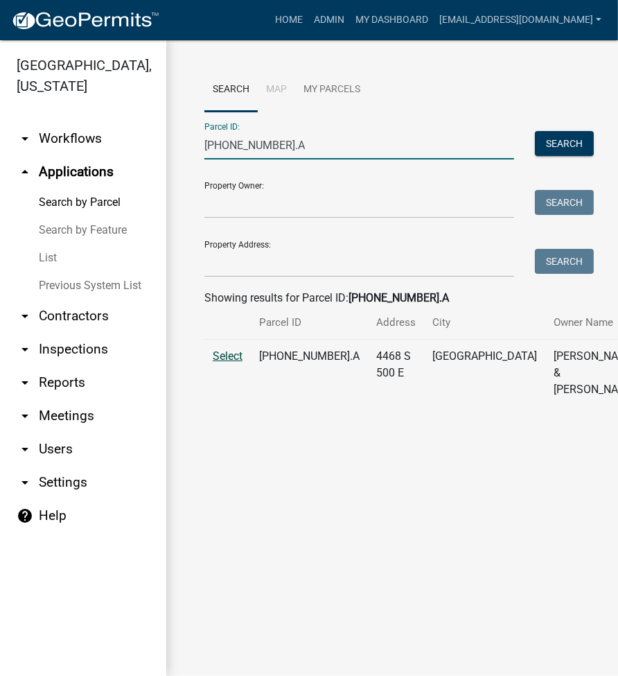
click at [234, 362] on span "Select" at bounding box center [228, 355] width 30 height 13
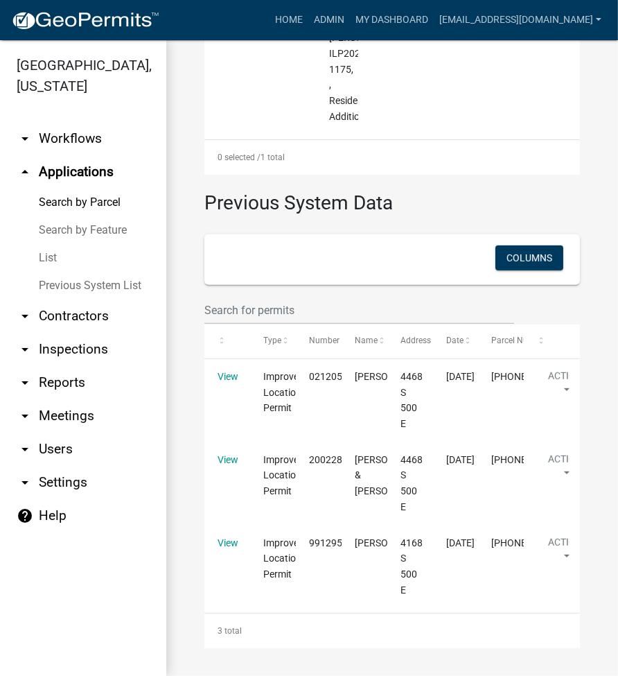
scroll to position [702, 0]
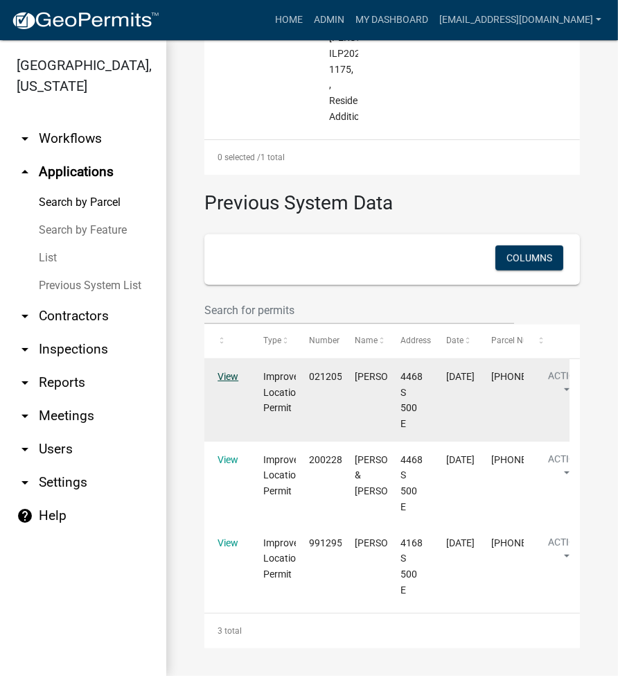
click at [225, 380] on link "View" at bounding box center [228, 376] width 21 height 11
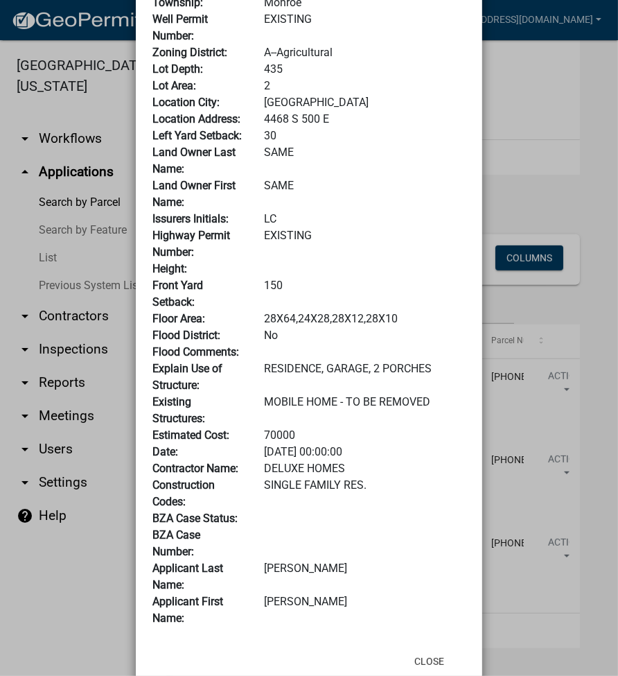
scroll to position [575, 0]
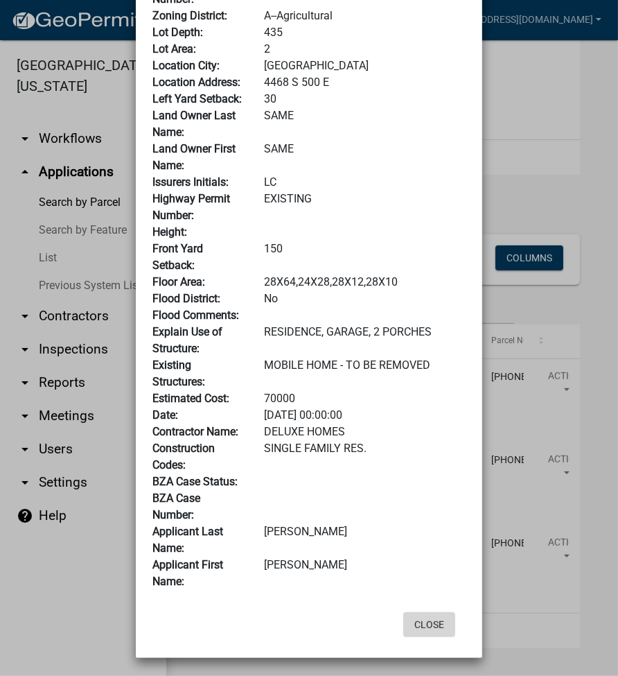
click at [423, 625] on button "Close" at bounding box center [429, 624] width 52 height 25
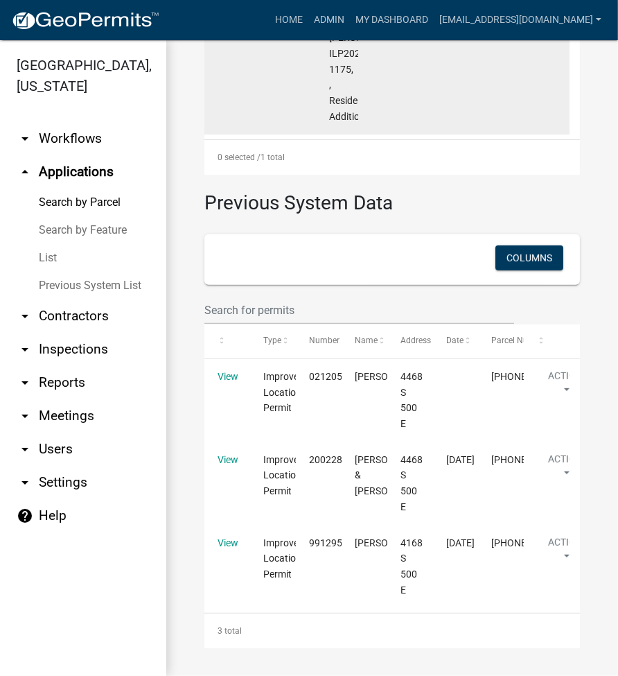
scroll to position [0, 0]
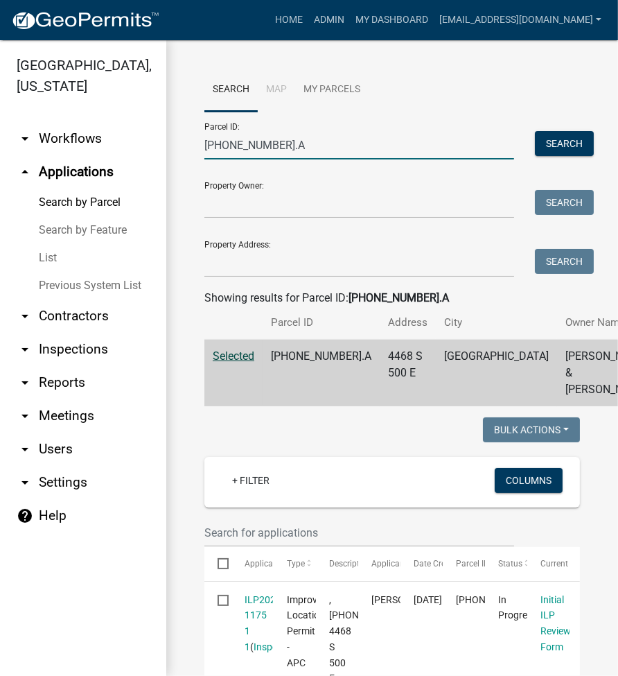
click at [255, 140] on input "[PHONE_NUMBER].A" at bounding box center [359, 145] width 310 height 28
click at [255, 139] on input "[PHONE_NUMBER].A" at bounding box center [359, 145] width 310 height 28
click at [256, 139] on input "[PHONE_NUMBER].A" at bounding box center [359, 145] width 310 height 28
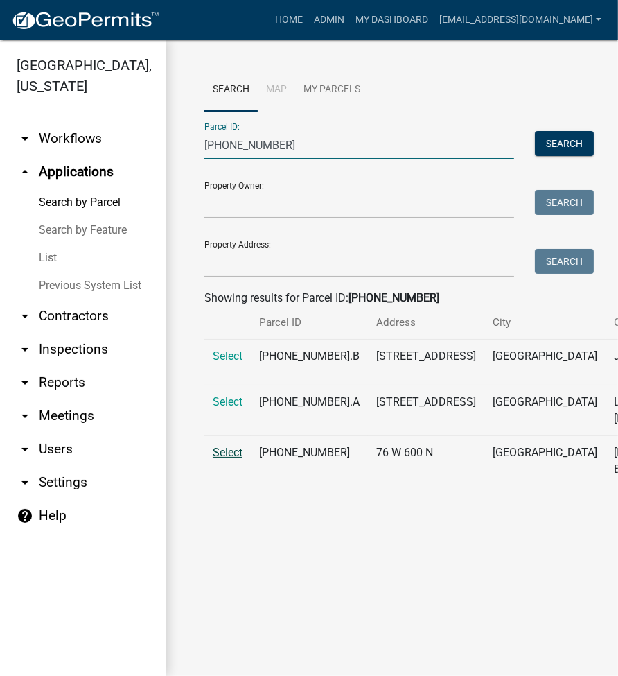
type input "[PHONE_NUMBER]"
click at [231, 459] on span "Select" at bounding box center [228, 452] width 30 height 13
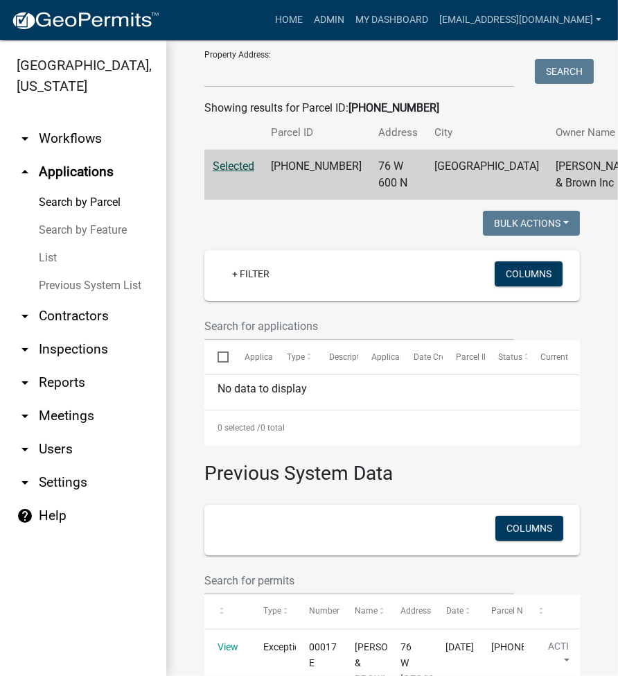
scroll to position [185, 0]
